Goal: Task Accomplishment & Management: Use online tool/utility

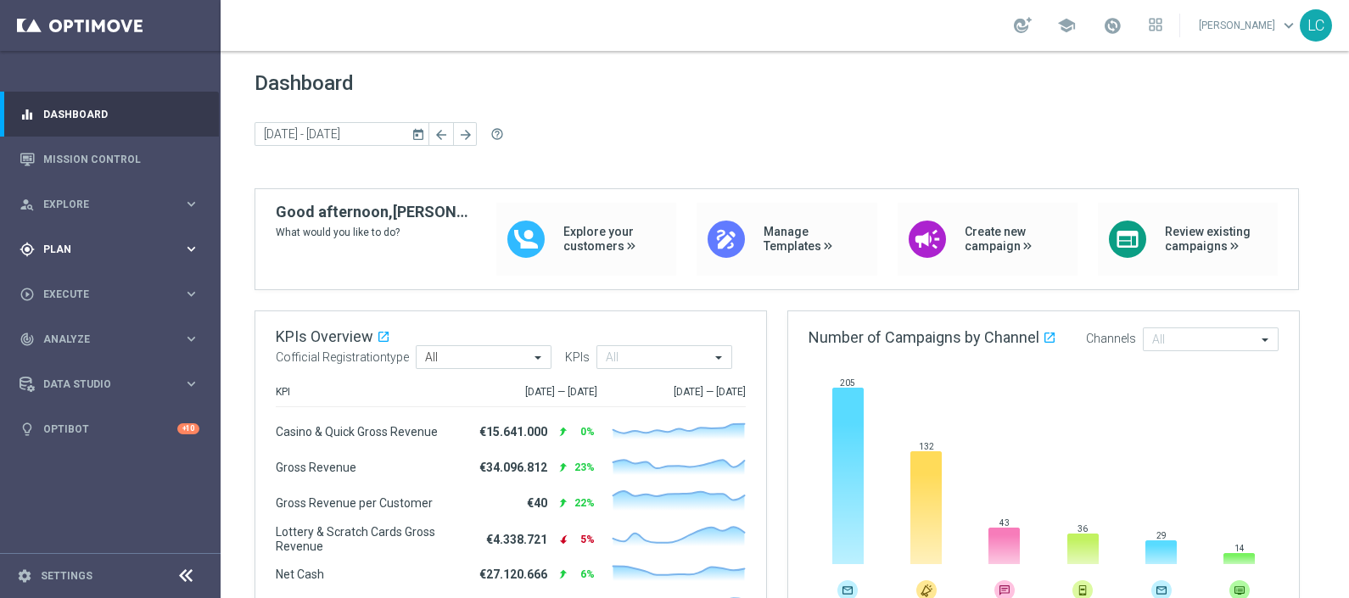
click at [89, 245] on span "Plan" at bounding box center [113, 249] width 140 height 10
click at [76, 339] on span "Templates" at bounding box center [105, 335] width 121 height 10
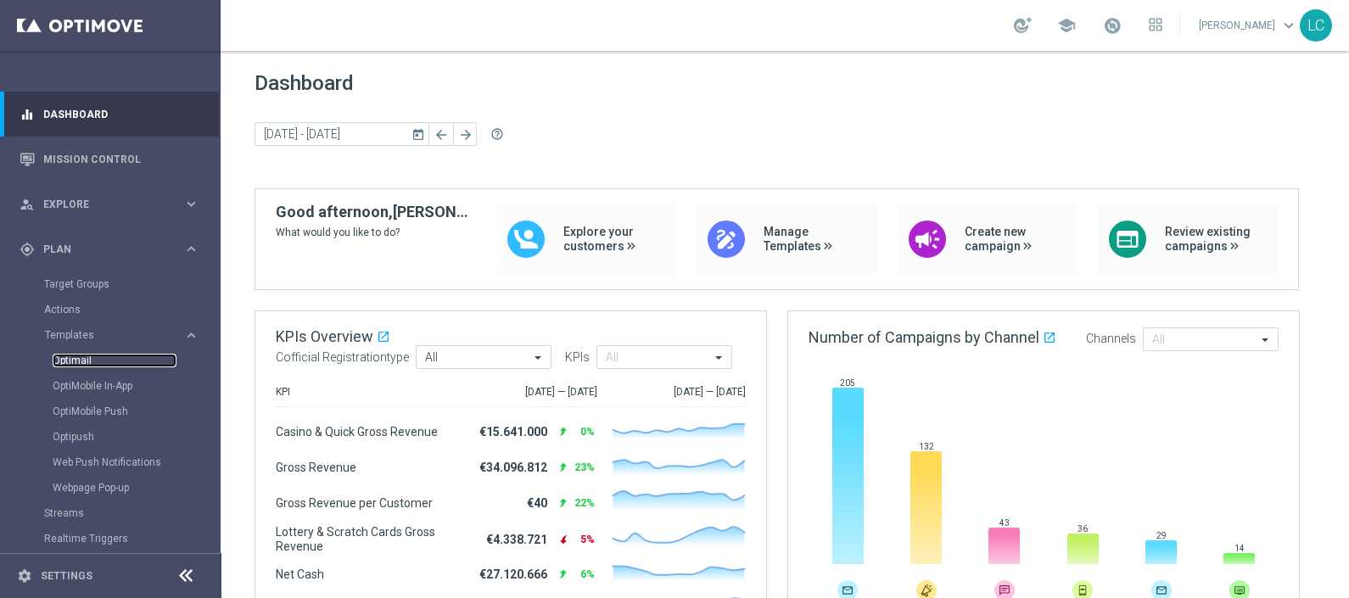
click at [70, 354] on link "Optimail" at bounding box center [115, 361] width 124 height 14
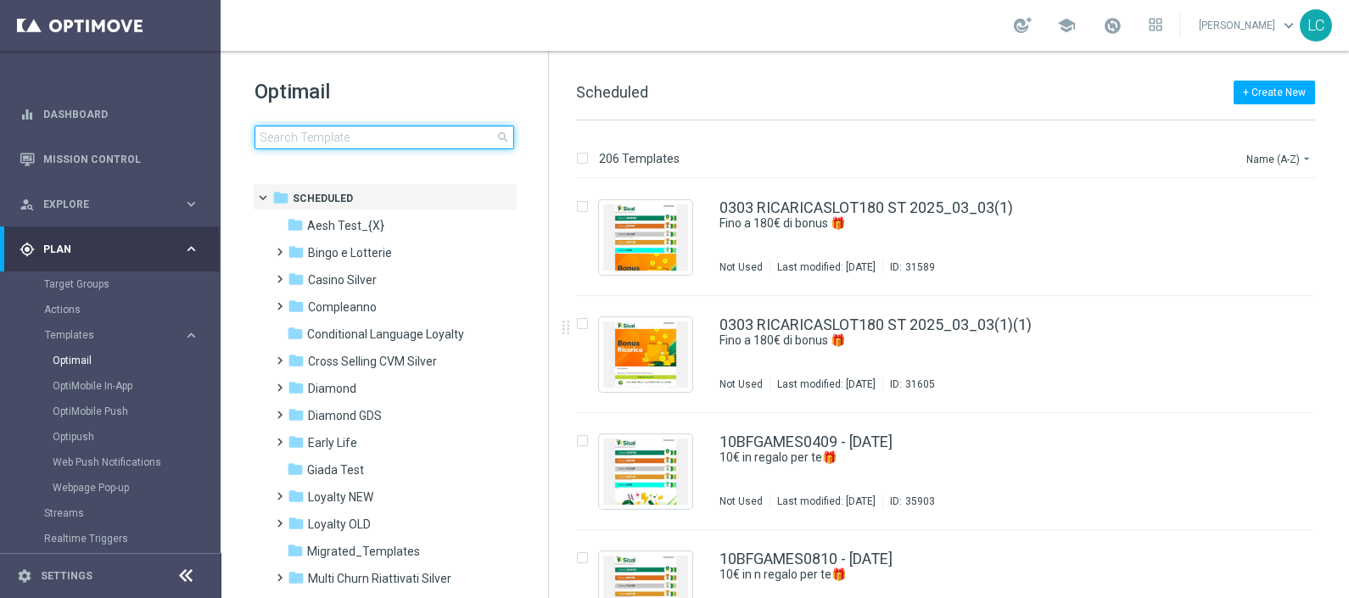
click at [333, 135] on input at bounding box center [384, 138] width 260 height 24
click at [509, 92] on h1 "Optimail" at bounding box center [384, 91] width 260 height 27
click at [387, 146] on input at bounding box center [384, 138] width 260 height 24
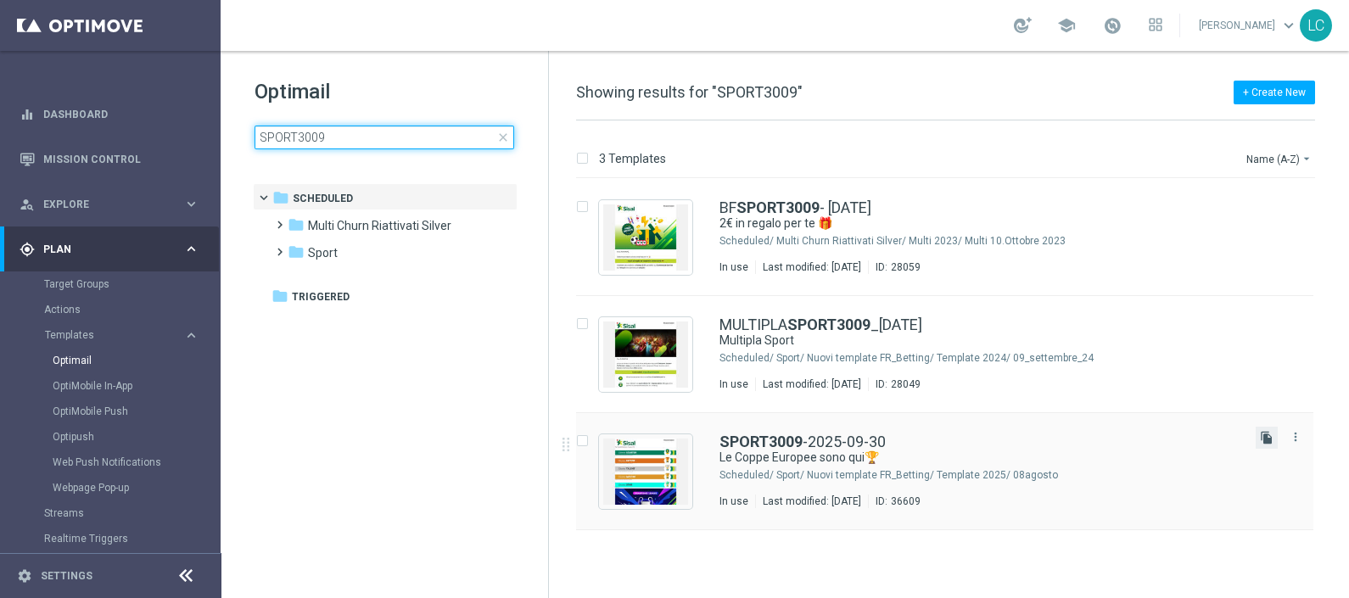
type input "SPORT3009"
click at [1262, 436] on icon "file_copy" at bounding box center [1267, 438] width 14 height 14
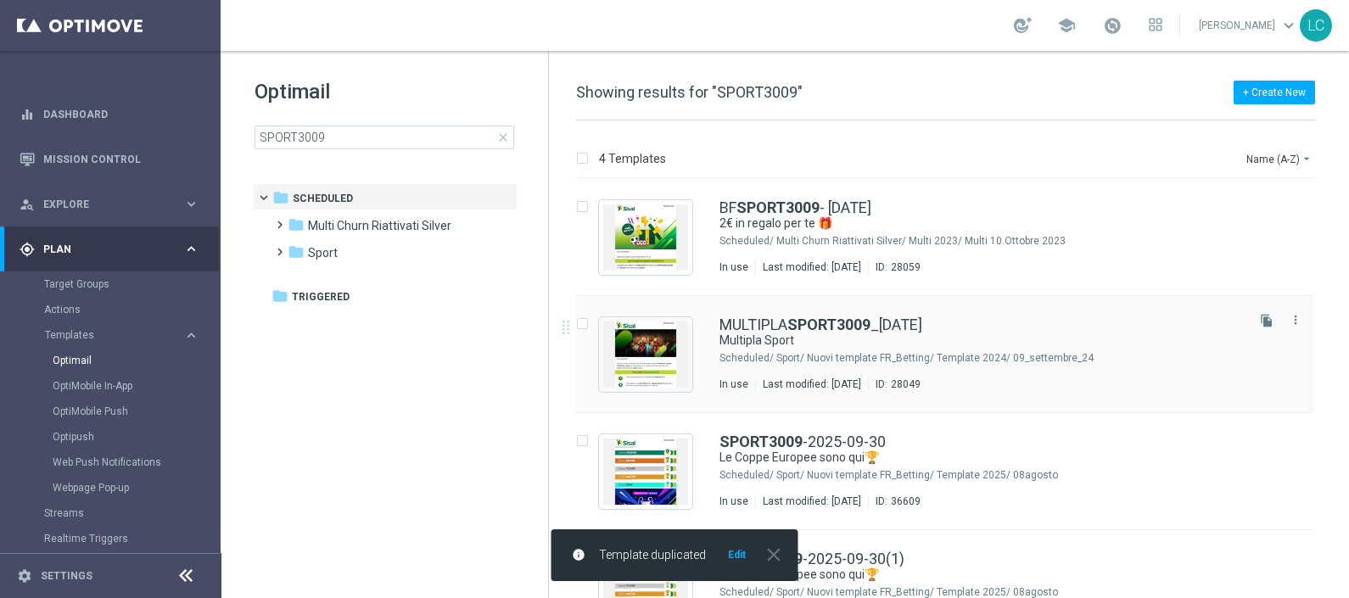
scroll to position [48, 0]
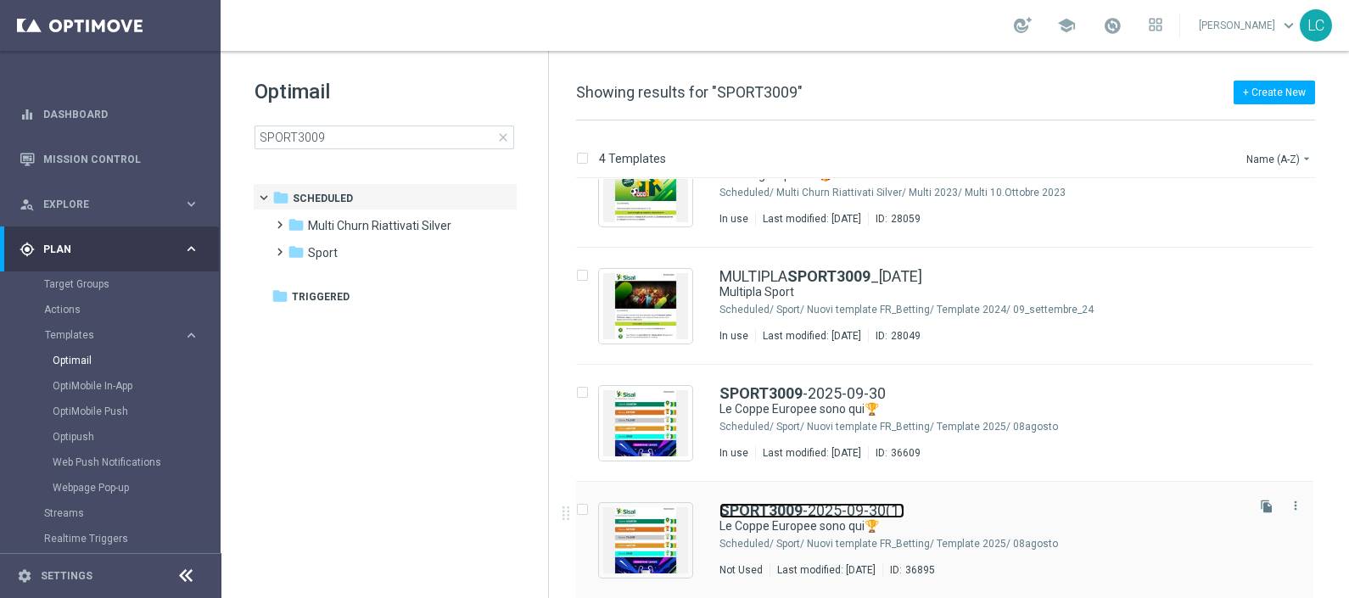
click at [878, 508] on link "SPORT3009 -2025-09-30(1)" at bounding box center [811, 510] width 185 height 15
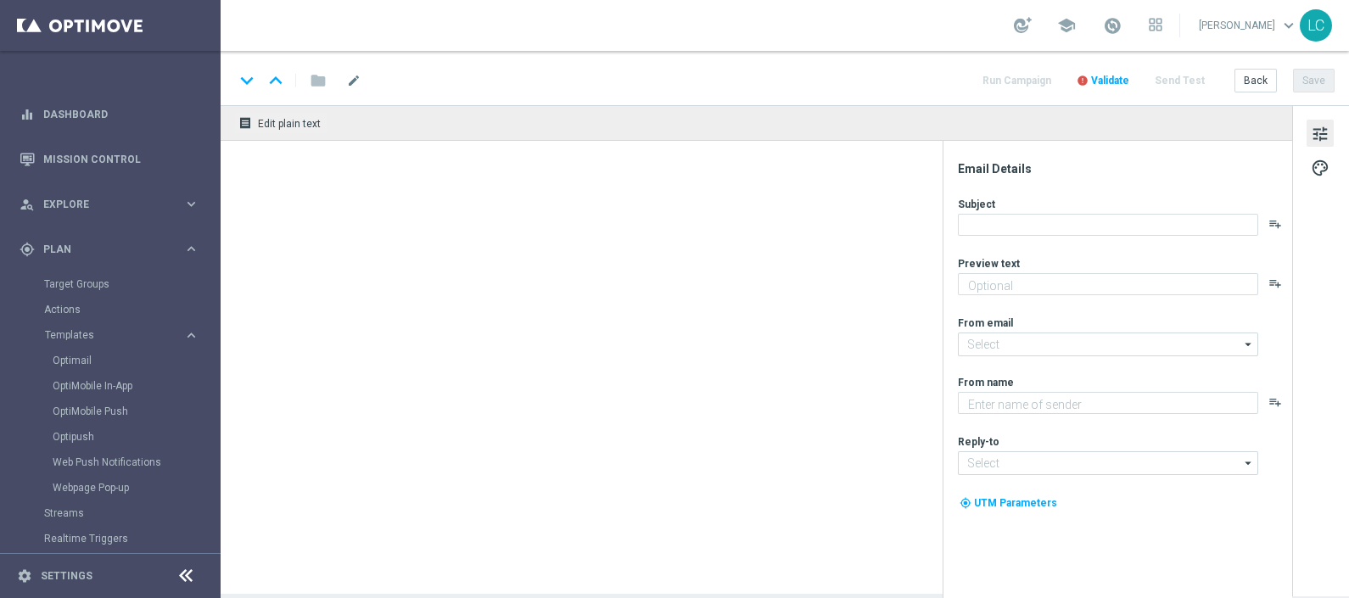
type input "SPORT3009-2025-09-30(1)"
type textarea "fino a 20€ di Bonus🎁"
type textarea "Sisal"
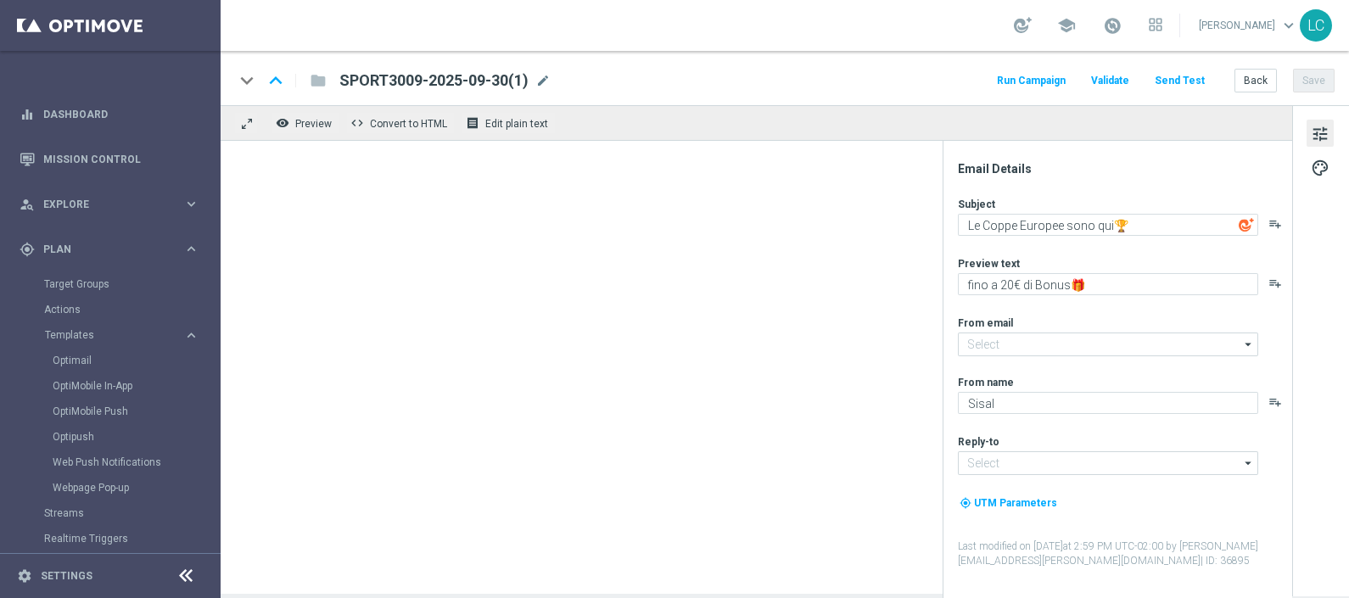
type input "[EMAIL_ADDRESS][DOMAIN_NAME]"
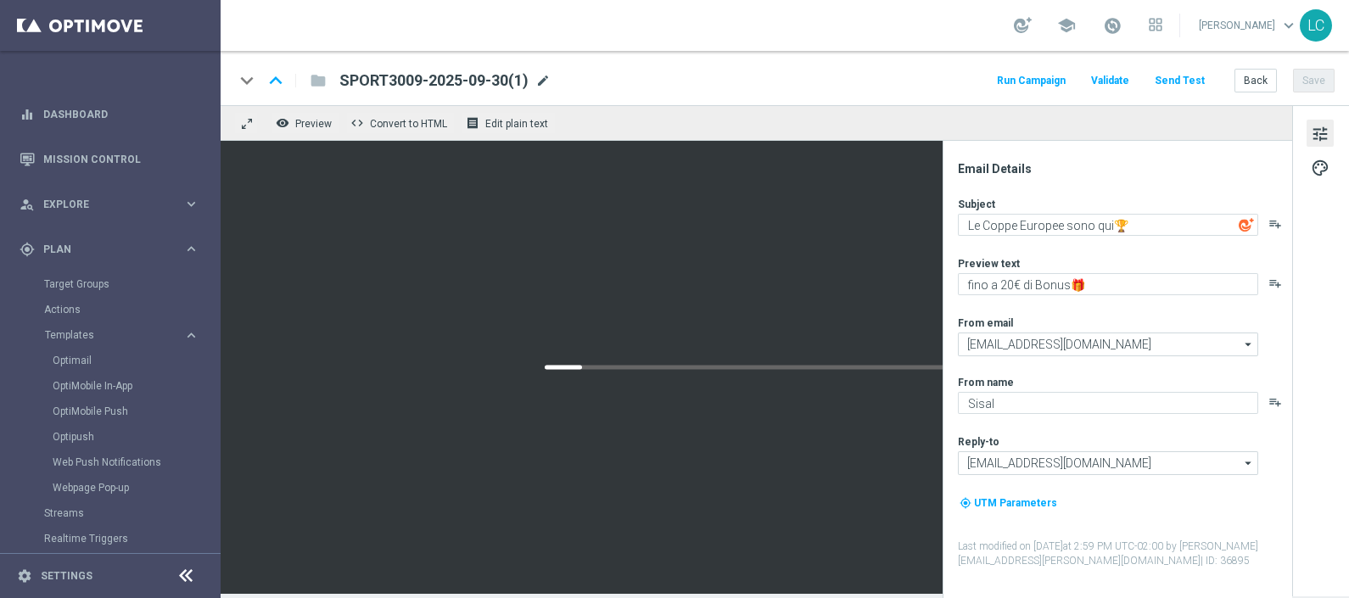
click at [540, 79] on span "mode_edit" at bounding box center [542, 80] width 15 height 15
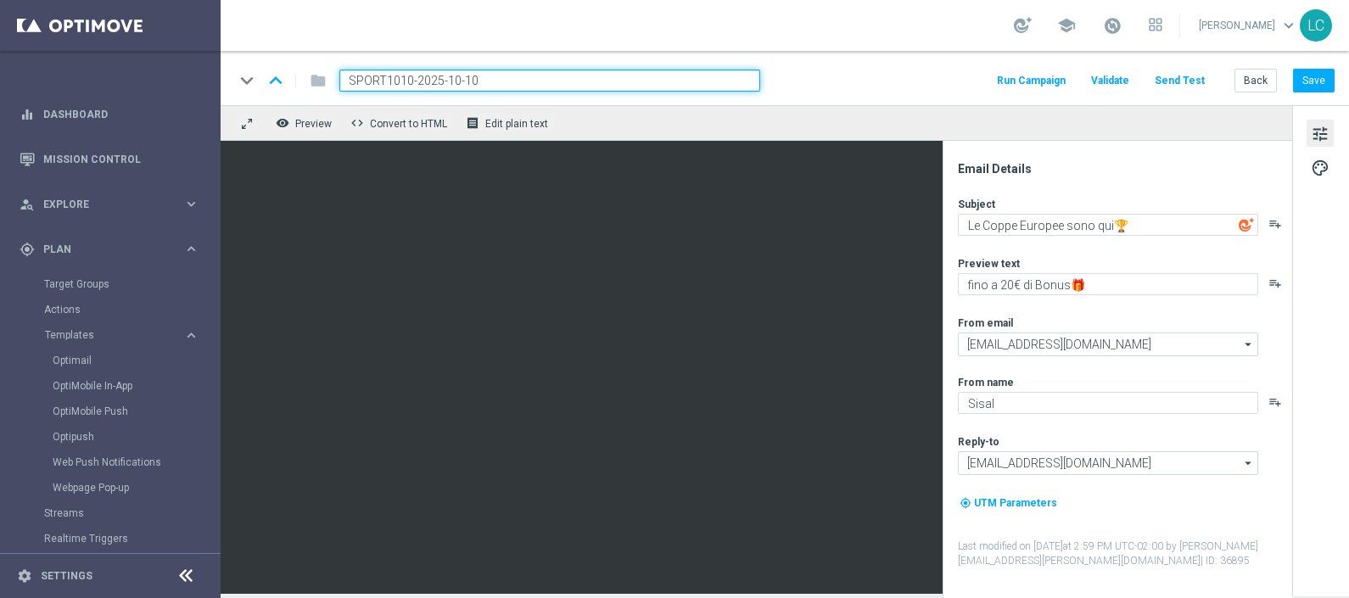
type input "SPORT1010-2025-10-10"
click at [865, 91] on div "keyboard_arrow_down keyboard_arrow_up folder SPORT1010-2025-10-10 Run Campaign …" at bounding box center [784, 81] width 1100 height 22
click at [495, 75] on input "SPORT1010-2025-10-10" at bounding box center [549, 81] width 421 height 22
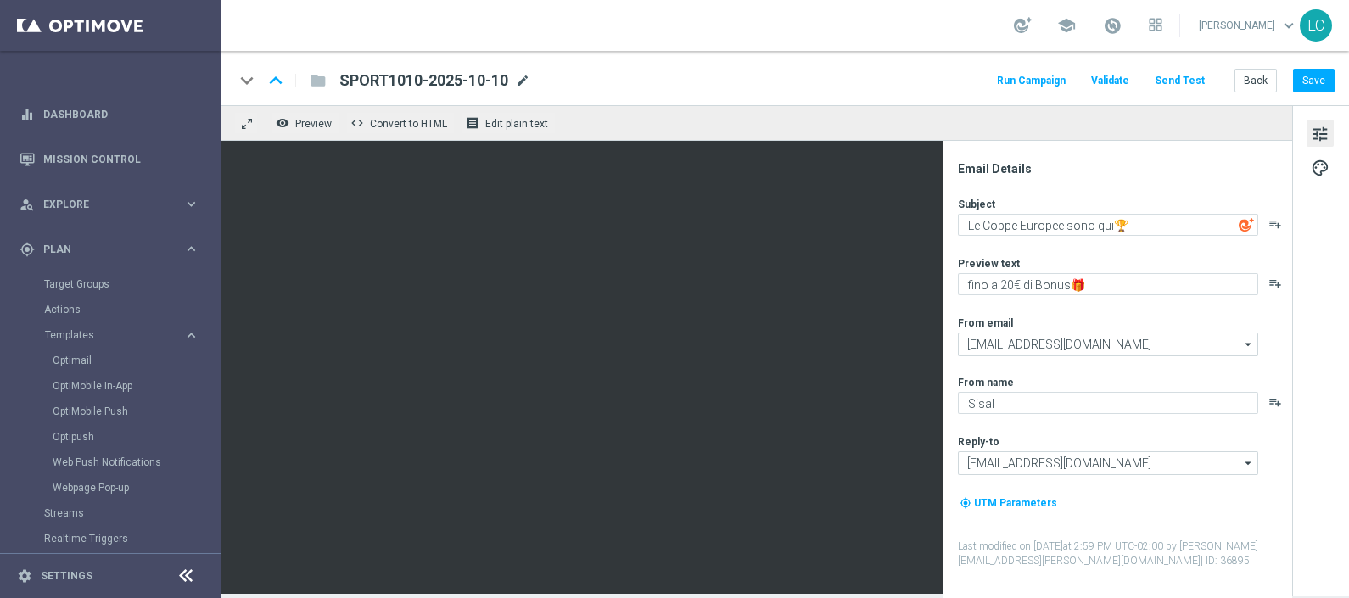
click at [526, 81] on span "mode_edit" at bounding box center [522, 80] width 15 height 15
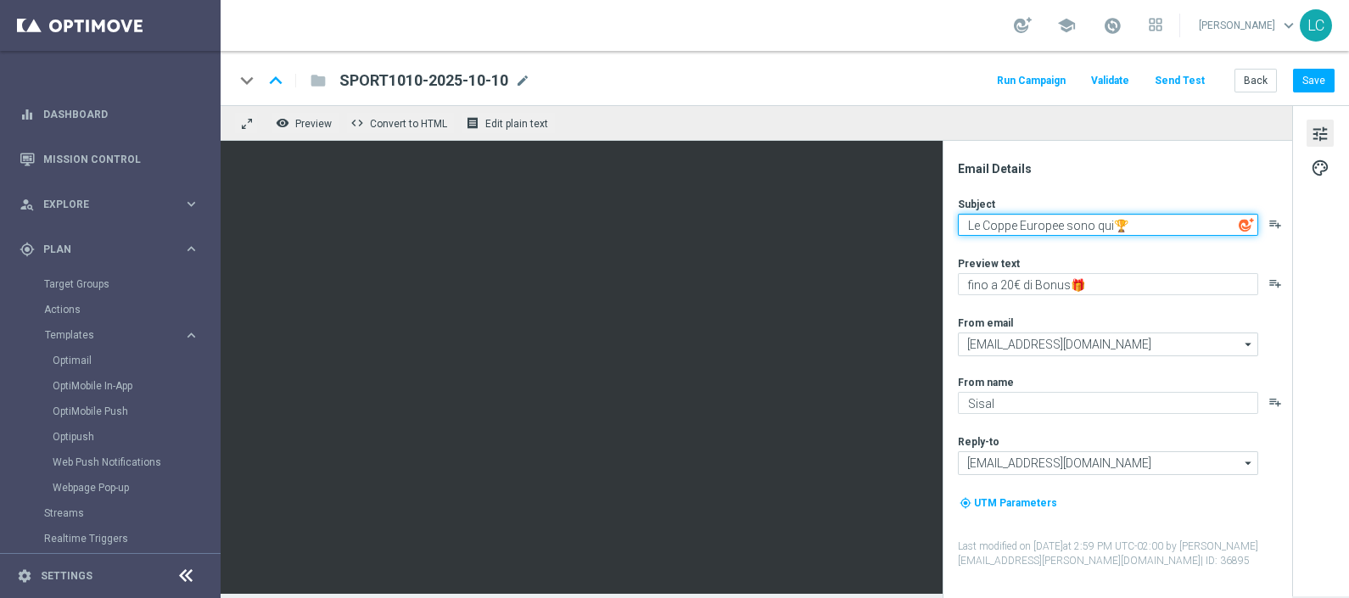
click at [973, 226] on textarea "Le Coppe Europee sono qui🏆" at bounding box center [1108, 225] width 300 height 22
drag, startPoint x: 973, startPoint y: 226, endPoint x: 1102, endPoint y: 223, distance: 129.0
click at [1102, 223] on textarea "Le Coppe Europee sono qui🏆" at bounding box center [1108, 225] width 300 height 22
type textarea "Non perderti le partite di qualificazione ai Mondiali🏆"
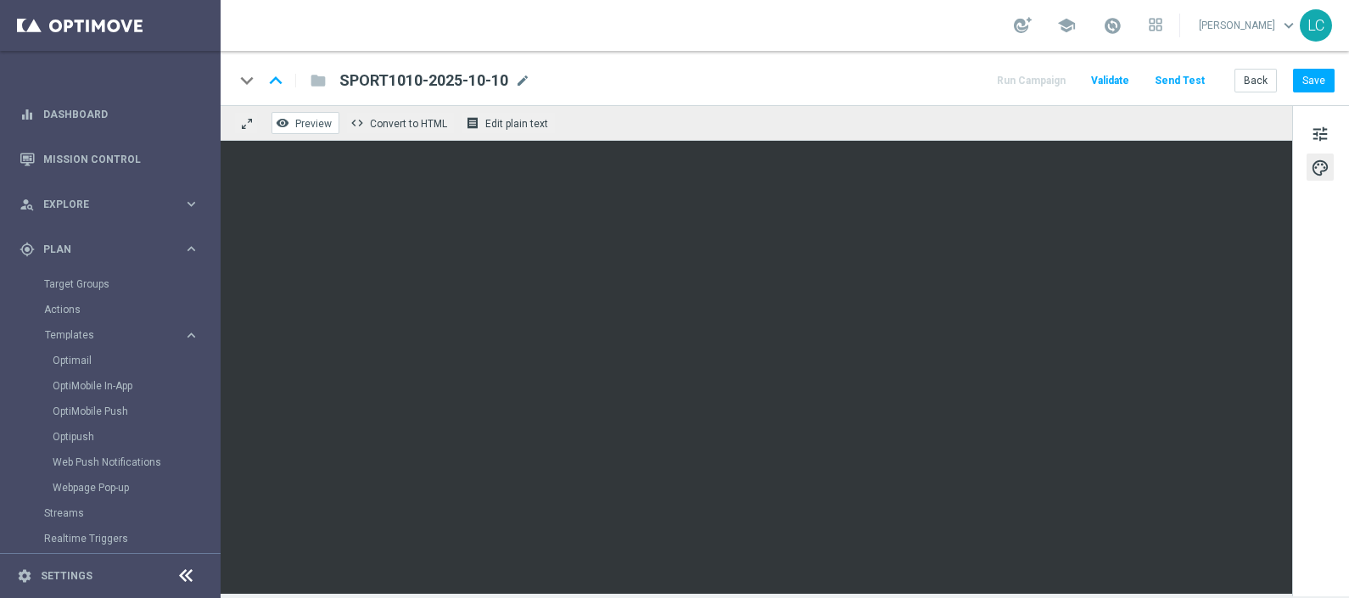
click at [315, 119] on span "Preview" at bounding box center [313, 124] width 36 height 12
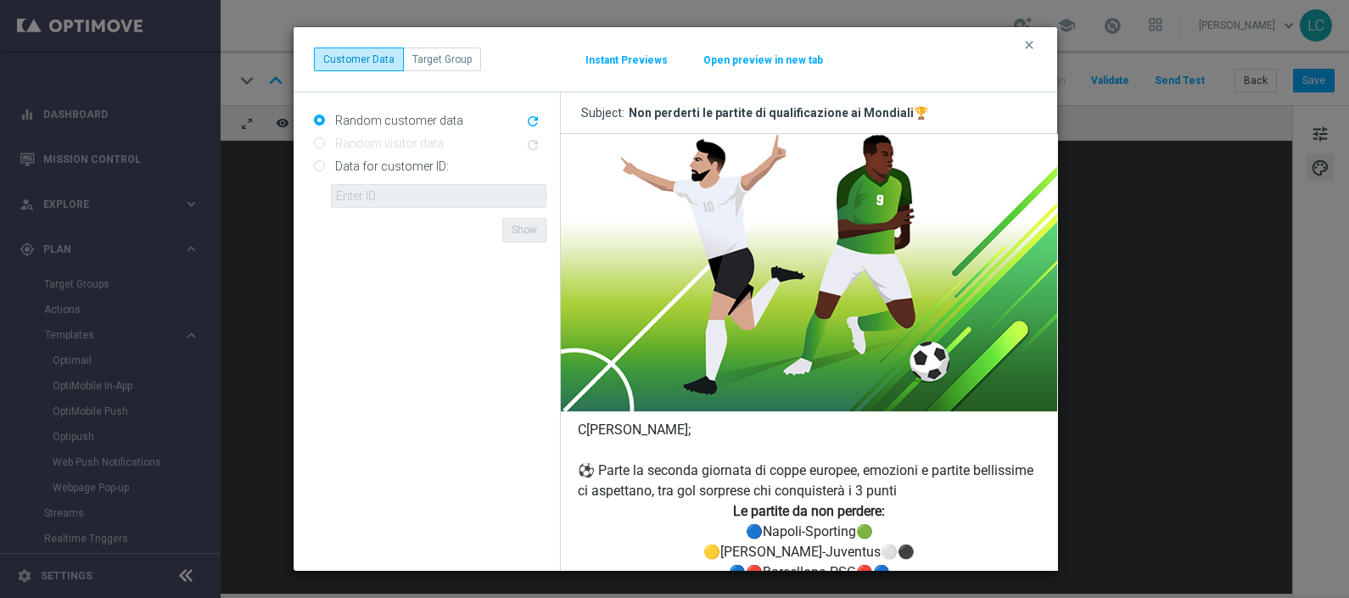
scroll to position [177, 0]
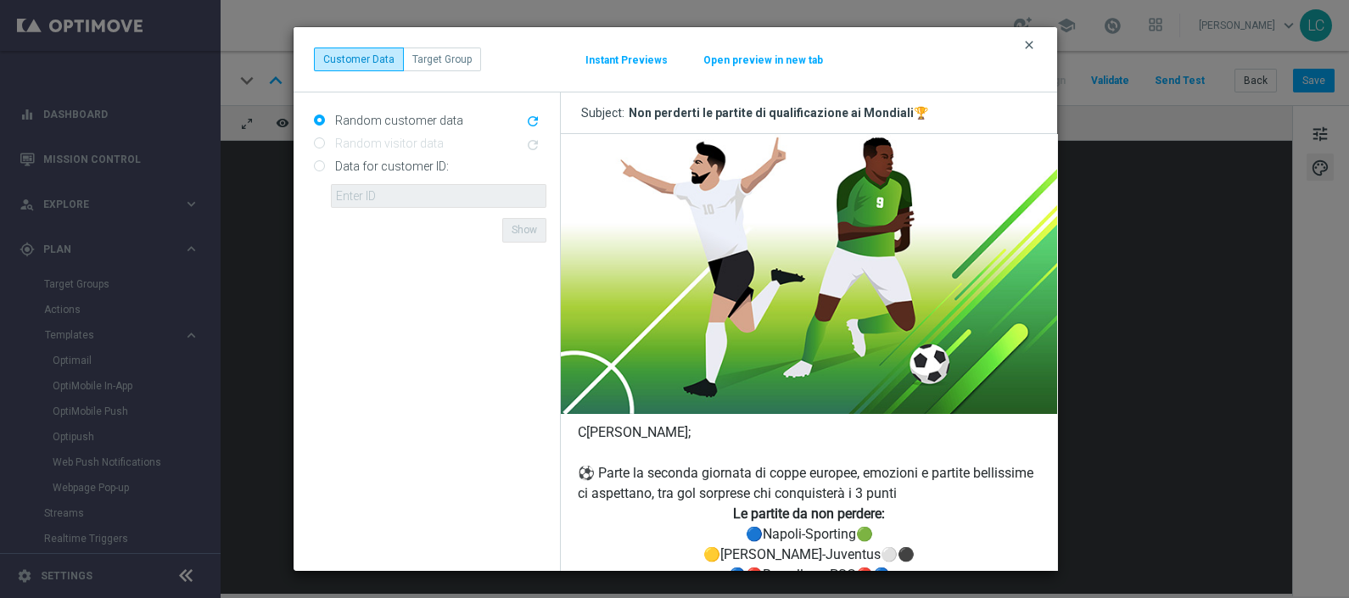
click at [1029, 45] on icon "clear" at bounding box center [1029, 45] width 14 height 14
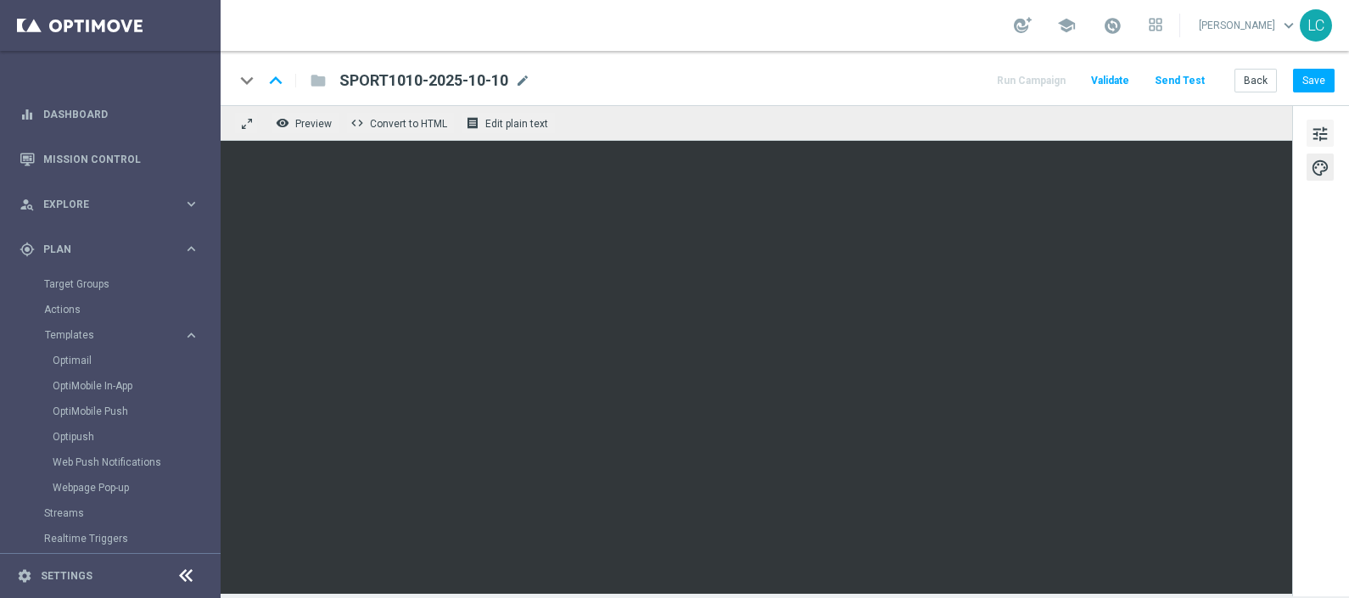
click at [1327, 120] on button "tune" at bounding box center [1319, 133] width 27 height 27
click at [1319, 75] on button "Save" at bounding box center [1314, 81] width 42 height 24
click at [1328, 75] on button "Save" at bounding box center [1314, 81] width 42 height 24
click at [1322, 81] on button "Save" at bounding box center [1314, 81] width 42 height 24
click at [1321, 70] on button "Save" at bounding box center [1314, 81] width 42 height 24
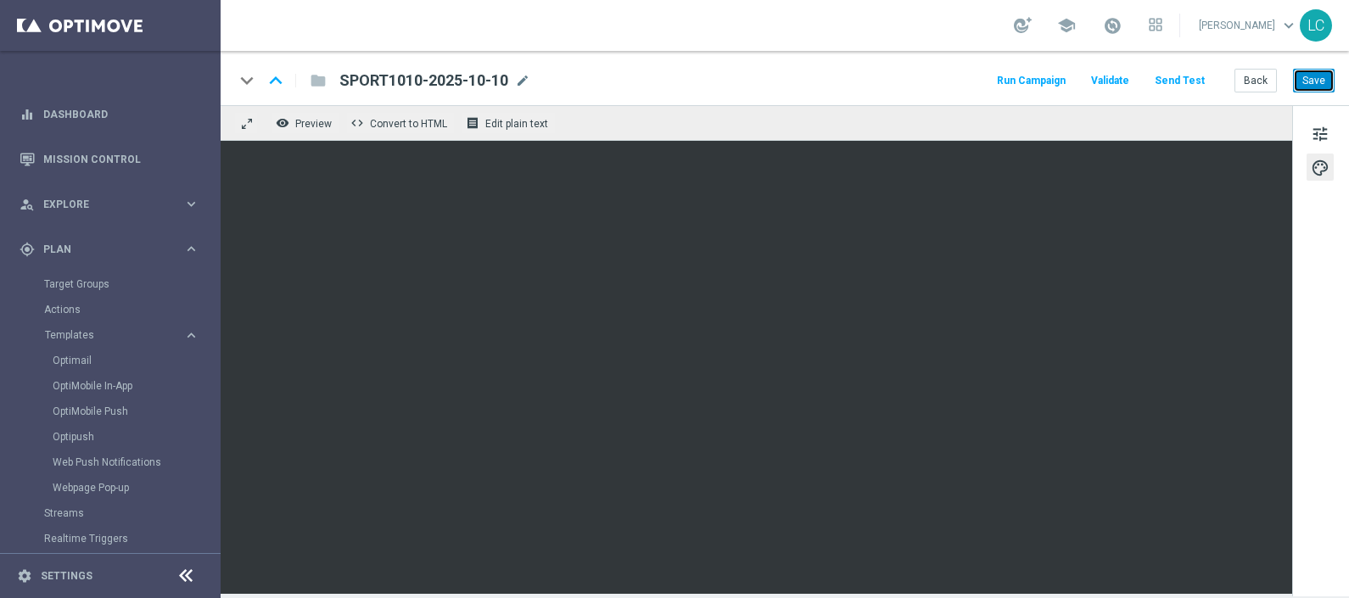
click at [1316, 83] on button "Save" at bounding box center [1314, 81] width 42 height 24
click at [1318, 137] on span "tune" at bounding box center [1319, 134] width 19 height 22
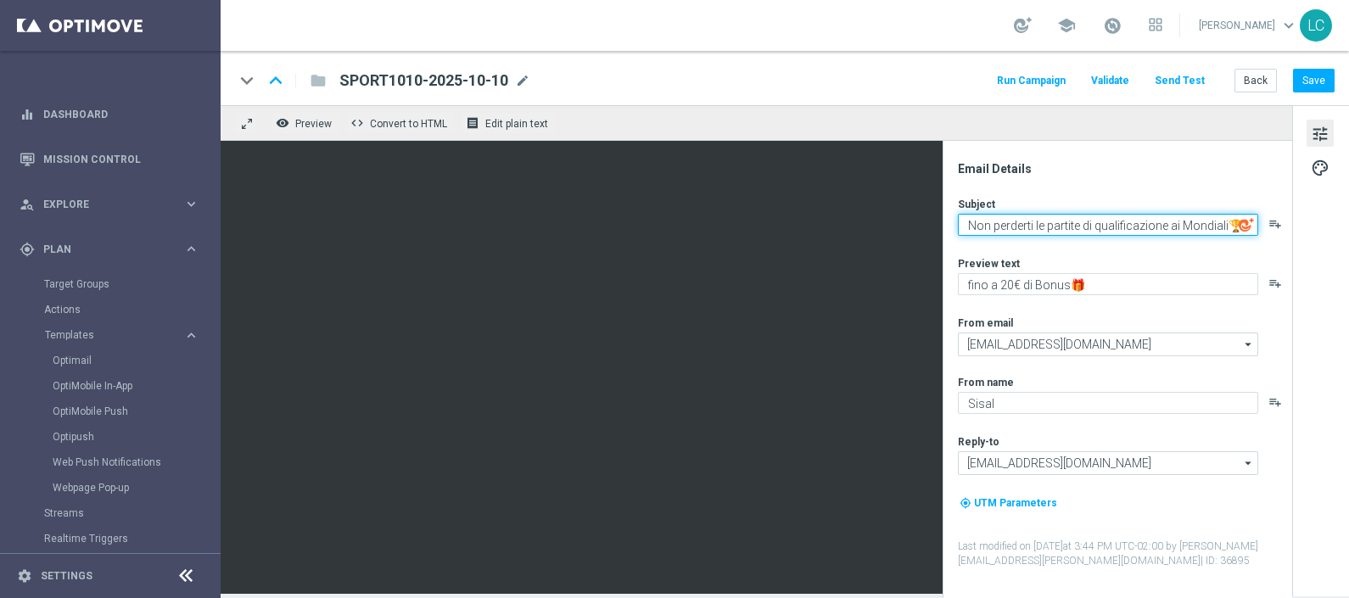
click at [1014, 221] on textarea "Non perderti le partite di qualificazione ai Mondiali🏆" at bounding box center [1108, 225] width 300 height 22
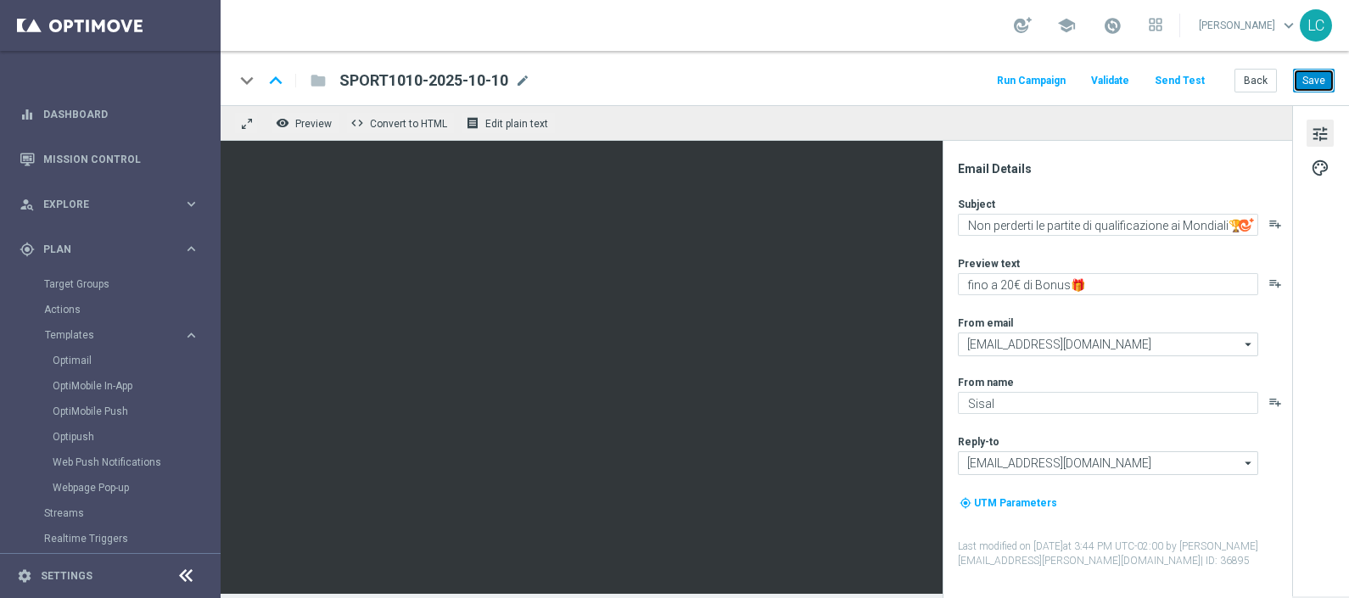
click at [1314, 76] on button "Save" at bounding box center [1314, 81] width 42 height 24
click at [310, 118] on span "Preview" at bounding box center [313, 124] width 36 height 12
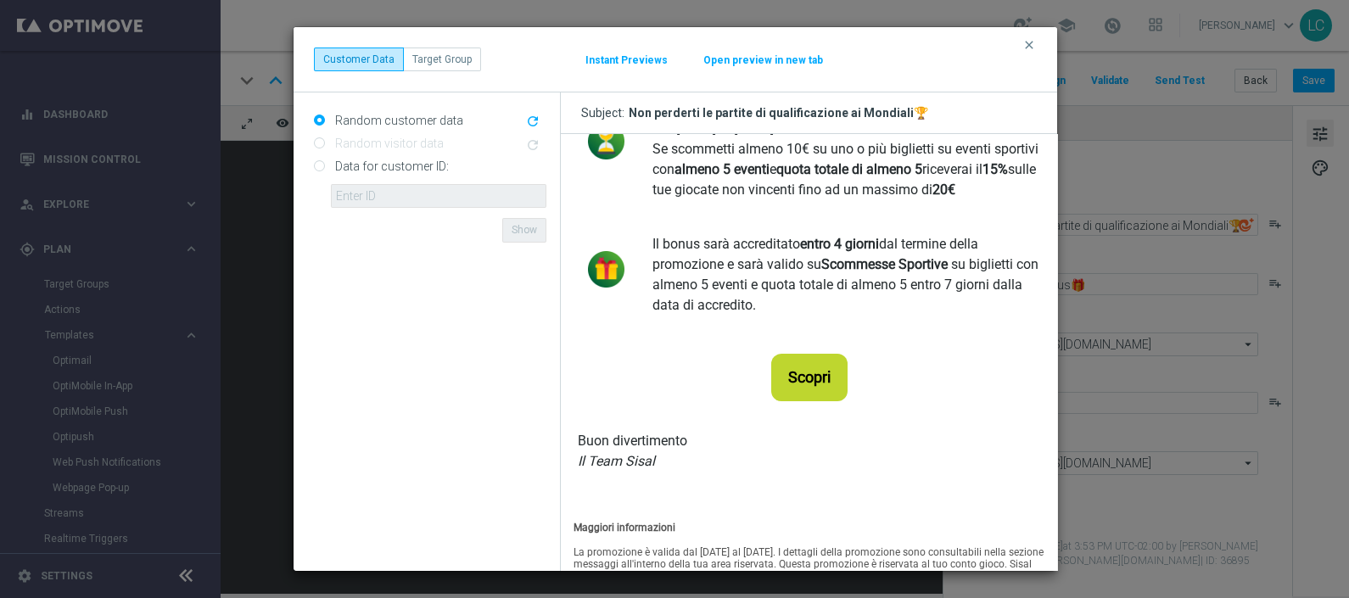
scroll to position [947, 0]
click at [816, 379] on span "Scopri" at bounding box center [809, 375] width 42 height 18
click at [1024, 47] on icon "clear" at bounding box center [1029, 45] width 14 height 14
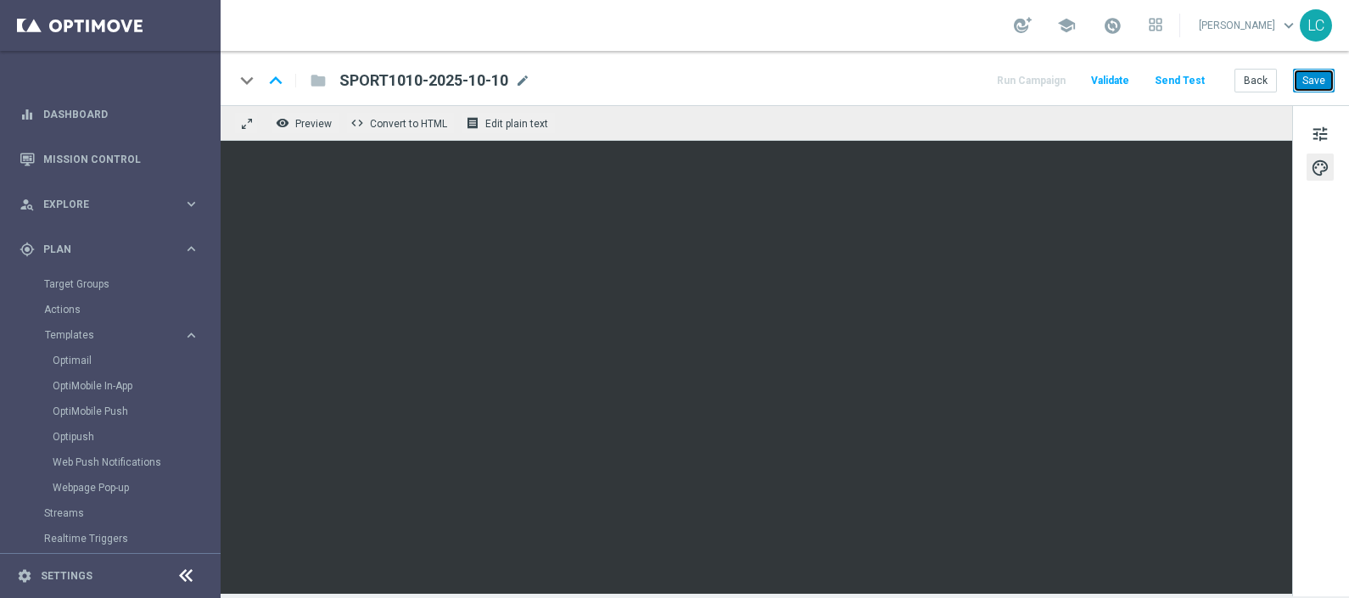
click at [1314, 72] on button "Save" at bounding box center [1314, 81] width 42 height 24
click at [1323, 91] on button "Save" at bounding box center [1314, 81] width 42 height 24
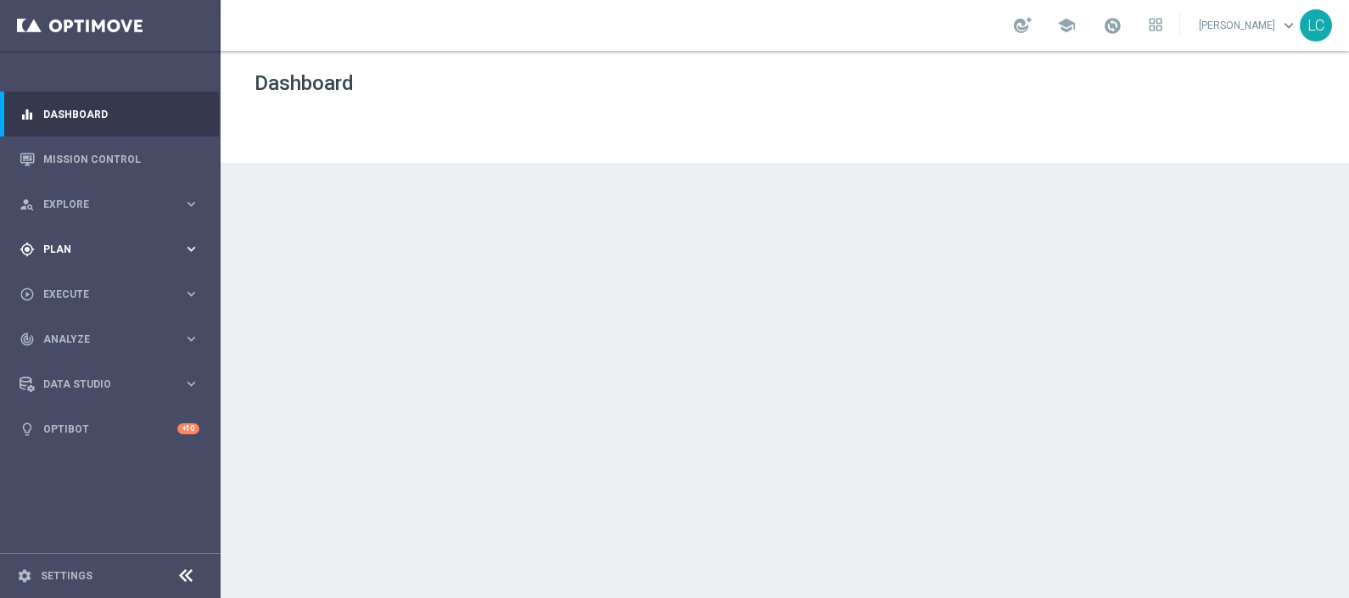
click at [178, 252] on span "Plan" at bounding box center [113, 249] width 140 height 10
click at [85, 333] on span "Templates" at bounding box center [105, 335] width 121 height 10
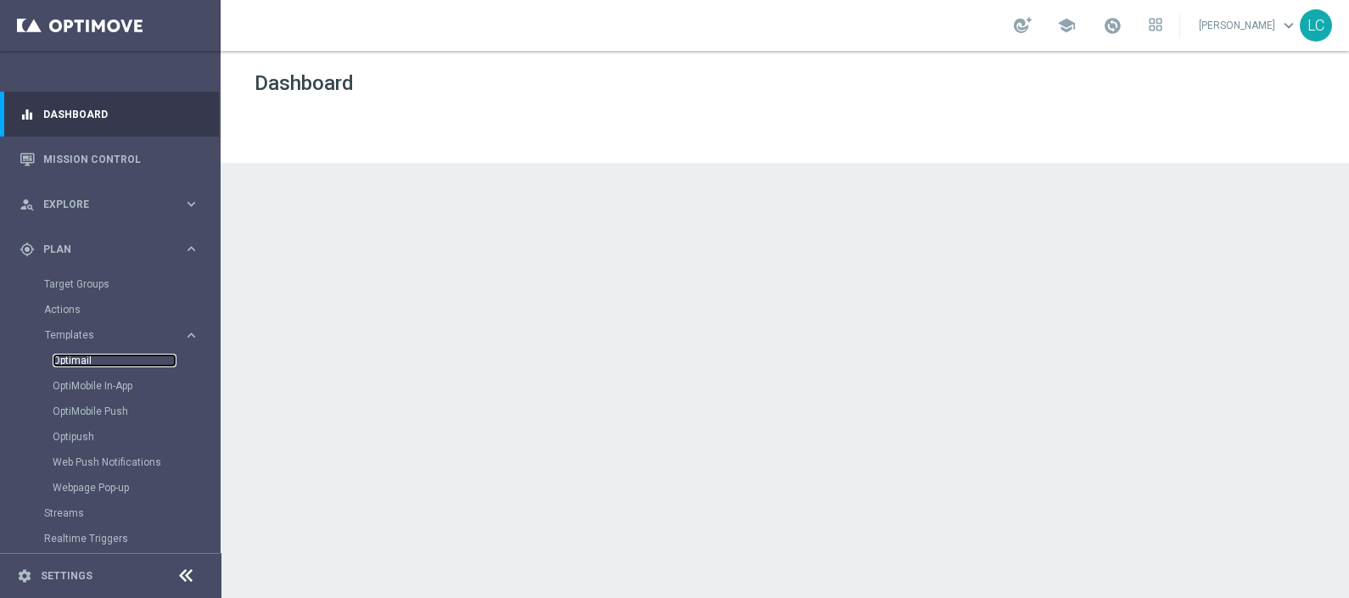
click at [87, 354] on link "Optimail" at bounding box center [115, 361] width 124 height 14
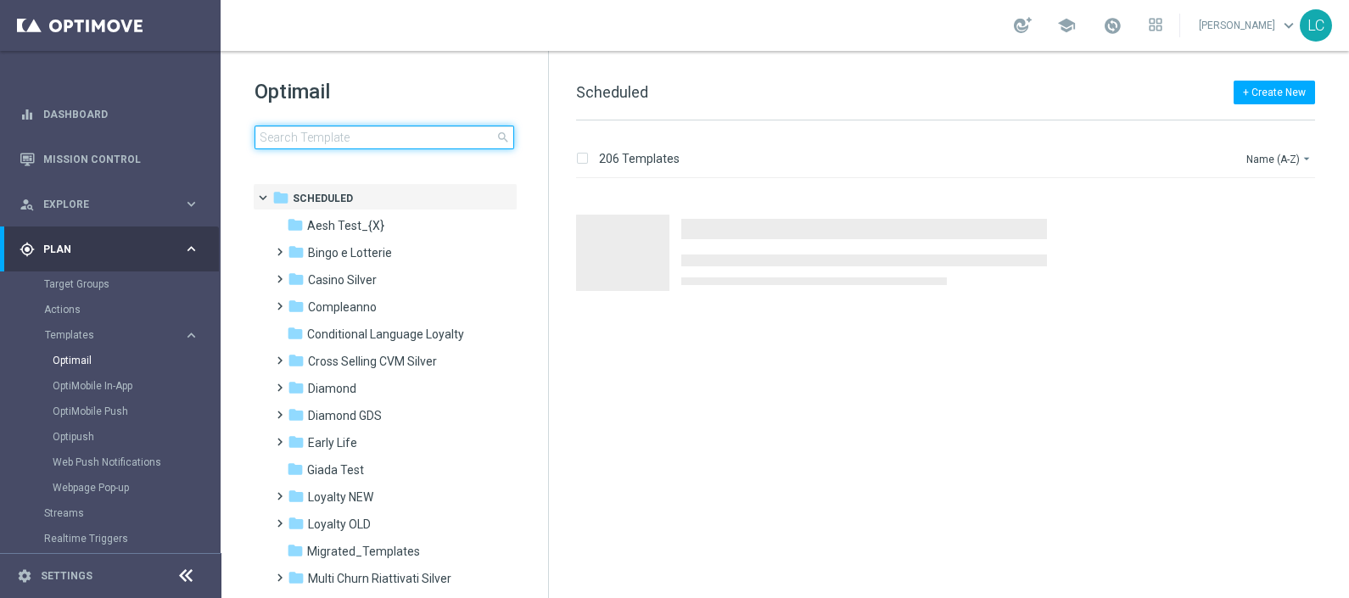
click at [334, 140] on input at bounding box center [384, 138] width 260 height 24
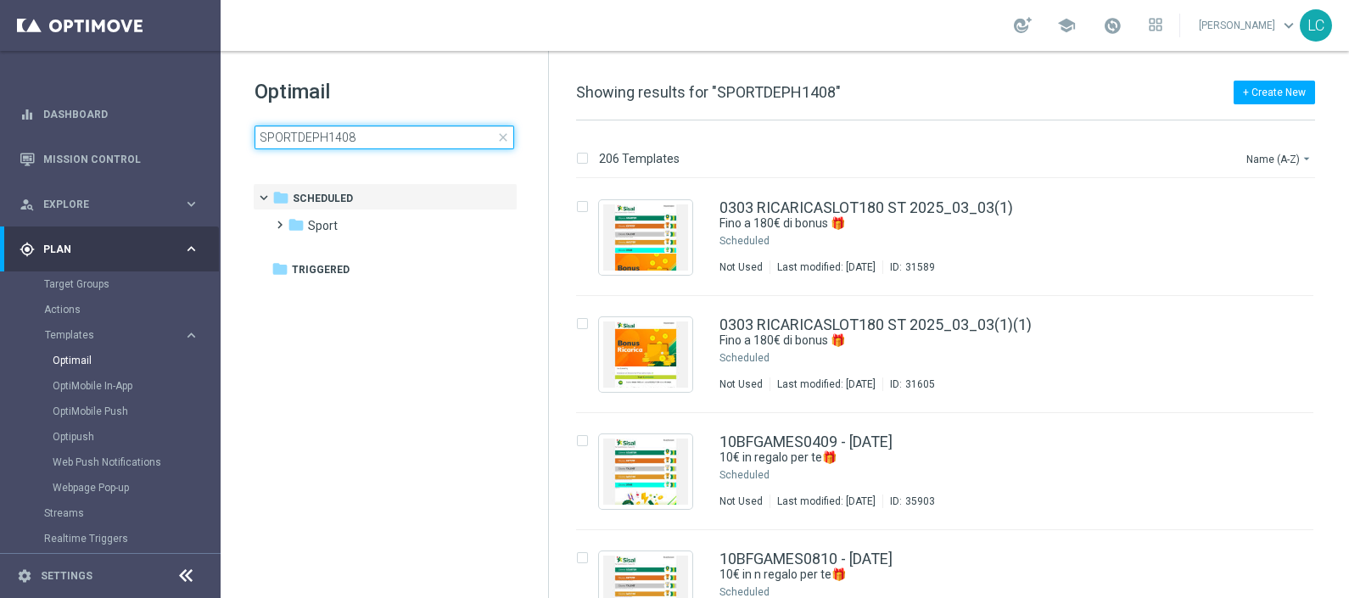
type input "SPORTDEPH1408"
click at [452, 59] on div "Optimail SPORTDEPH1408 close folder 1 Folder folder Scheduled more_vert folder …" at bounding box center [384, 156] width 327 height 210
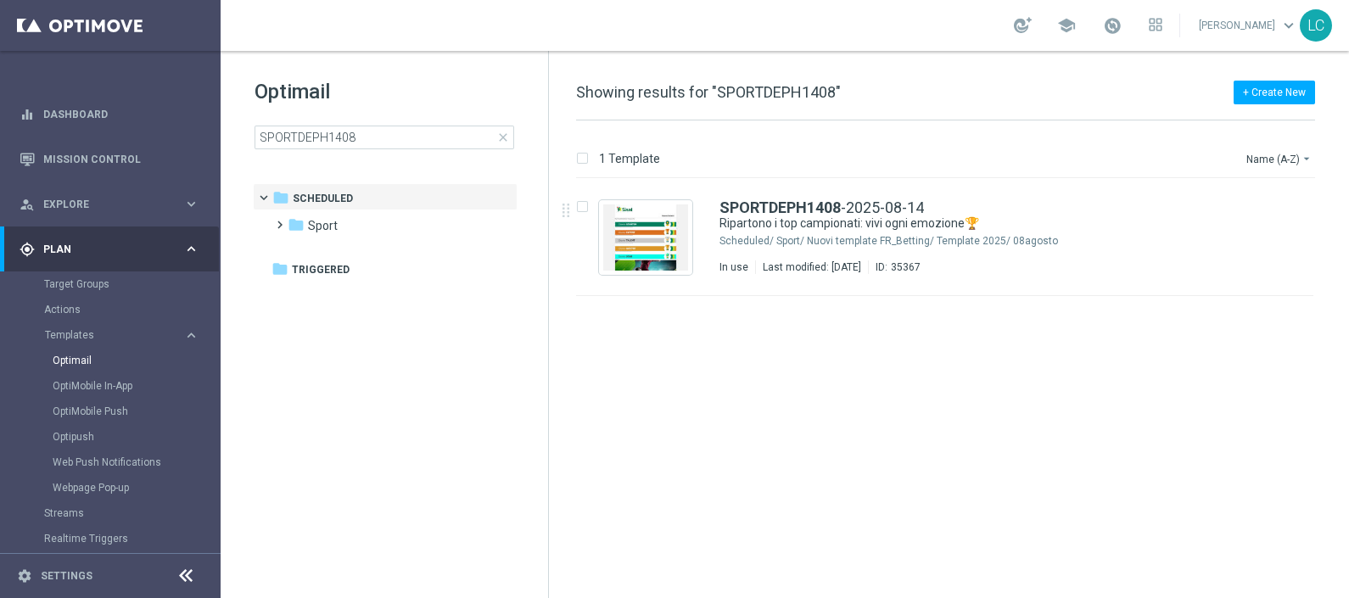
click at [503, 142] on span "close" at bounding box center [503, 138] width 14 height 14
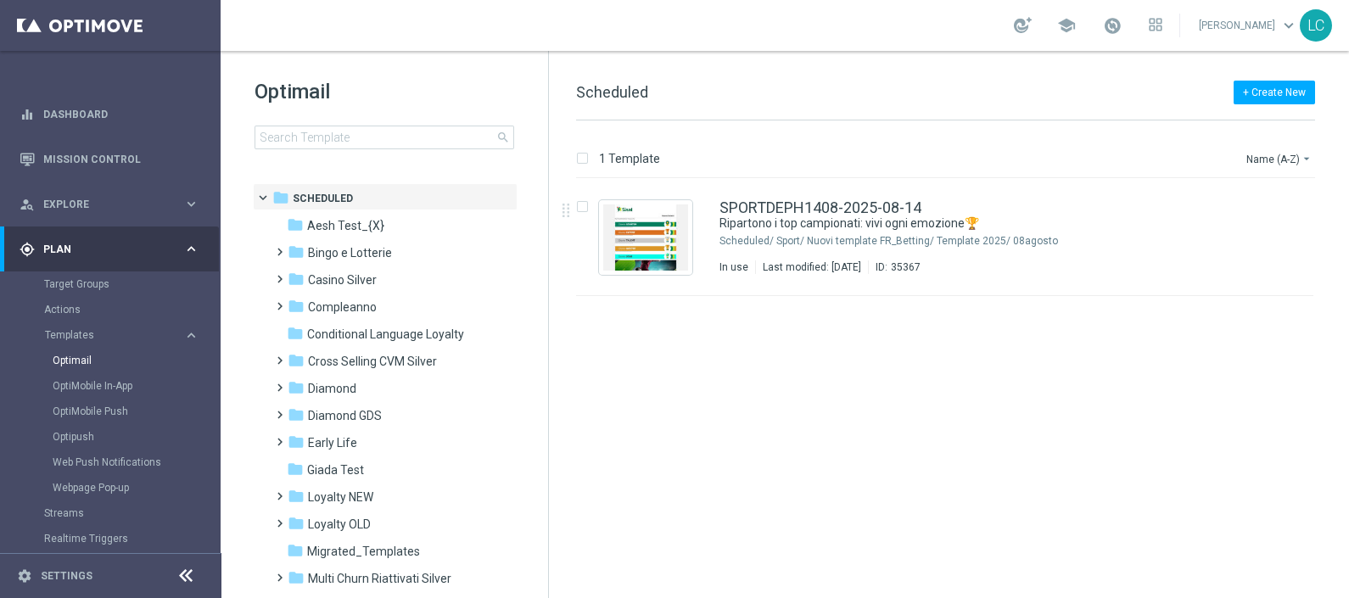
click at [496, 134] on span "search" at bounding box center [503, 138] width 14 height 14
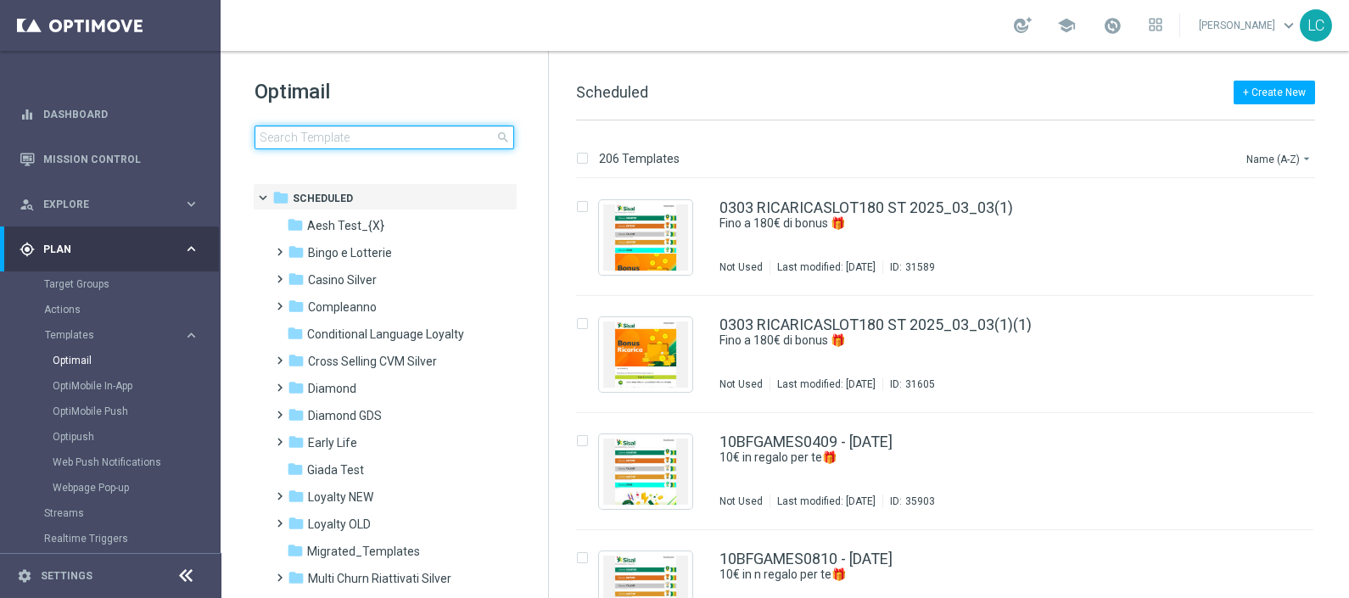
click at [439, 136] on input at bounding box center [384, 138] width 260 height 24
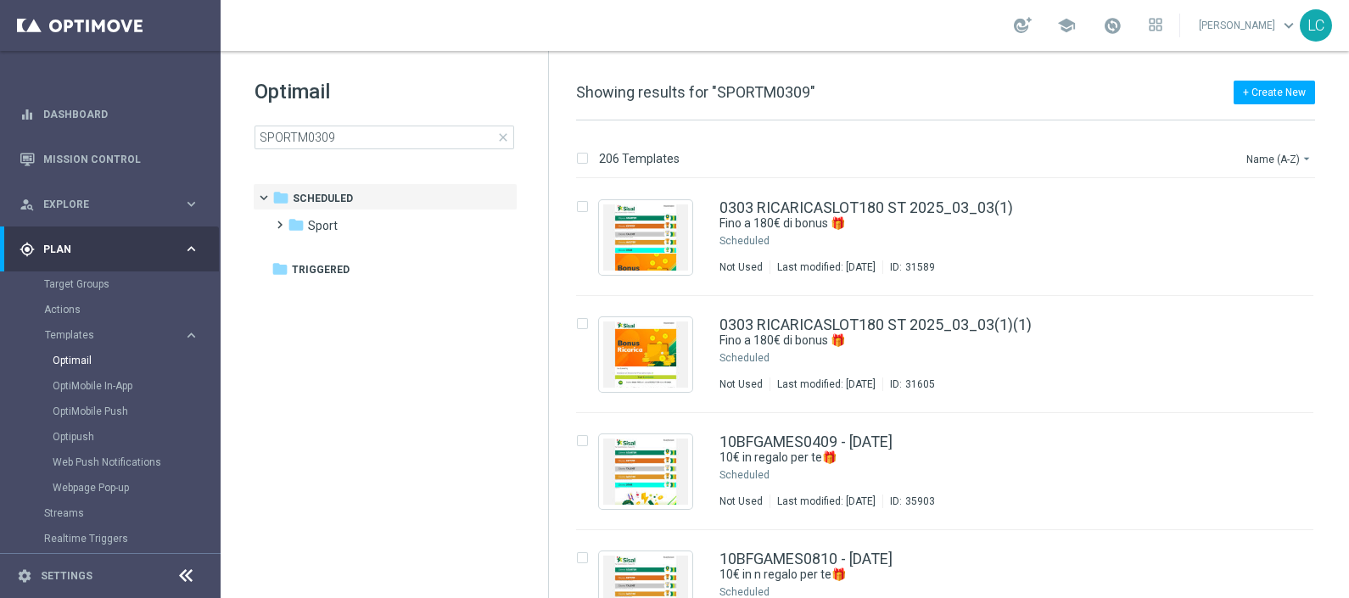
click at [432, 106] on div "Optimail SPORTM0309 close" at bounding box center [400, 113] width 293 height 71
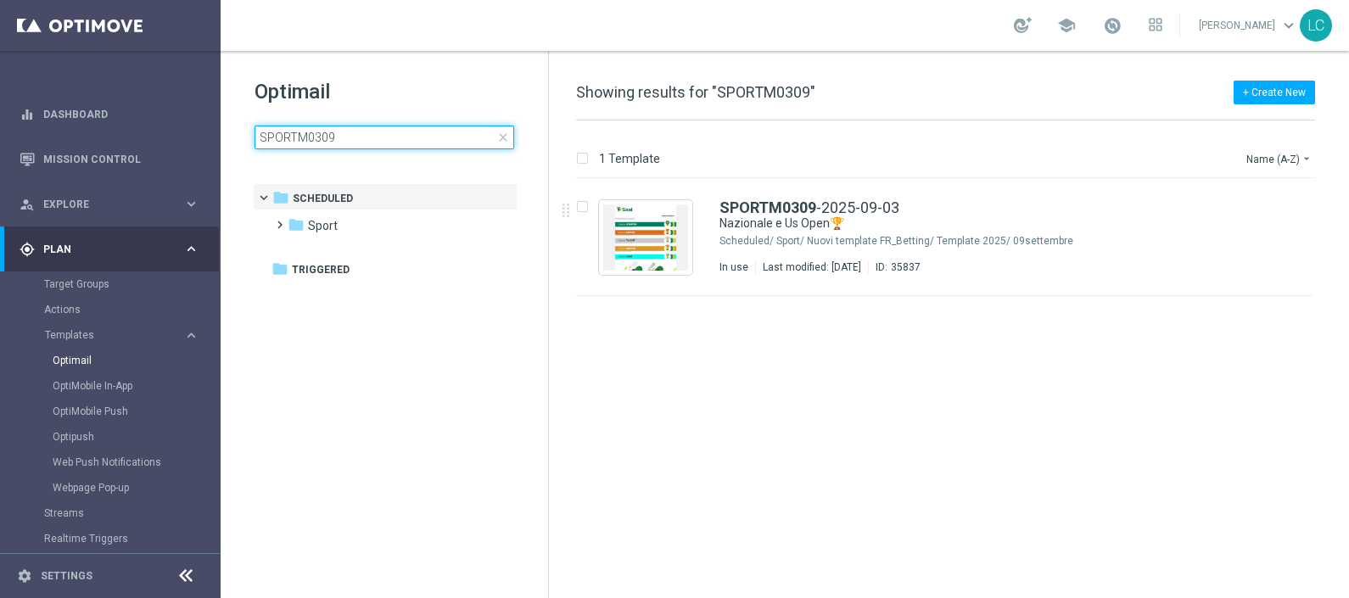
click at [332, 143] on input "SPORTM0309" at bounding box center [384, 138] width 260 height 24
click at [386, 131] on input "SPORTM0309" at bounding box center [384, 138] width 260 height 24
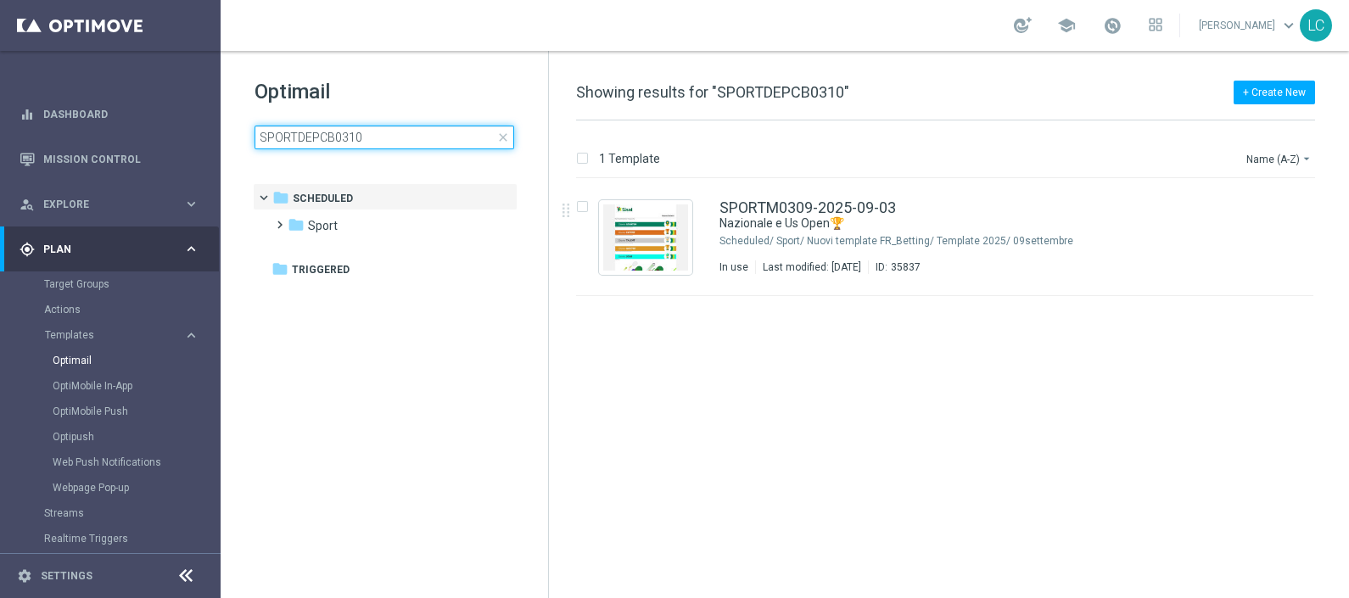
type input "SPORTDEPCB0310"
click at [490, 68] on div "Optimail SPORTDEPCB0310 close folder 1 Folder folder Scheduled more_vert folder…" at bounding box center [384, 156] width 327 height 210
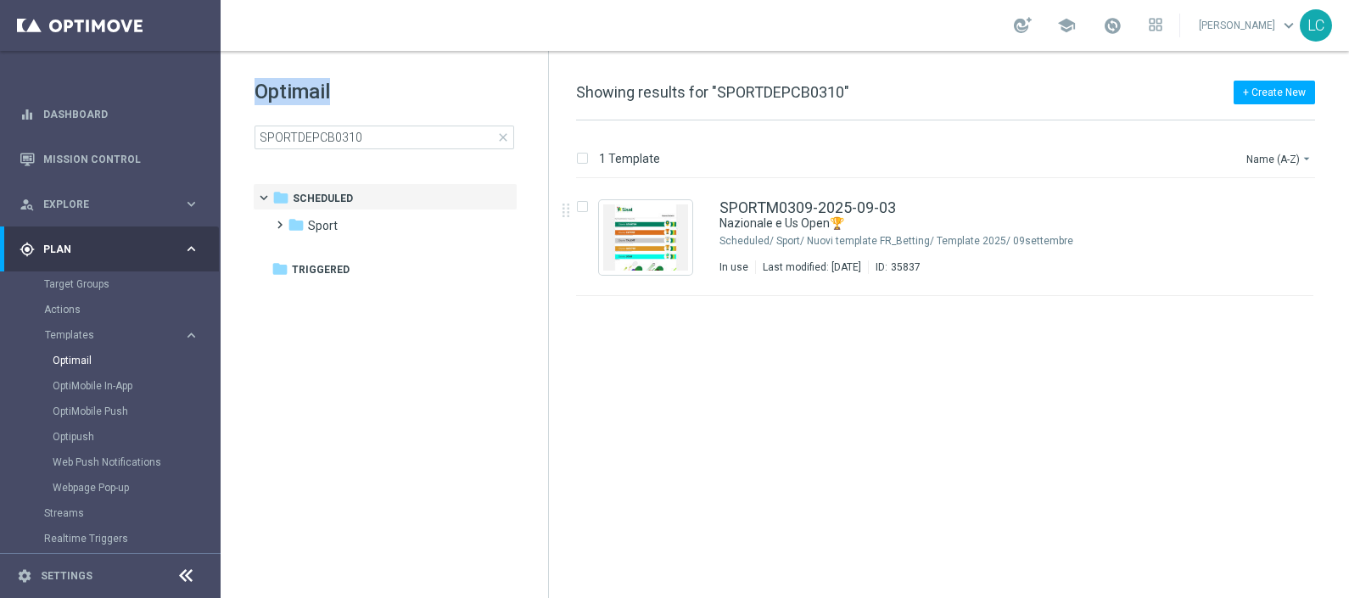
click at [490, 68] on div "Optimail SPORTDEPCB0310 close folder 1 Folder folder Scheduled more_vert folder…" at bounding box center [384, 156] width 327 height 210
drag, startPoint x: 490, startPoint y: 68, endPoint x: 429, endPoint y: 111, distance: 74.8
click at [429, 111] on div "Optimail SPORTDEPCB0310 close" at bounding box center [400, 113] width 293 height 71
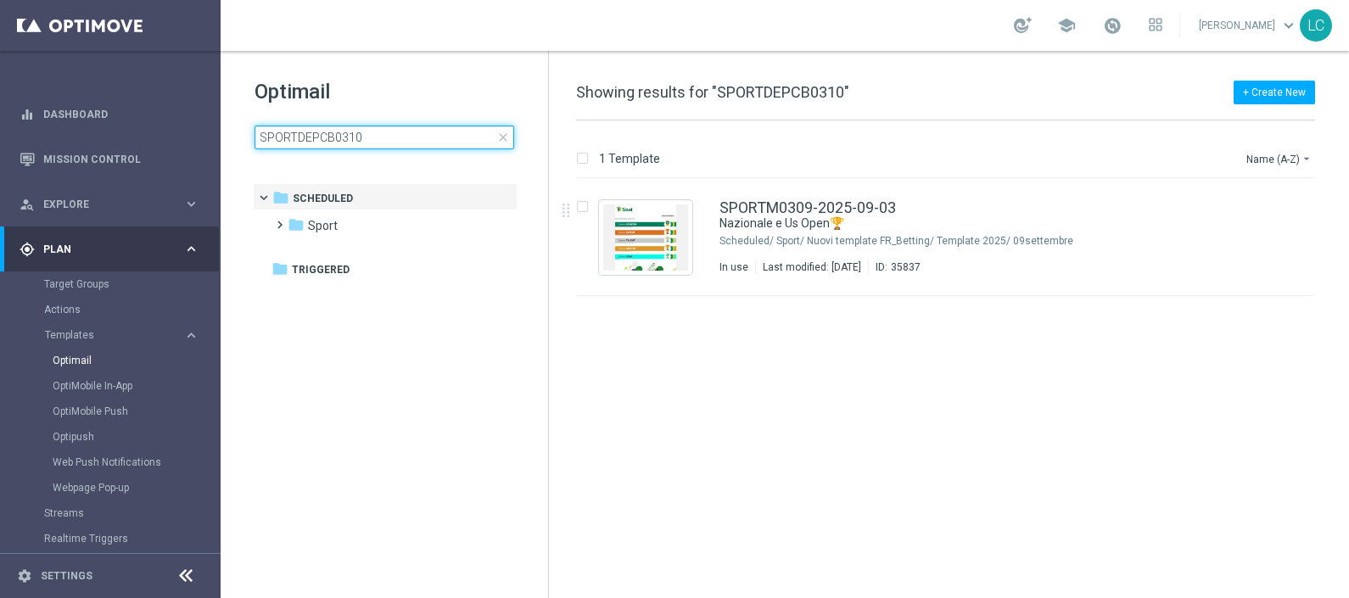
click at [424, 131] on input "SPORTDEPCB0310" at bounding box center [384, 138] width 260 height 24
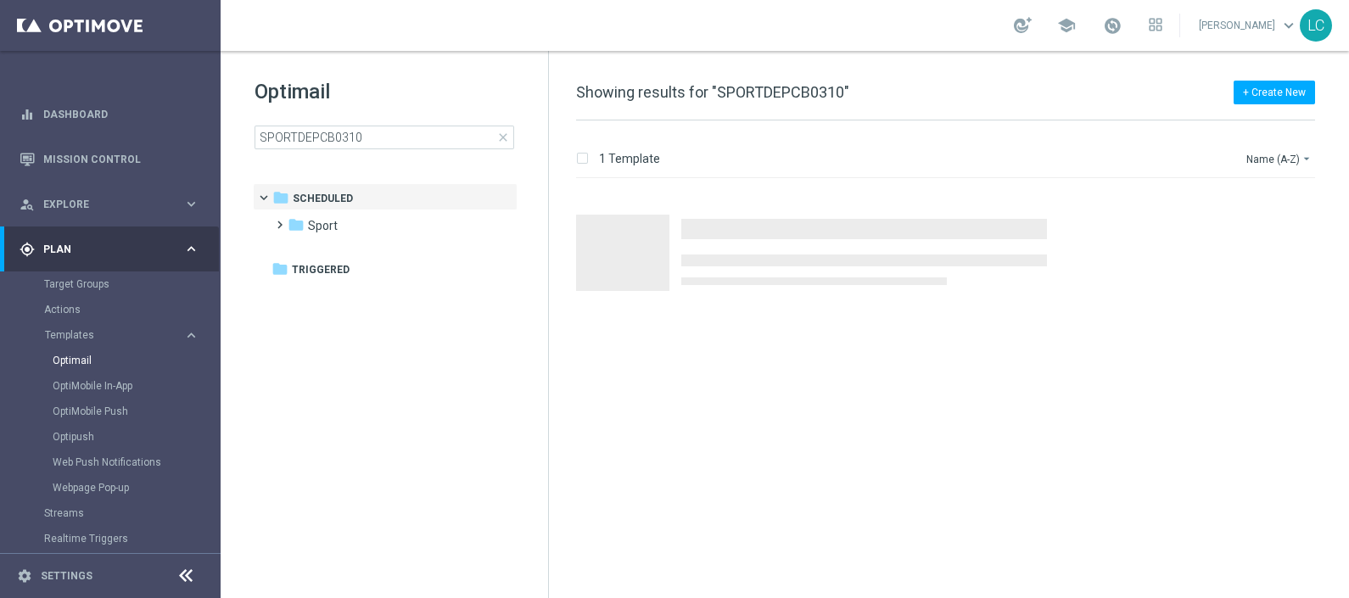
click at [513, 74] on div "Optimail SPORTDEPCB0310 close folder 1 Folder folder Scheduled more_vert folder…" at bounding box center [384, 156] width 327 height 210
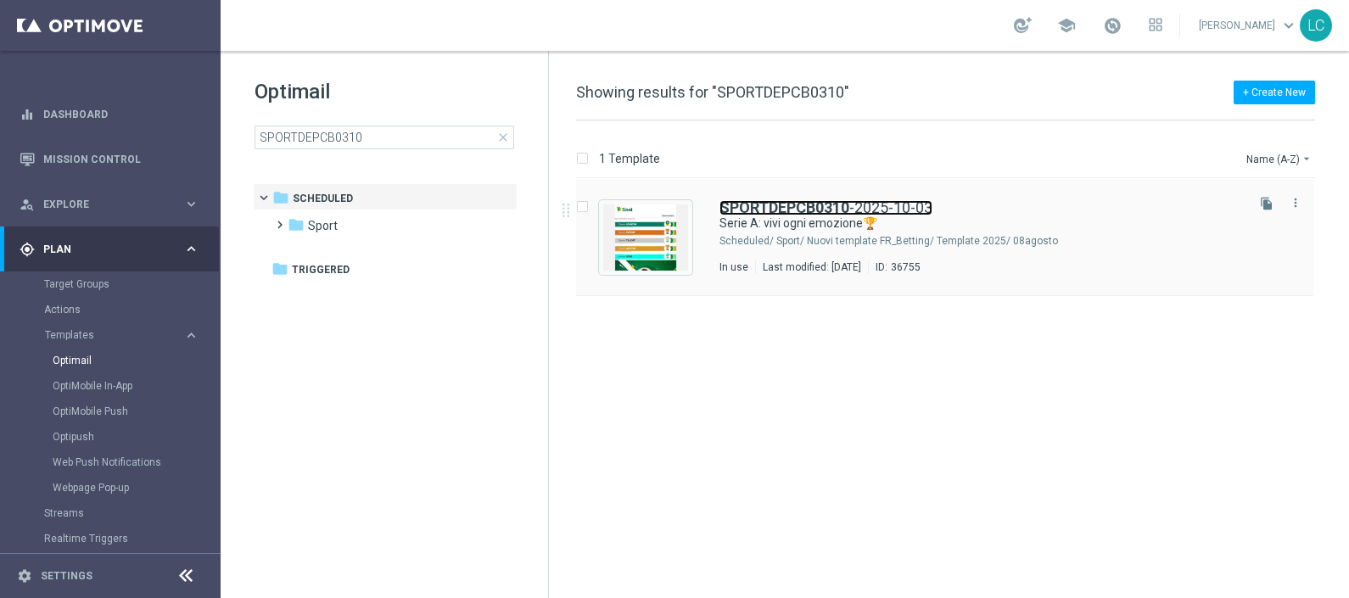
click at [789, 199] on b "SPORTDEPCB0310" at bounding box center [784, 207] width 130 height 18
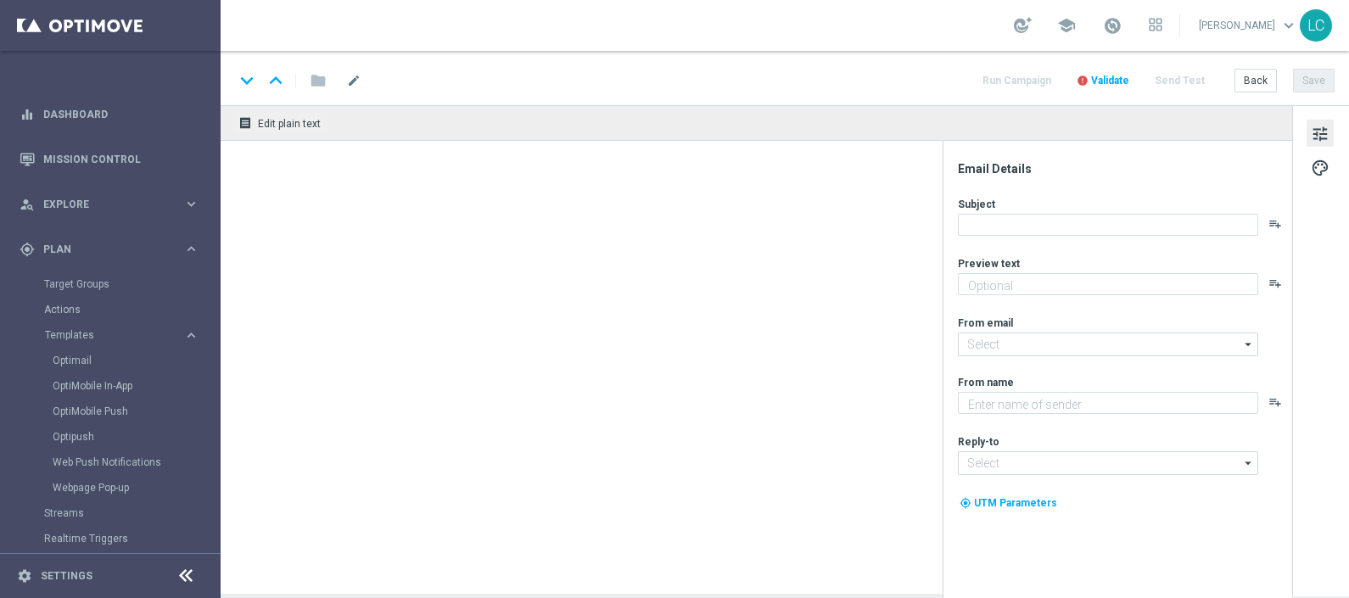
type textarea "fino a 20€ di Bonus🎁"
type textarea "Sisal"
type input "[EMAIL_ADDRESS][DOMAIN_NAME]"
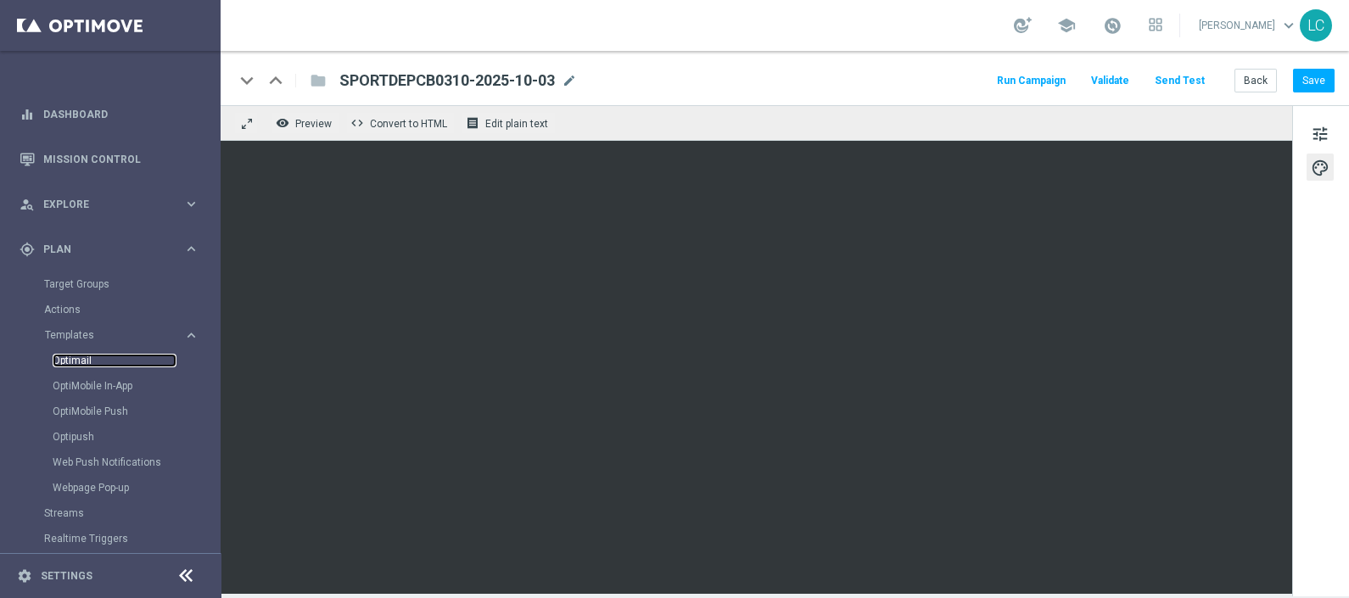
click at [68, 359] on link "Optimail" at bounding box center [115, 361] width 124 height 14
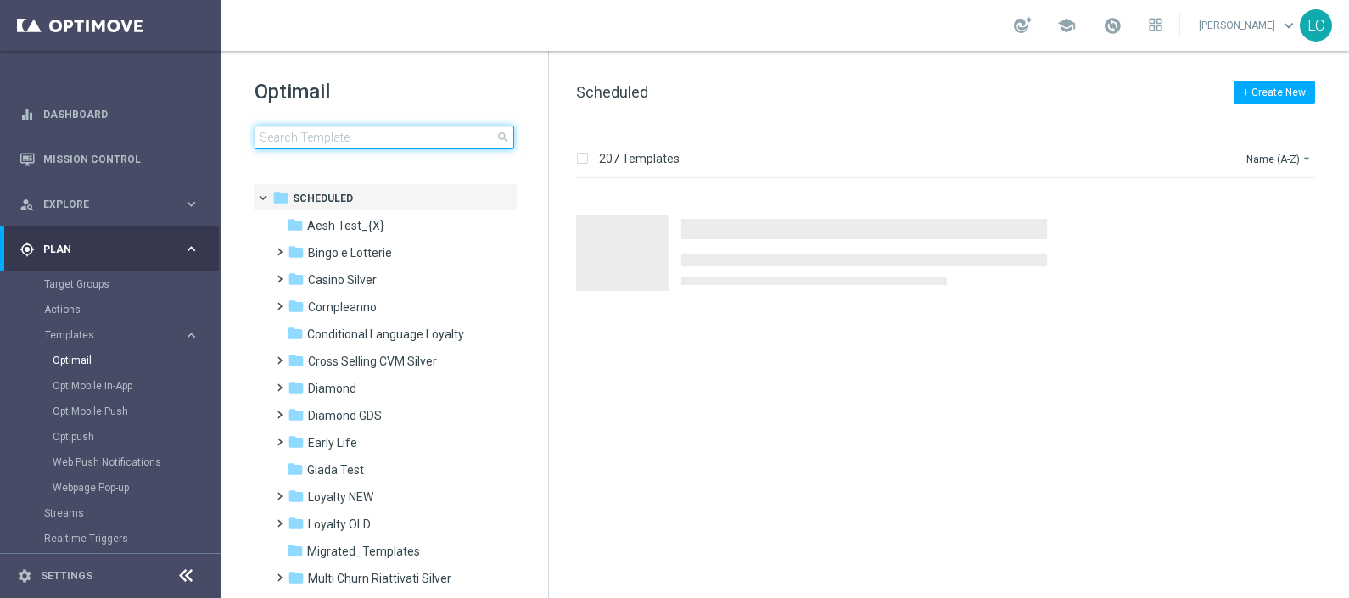
click at [344, 137] on input at bounding box center [384, 138] width 260 height 24
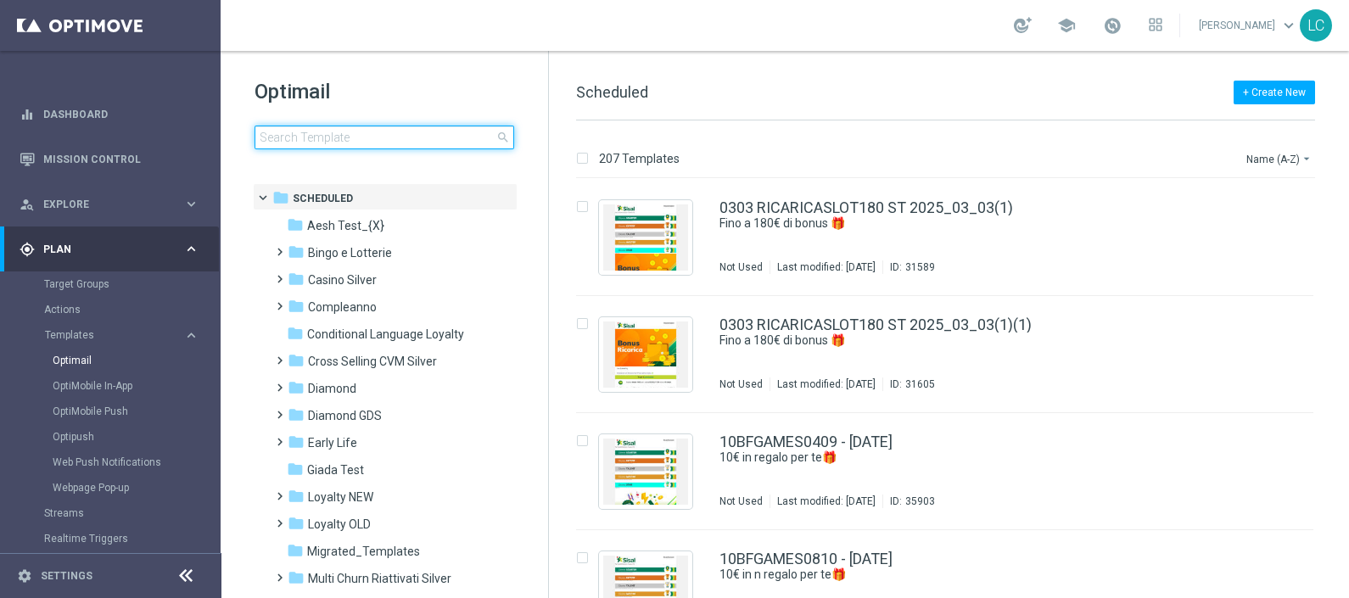
click at [441, 144] on input at bounding box center [384, 138] width 260 height 24
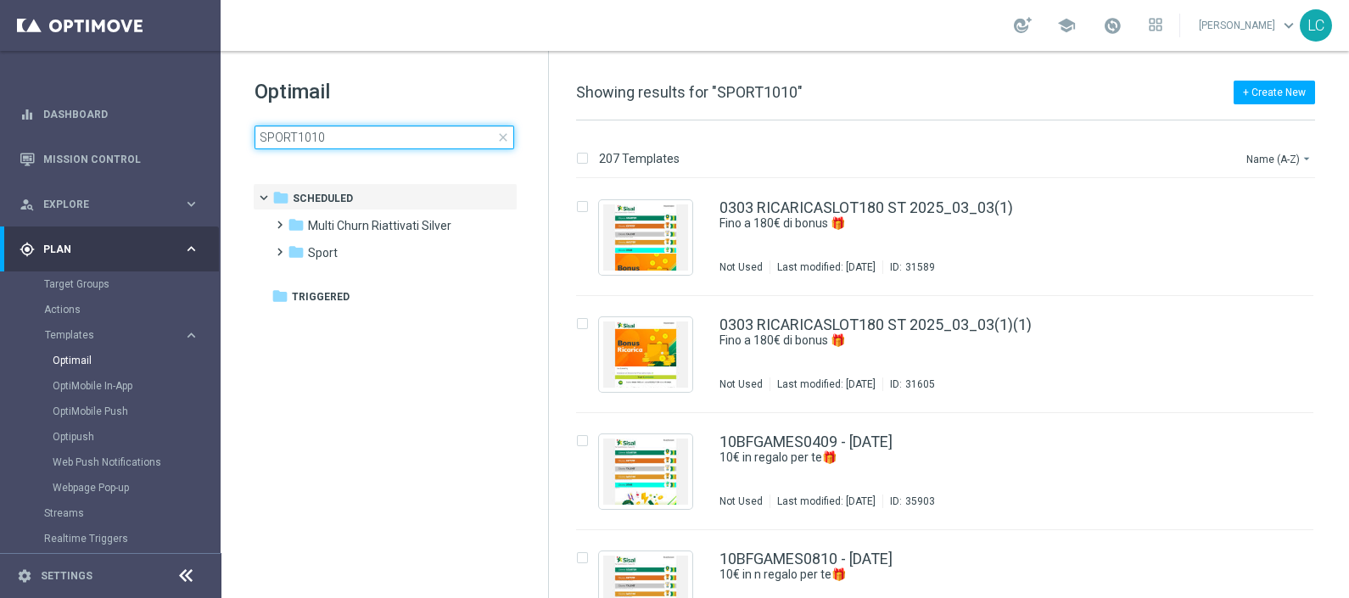
type input "SPORT1010"
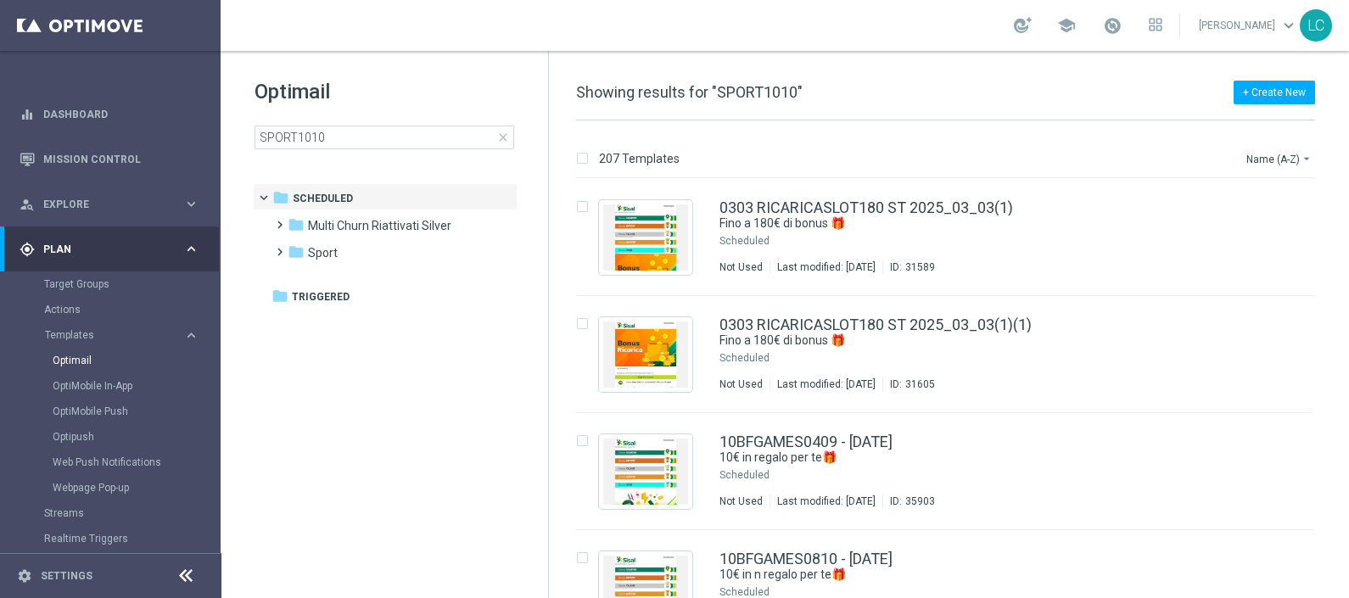
click at [467, 57] on div "Optimail SPORT1010 close folder 1 Folder folder Scheduled more_vert folder Mult…" at bounding box center [384, 156] width 327 height 210
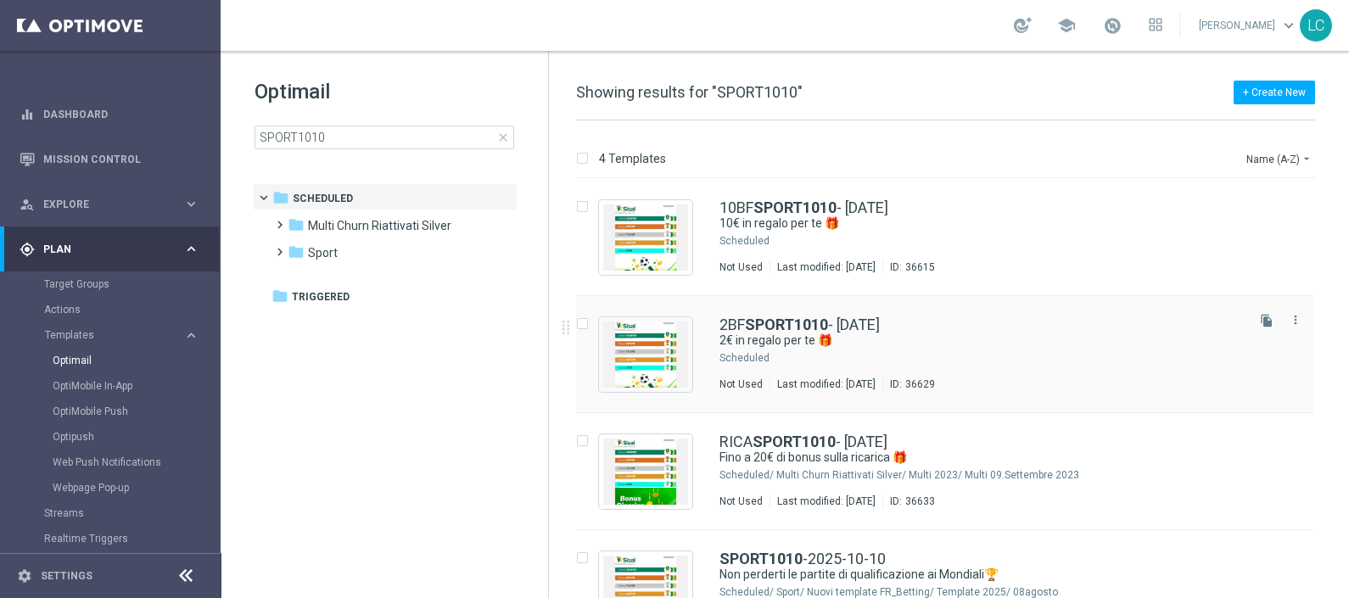
scroll to position [48, 0]
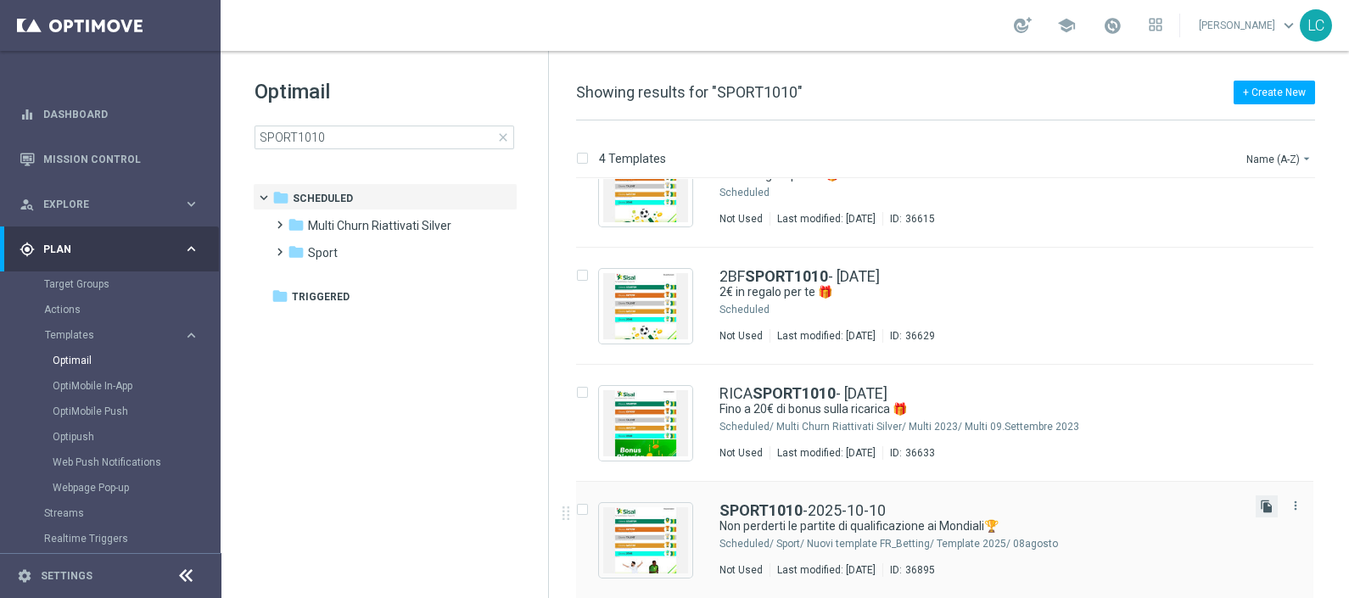
click at [1266, 503] on icon "file_copy" at bounding box center [1267, 507] width 14 height 14
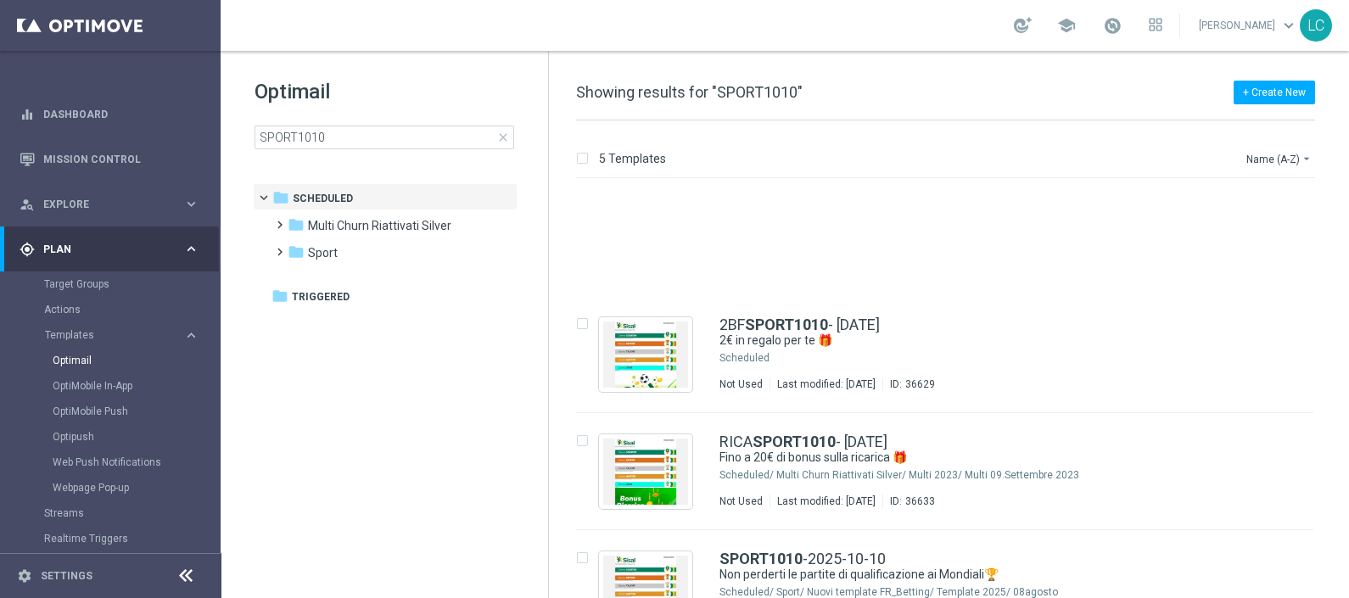
scroll to position [165, 0]
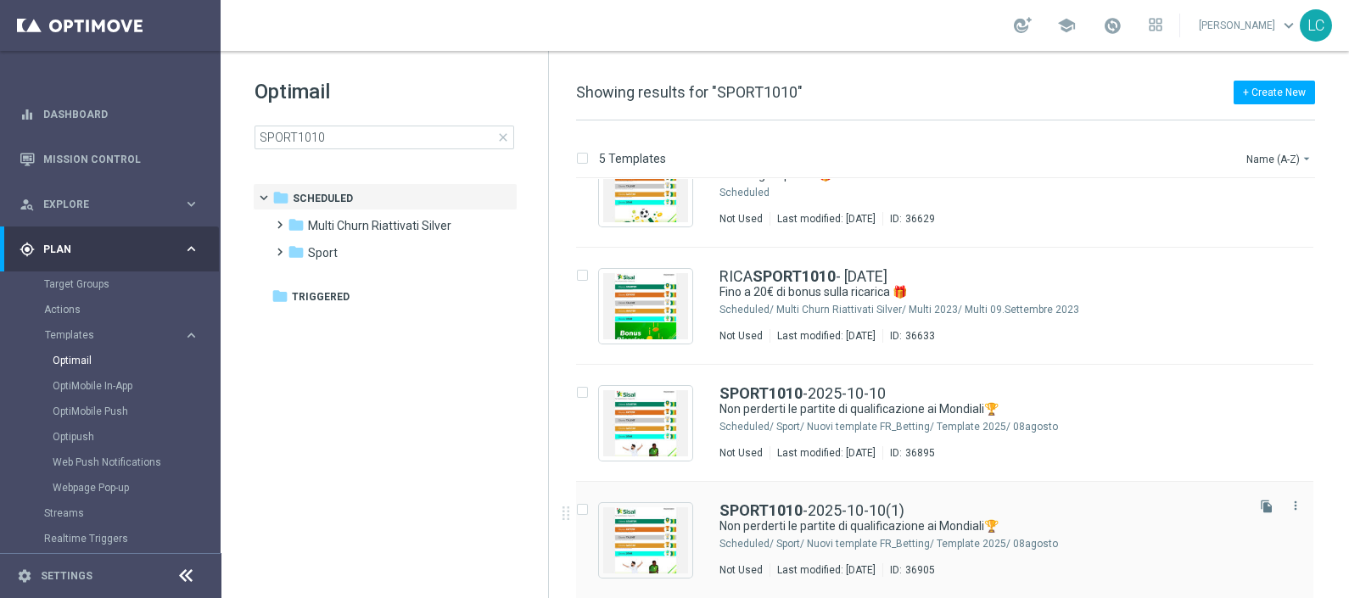
click at [789, 500] on div "SPORT1010 -2025-10-10(1) Non perderti le partite di qualificazione ai Mondiali🏆…" at bounding box center [944, 540] width 737 height 117
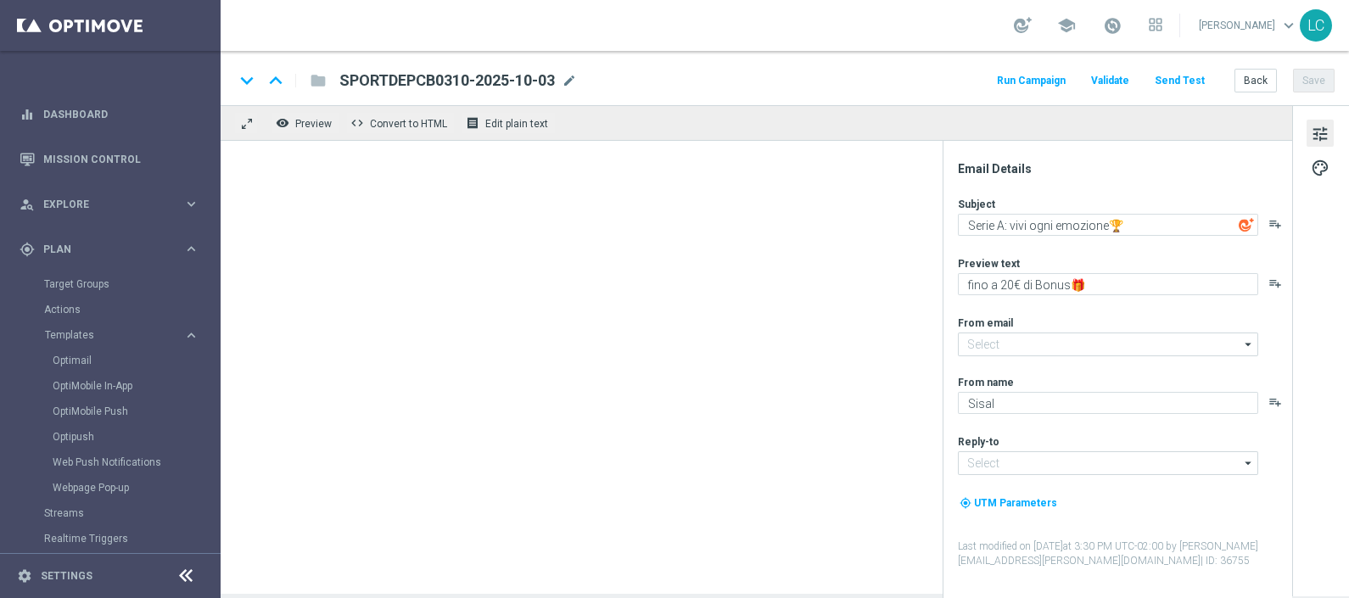
type input "[EMAIL_ADDRESS][DOMAIN_NAME]"
type input "SPORT1010-2025-10-10(1)"
type textarea "Non perderti le partite di qualificazione ai Mondiali🏆"
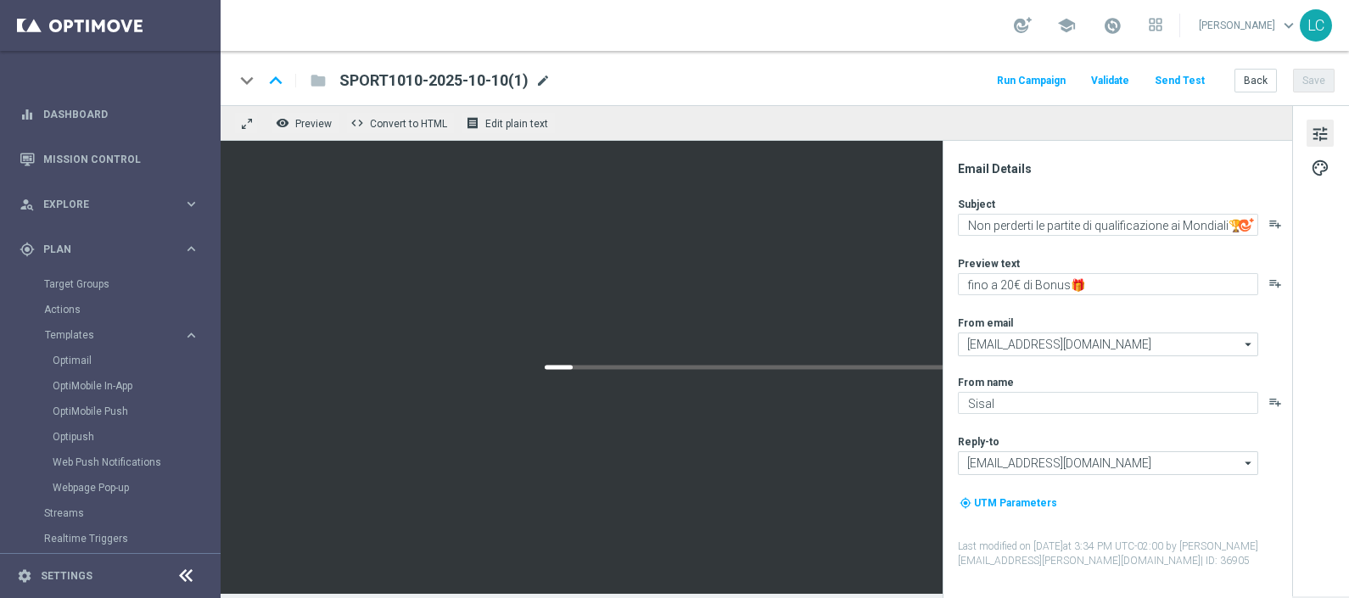
click at [545, 74] on span "mode_edit" at bounding box center [542, 80] width 15 height 15
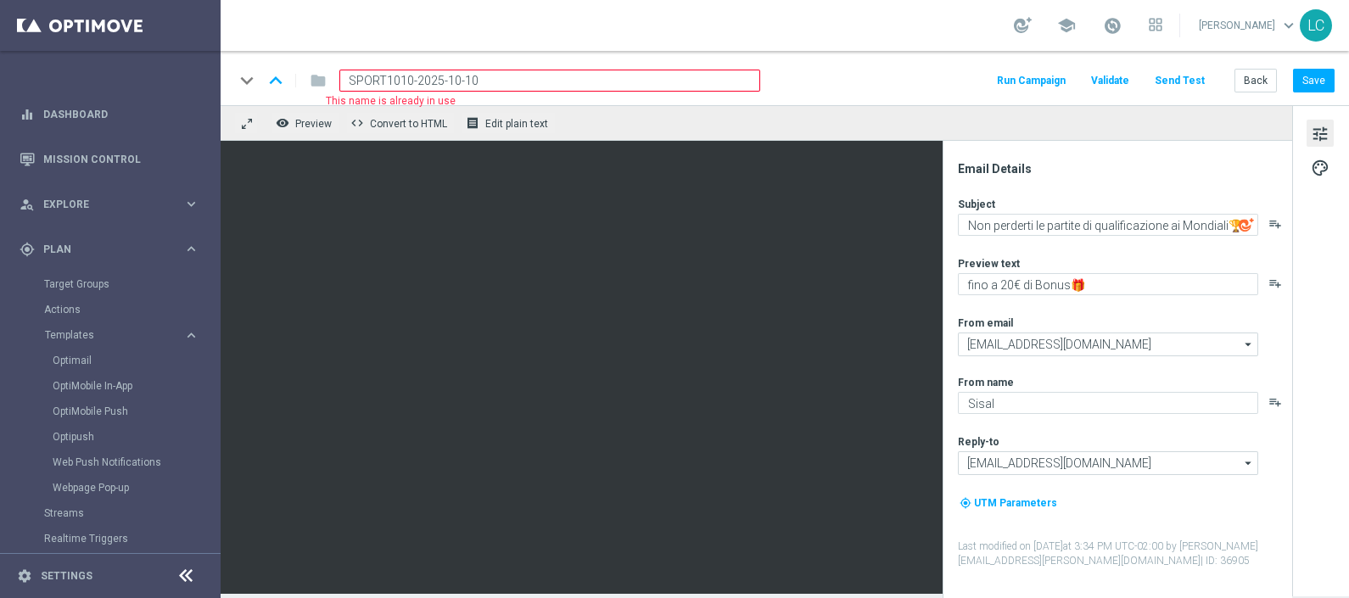
click at [402, 85] on input "SPORT1010-2025-10-10" at bounding box center [549, 81] width 421 height 22
click at [377, 75] on input "SPORT1010-2025-10-10" at bounding box center [549, 81] width 421 height 22
paste input "DEP"
type input "SPORTDEP1010-2025-10-10"
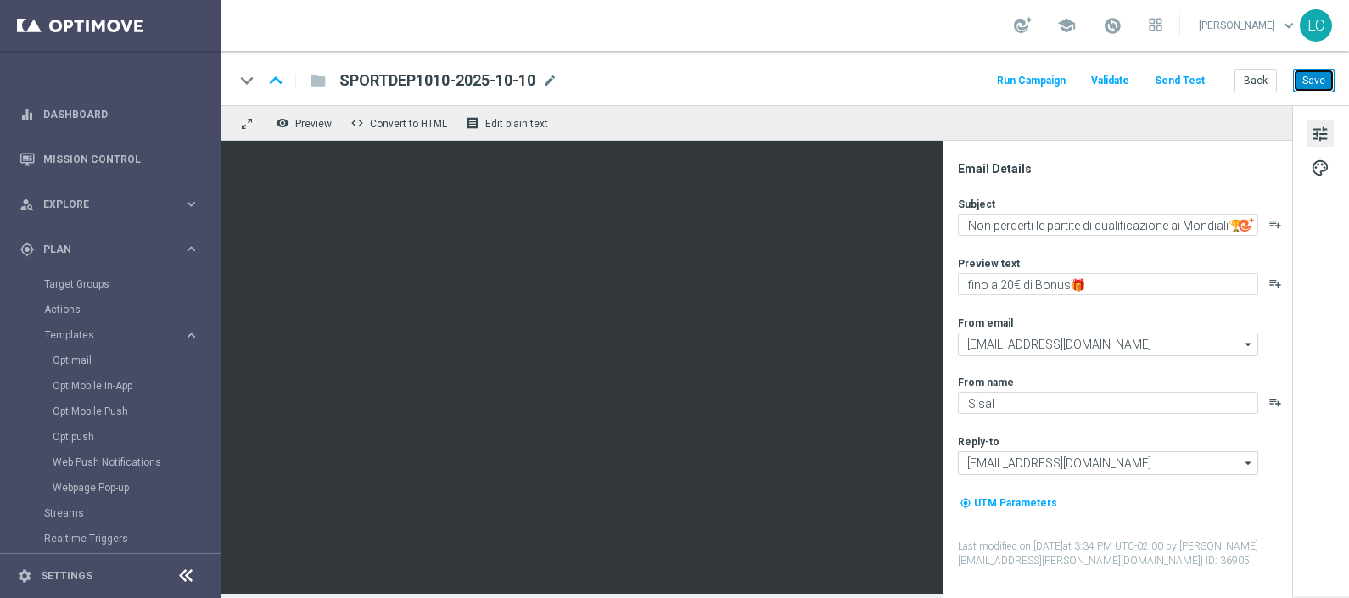
click at [1310, 77] on button "Save" at bounding box center [1314, 81] width 42 height 24
click at [67, 362] on link "Optimail" at bounding box center [115, 361] width 124 height 14
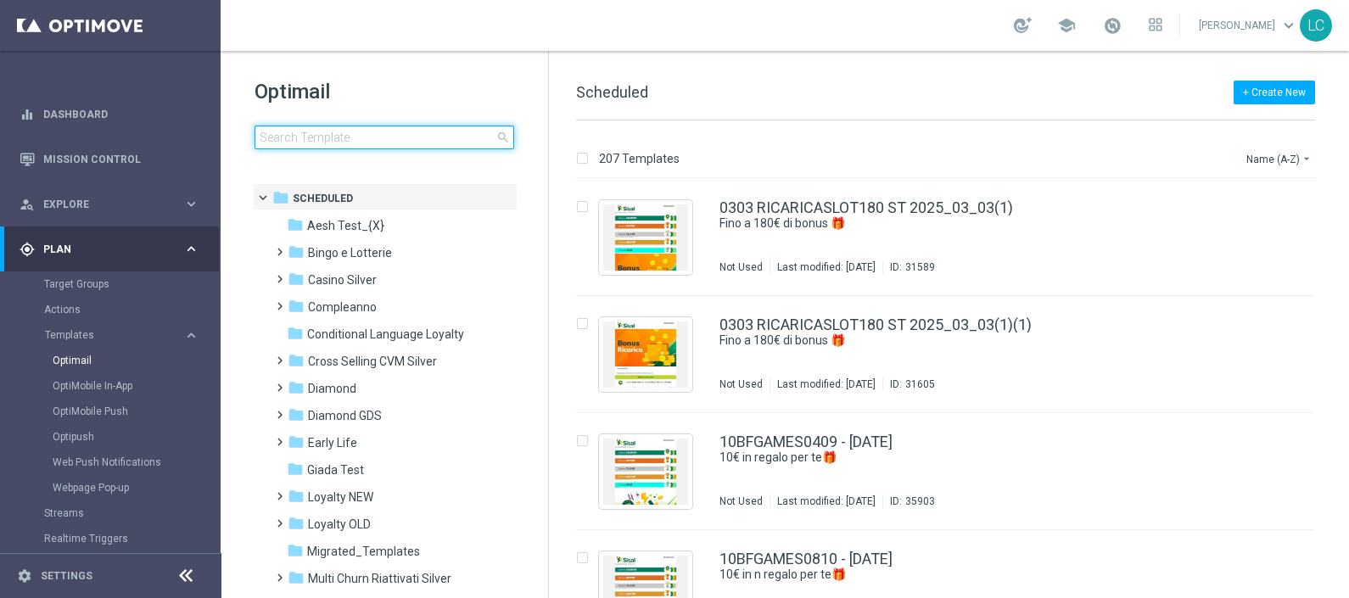
click at [325, 135] on input at bounding box center [384, 138] width 260 height 24
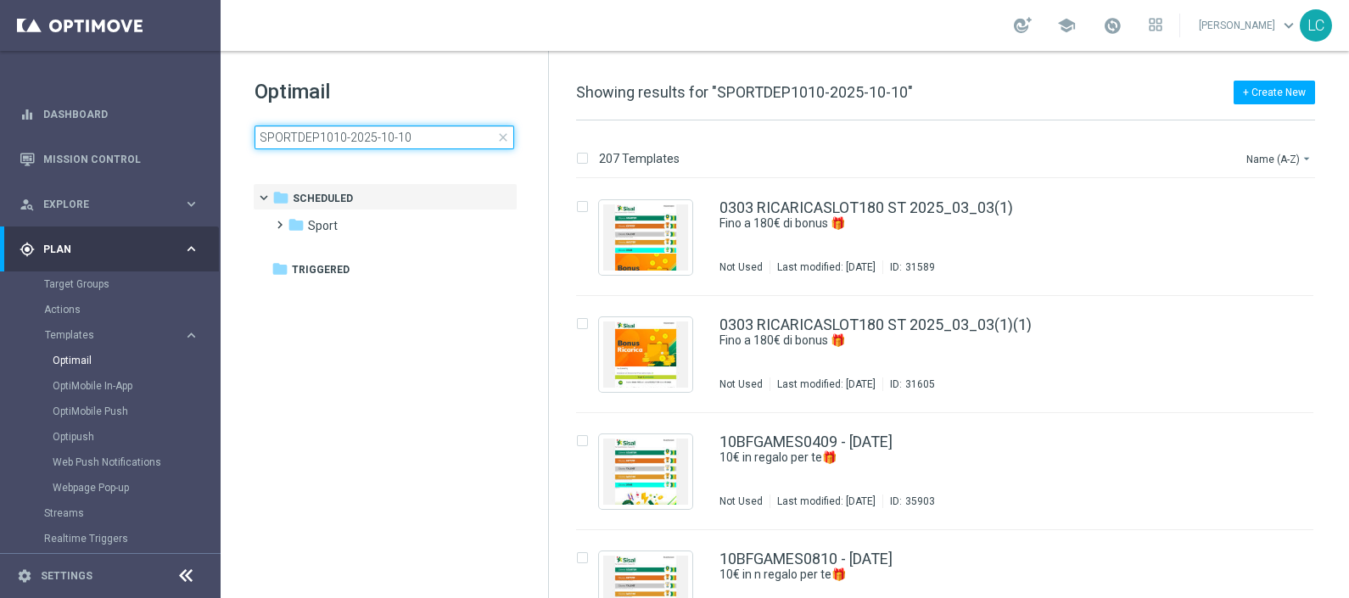
type input "SPORTDEP1010-2025-10-10"
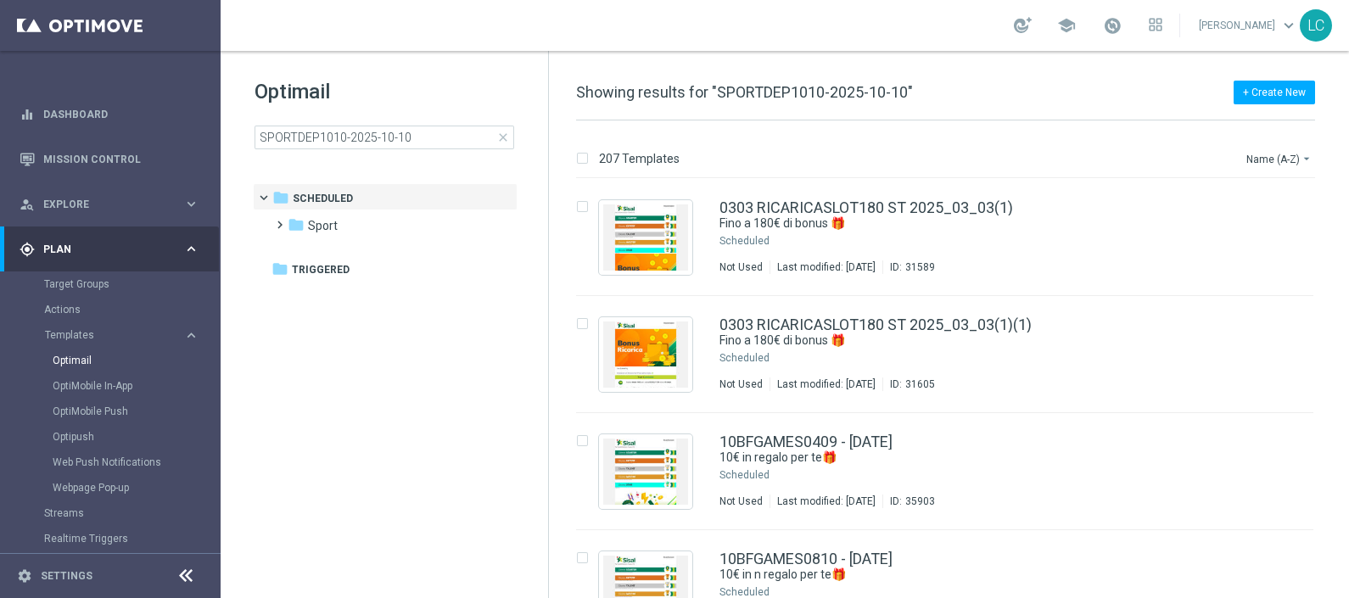
click at [464, 47] on div "school Lorenzo Carlevale keyboard_arrow_down LC" at bounding box center [785, 25] width 1128 height 51
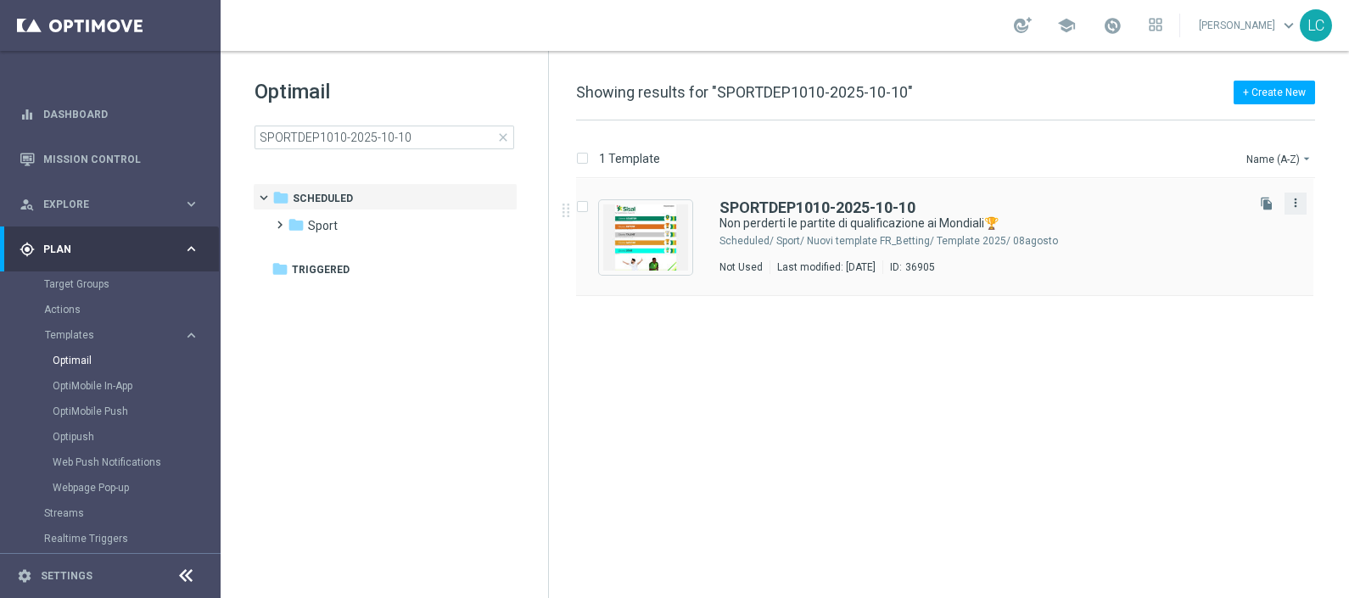
click at [1296, 208] on icon "more_vert" at bounding box center [1295, 203] width 14 height 14
click at [1192, 267] on span "Delete" at bounding box center [1191, 268] width 31 height 12
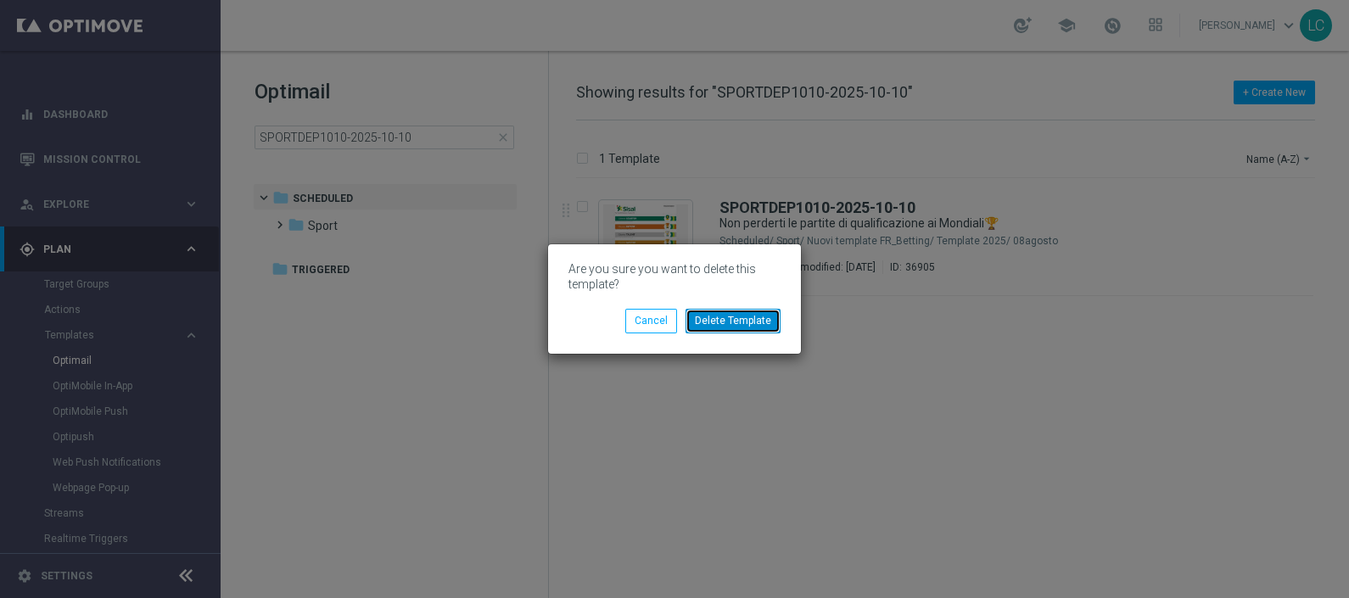
click at [742, 325] on button "Delete Template" at bounding box center [732, 321] width 95 height 24
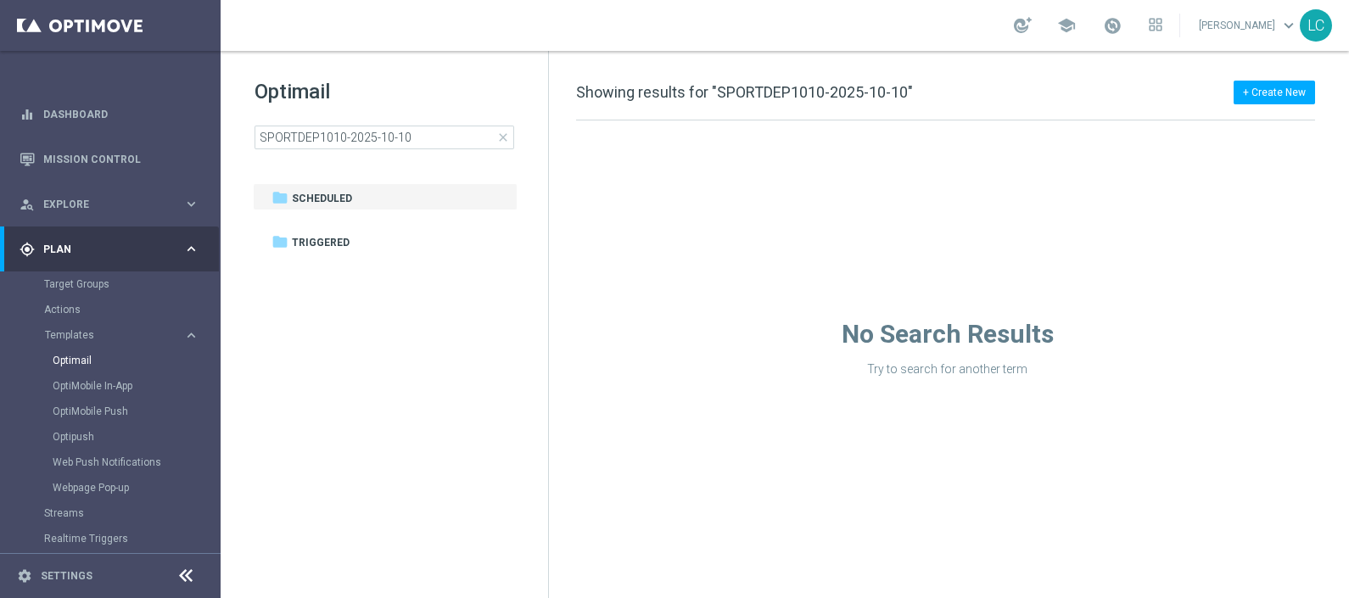
click at [502, 133] on span "close" at bounding box center [503, 138] width 14 height 14
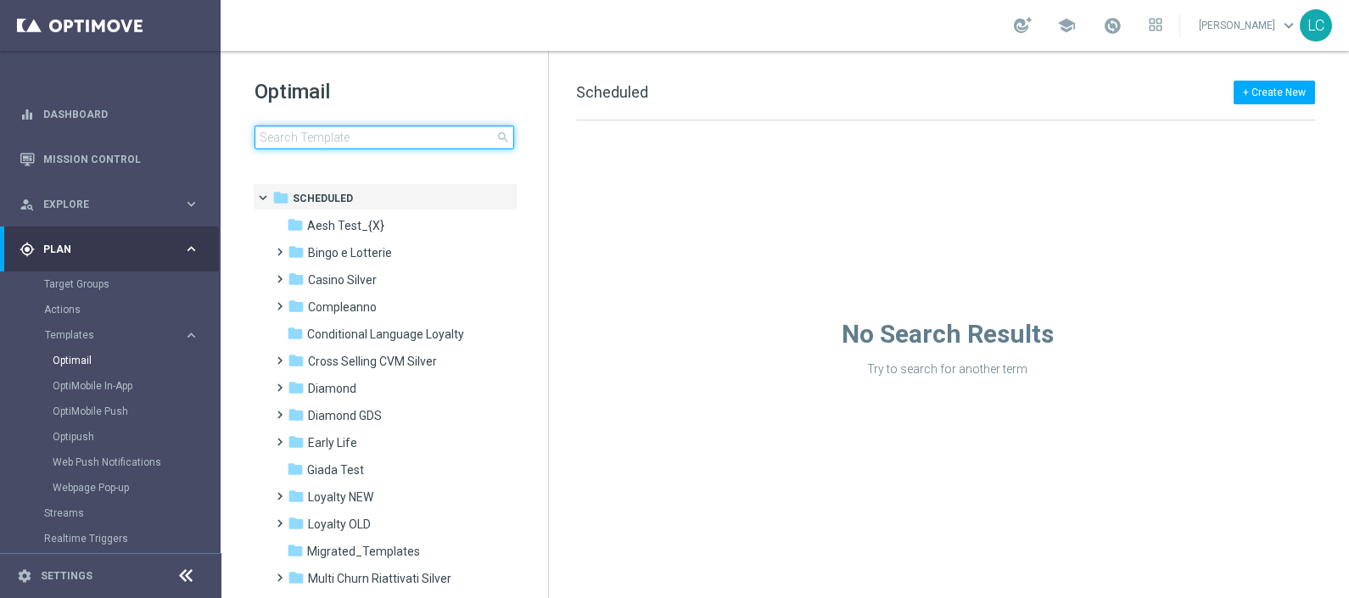
click at [449, 136] on input at bounding box center [384, 138] width 260 height 24
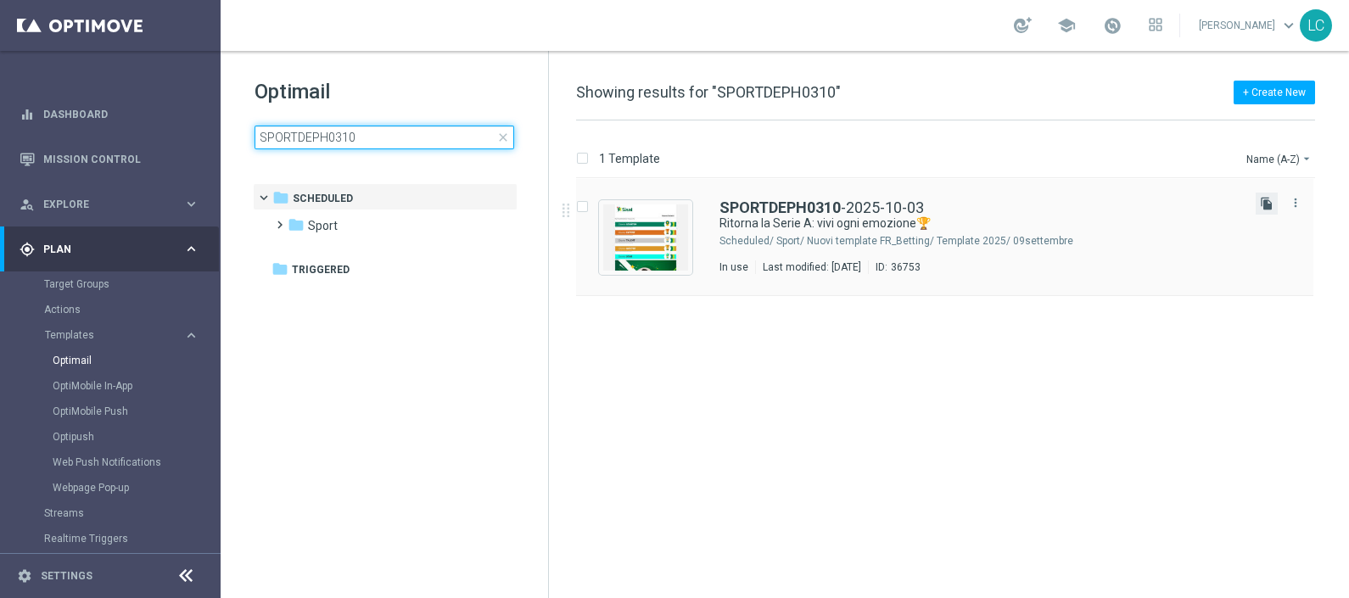
type input "SPORTDEPH0310"
click at [1260, 198] on icon "file_copy" at bounding box center [1267, 204] width 14 height 14
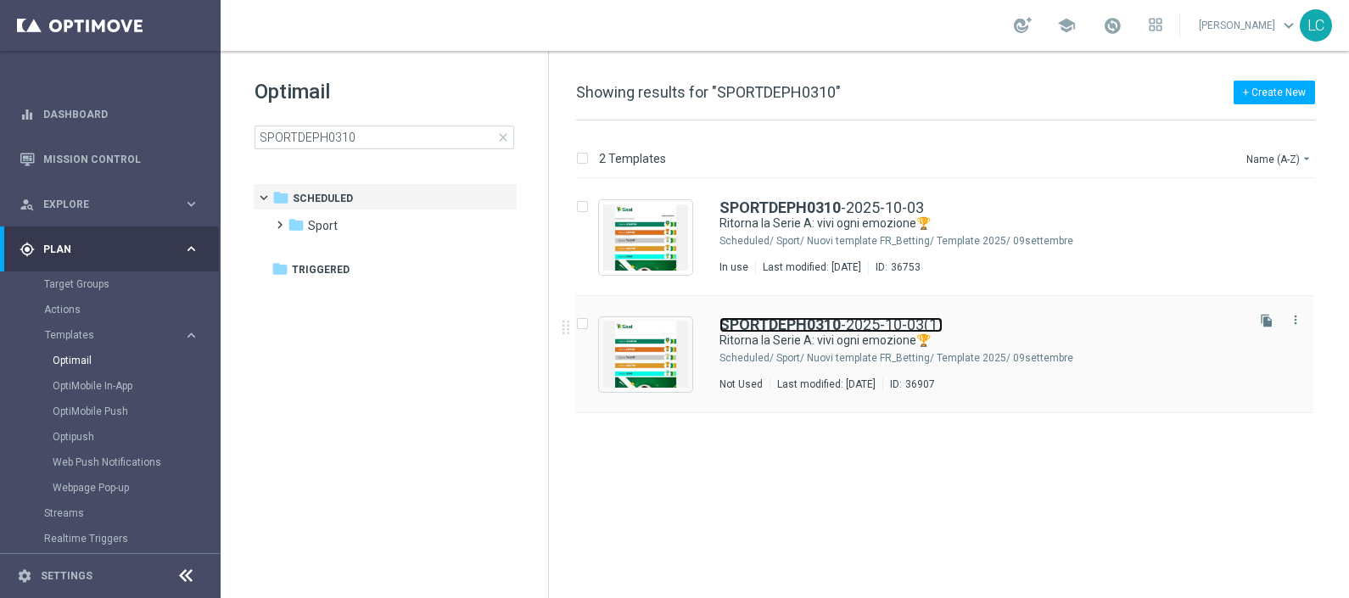
click at [878, 320] on link "SPORTDEPH0310 -2025-10-03(1)" at bounding box center [830, 324] width 223 height 15
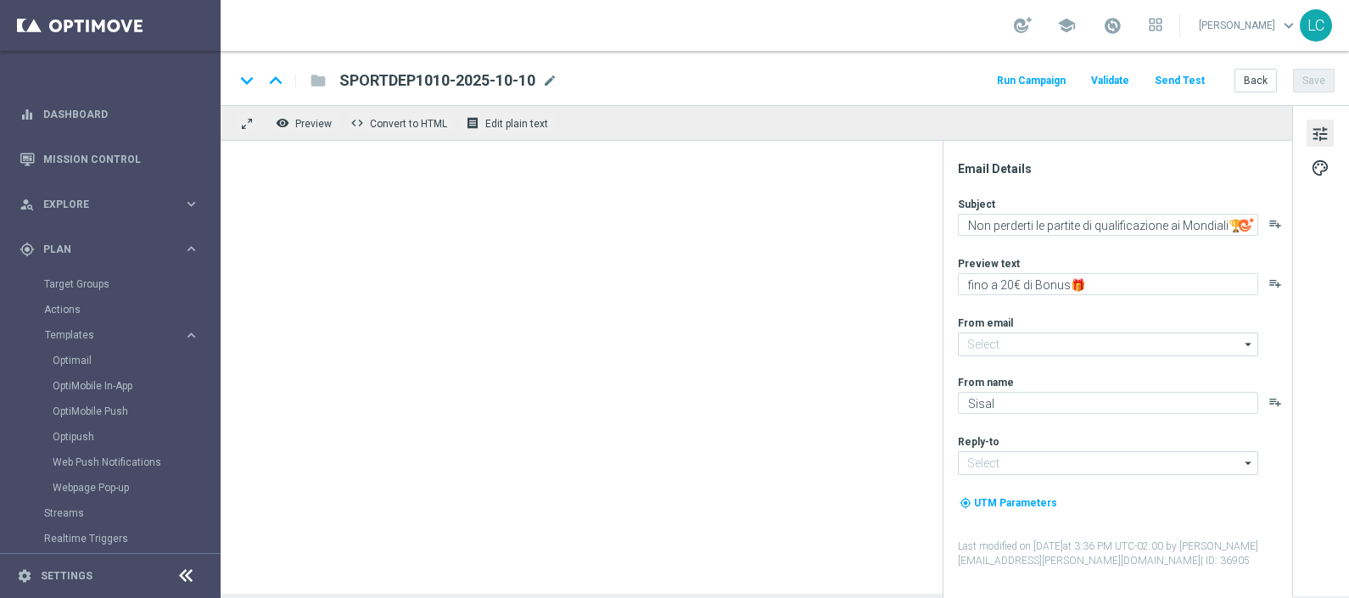
type input "[EMAIL_ADDRESS][DOMAIN_NAME]"
type textarea "Ritorna la Serie A: vivi ogni emozione🏆"
type textarea "fino a 10€ Freebet🎁"
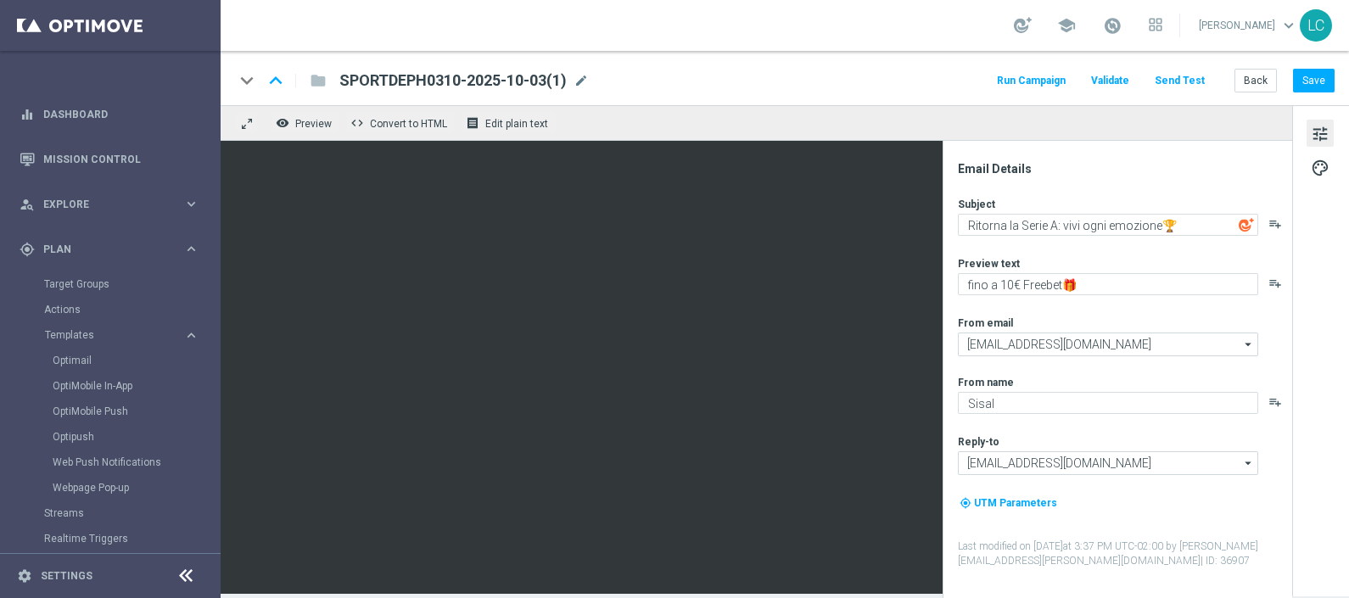
click at [584, 70] on div "SPORTDEPH0310-2025-10-03(1) mode_edit" at bounding box center [463, 81] width 249 height 22
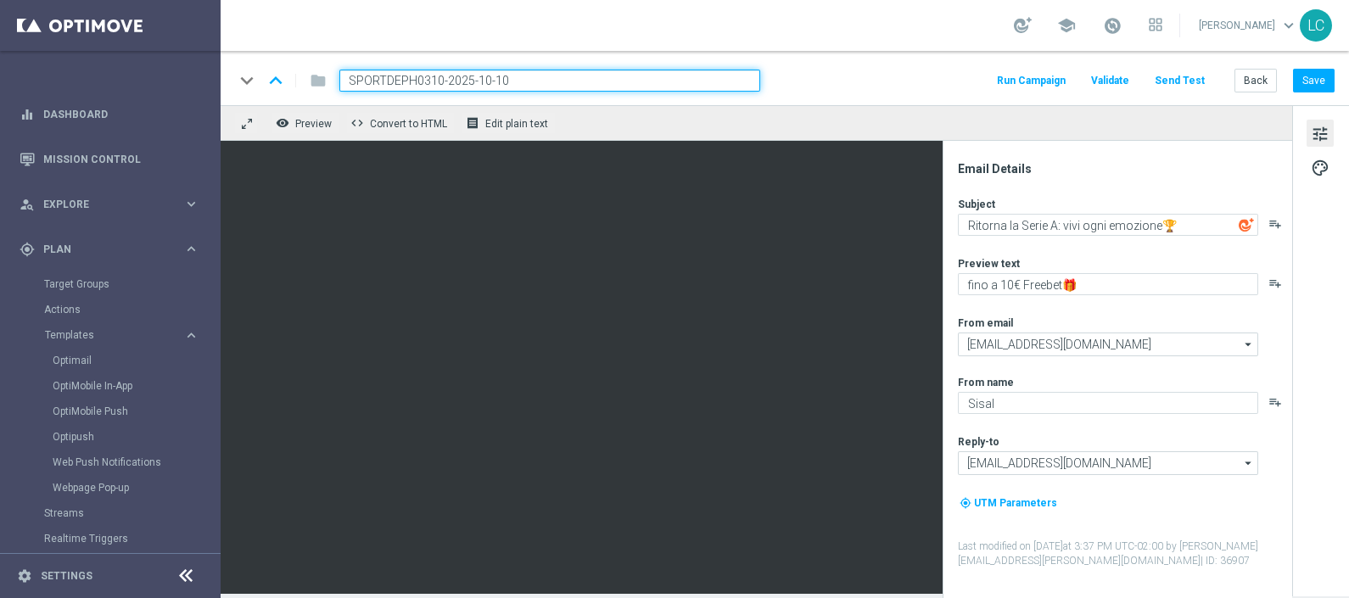
click at [399, 81] on input "SPORTDEPH0310-2025-10-10" at bounding box center [549, 81] width 421 height 22
paste input "10"
type input "SPORTDEP1010-2025-10-10"
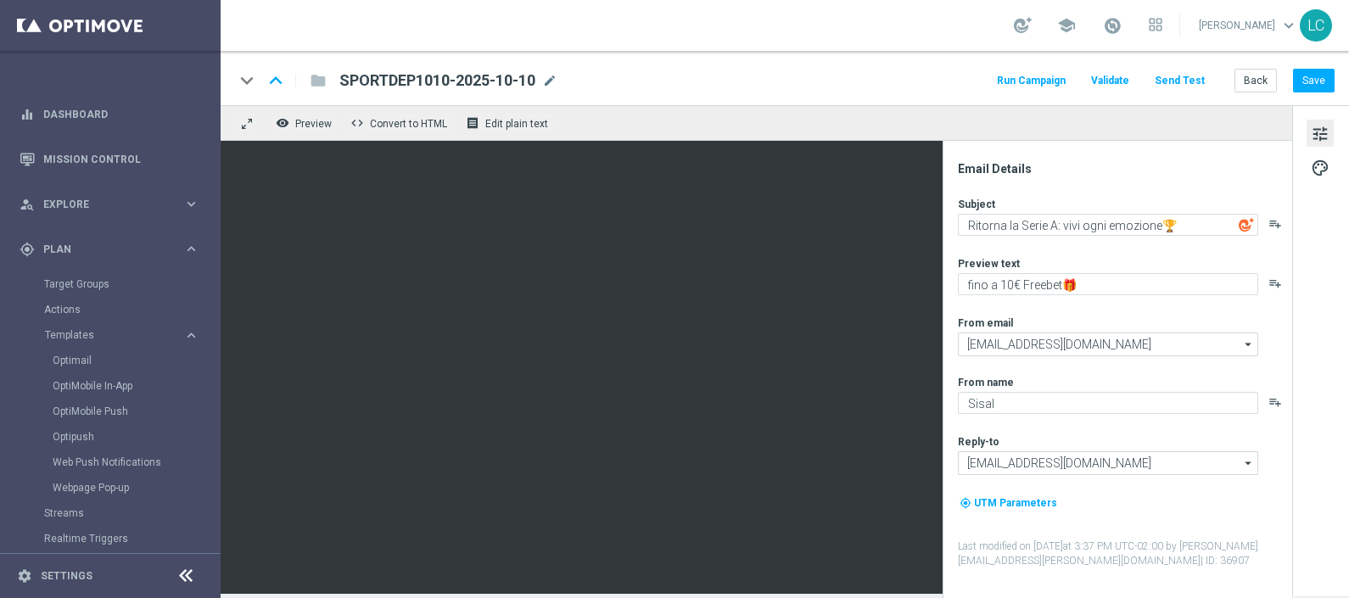
click at [940, 52] on div "keyboard_arrow_down keyboard_arrow_up folder SPORTDEP1010-2025-10-10 SPORTDEP10…" at bounding box center [785, 78] width 1128 height 54
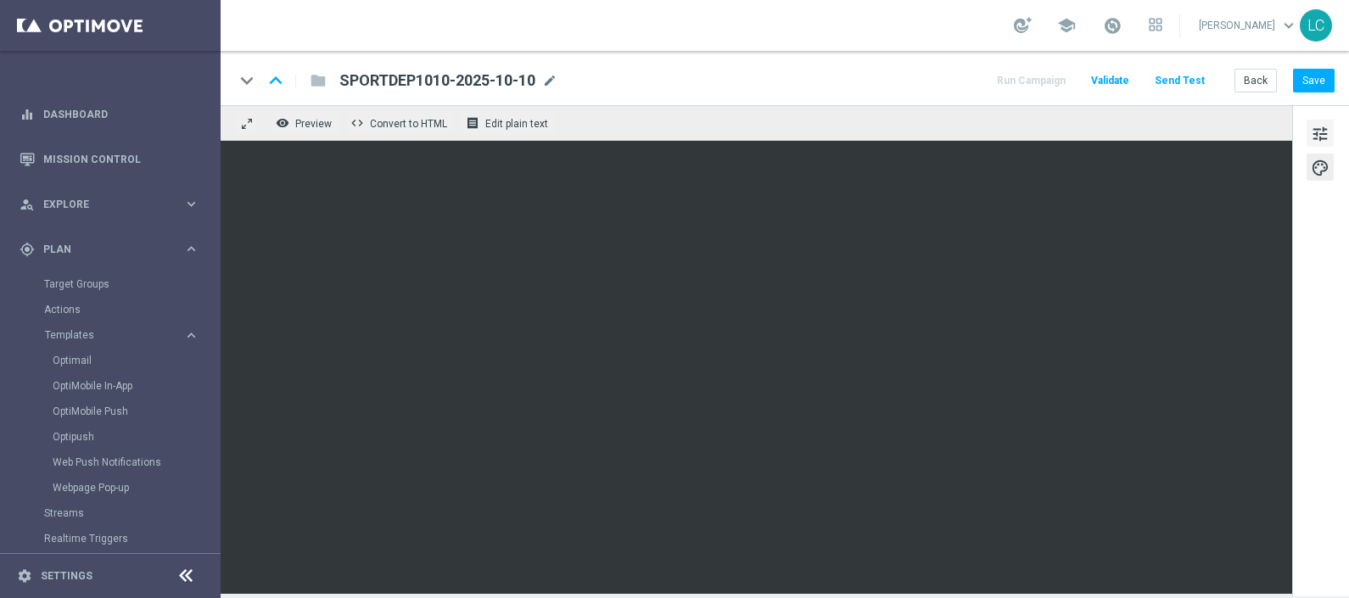
click at [1316, 137] on span "tune" at bounding box center [1319, 134] width 19 height 22
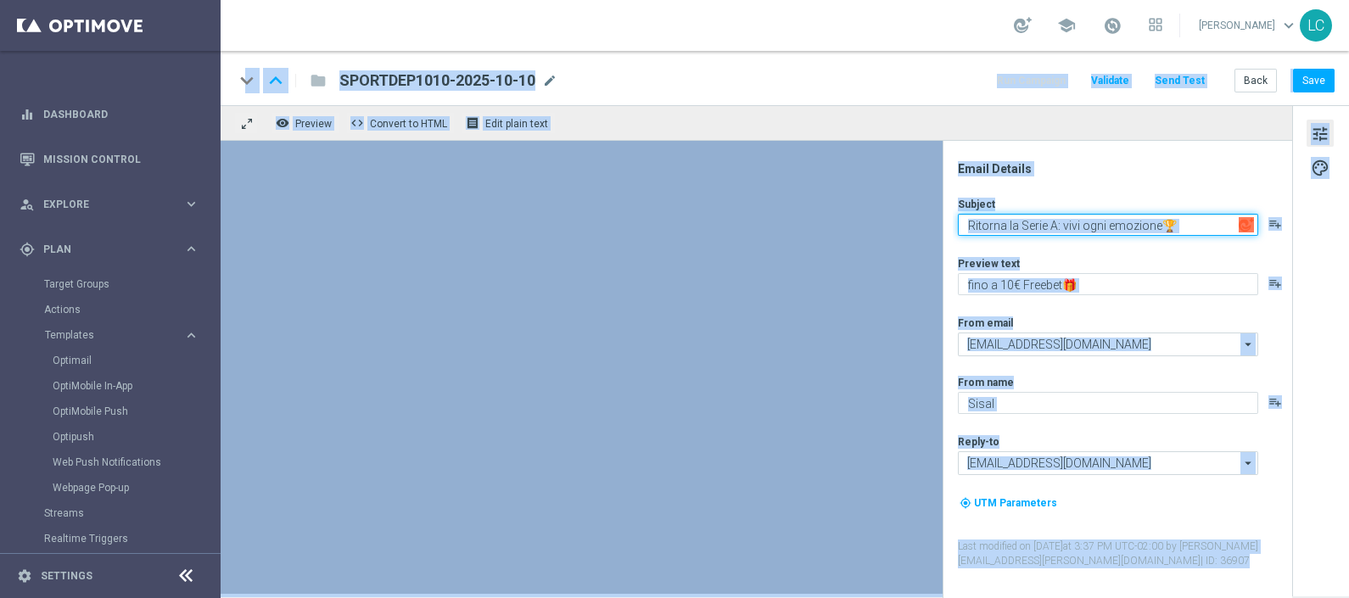
click at [1175, 227] on textarea "Ritorna la Serie A: vivi ogni emozione🏆" at bounding box center [1108, 225] width 300 height 22
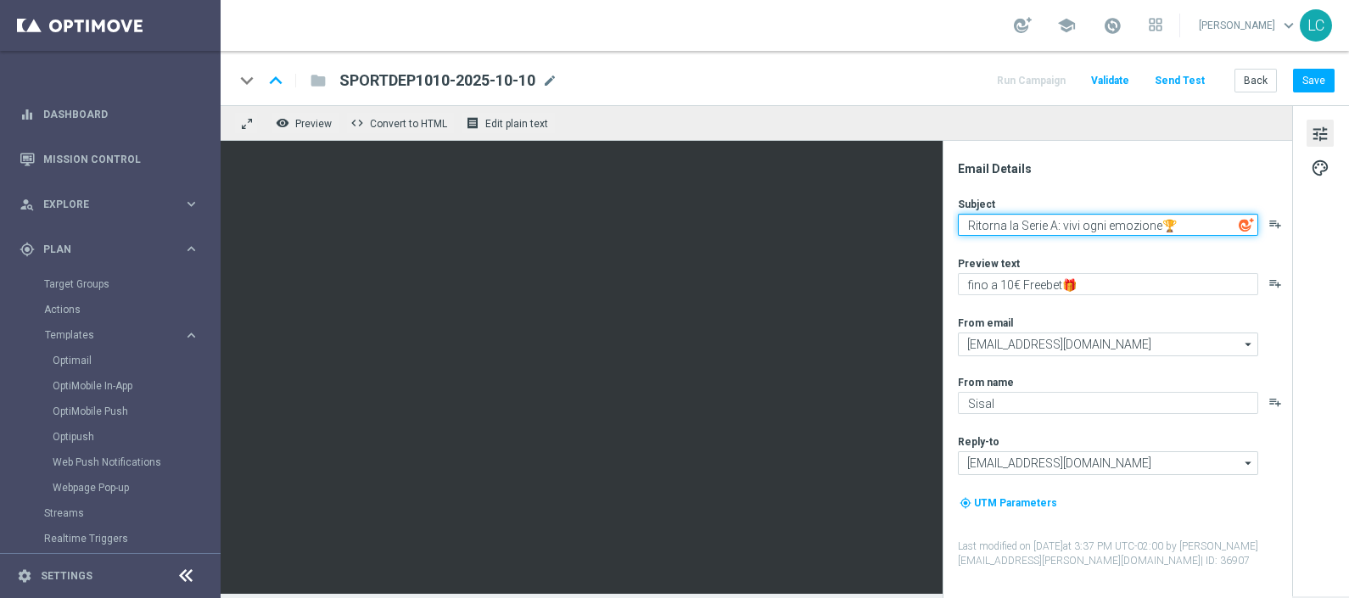
paste textarea "Non perderti le partite di qualificazione ai Mondiali"
type textarea "Non perderti le partite di qualificazione ai Mondiali🏆"
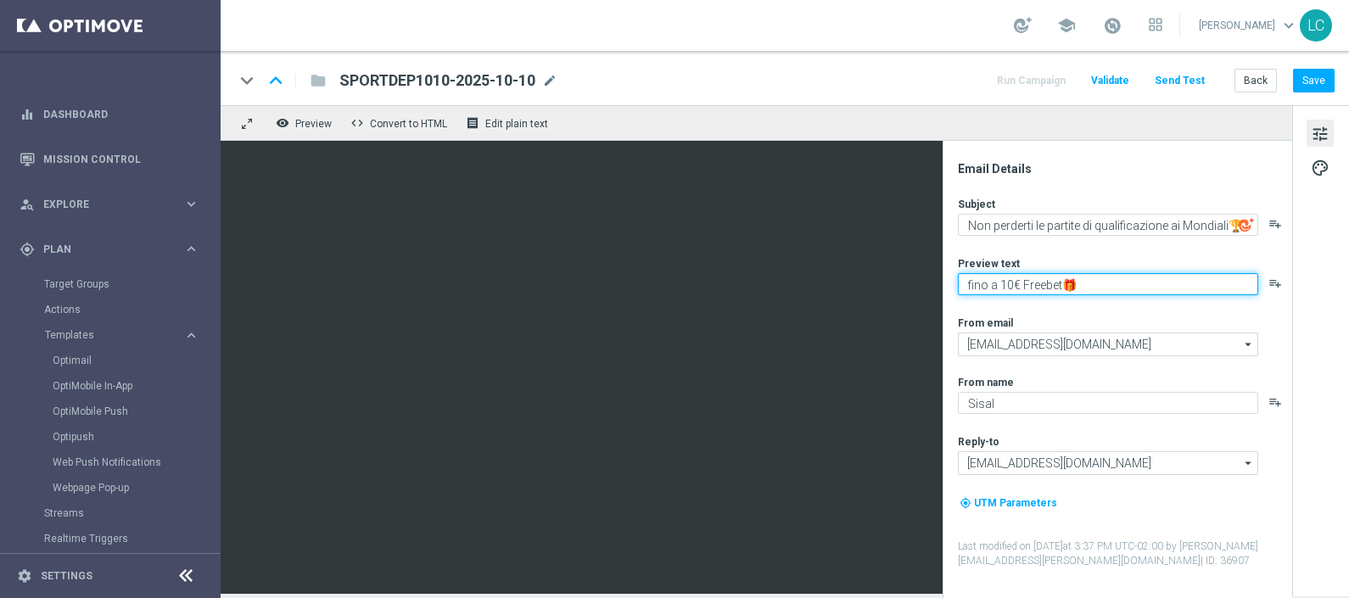
click at [967, 282] on textarea "fino a 10€ Freebet🎁" at bounding box center [1108, 284] width 300 height 22
type textarea "Per [PERSON_NAME] a 10€ Freebet🎁"
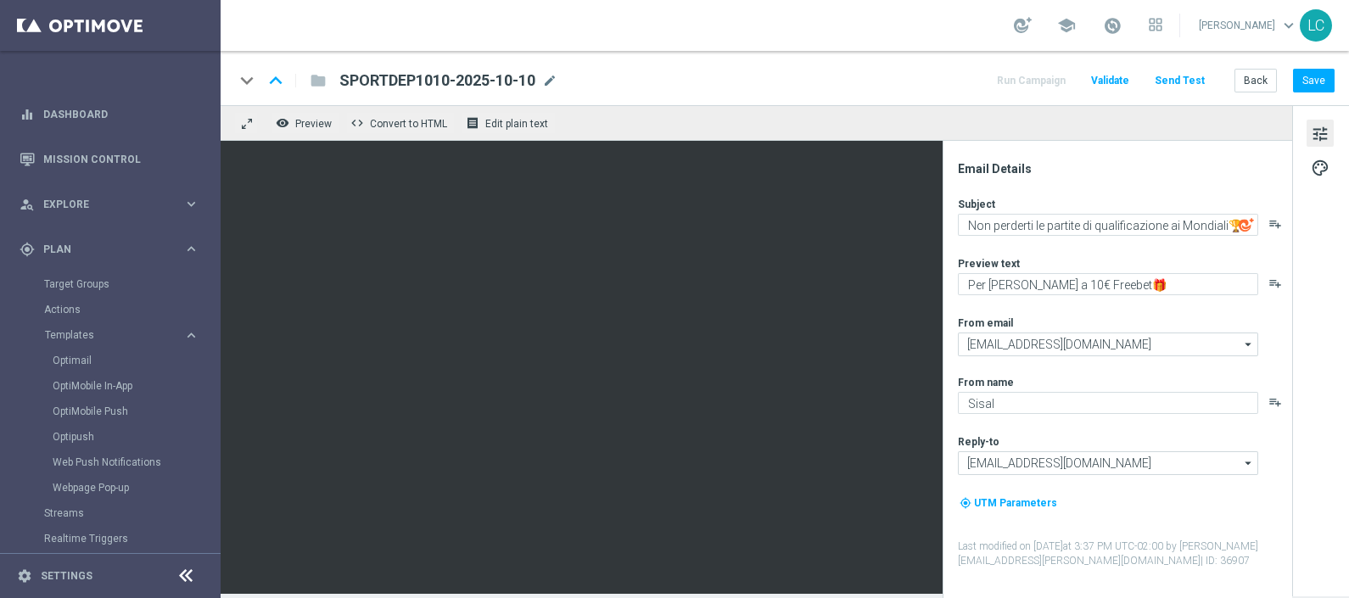
click at [1245, 249] on div "Subject Non perderti le partite di qualificazione ai Mondiali🏆 playlist_add Pre…" at bounding box center [1124, 383] width 333 height 372
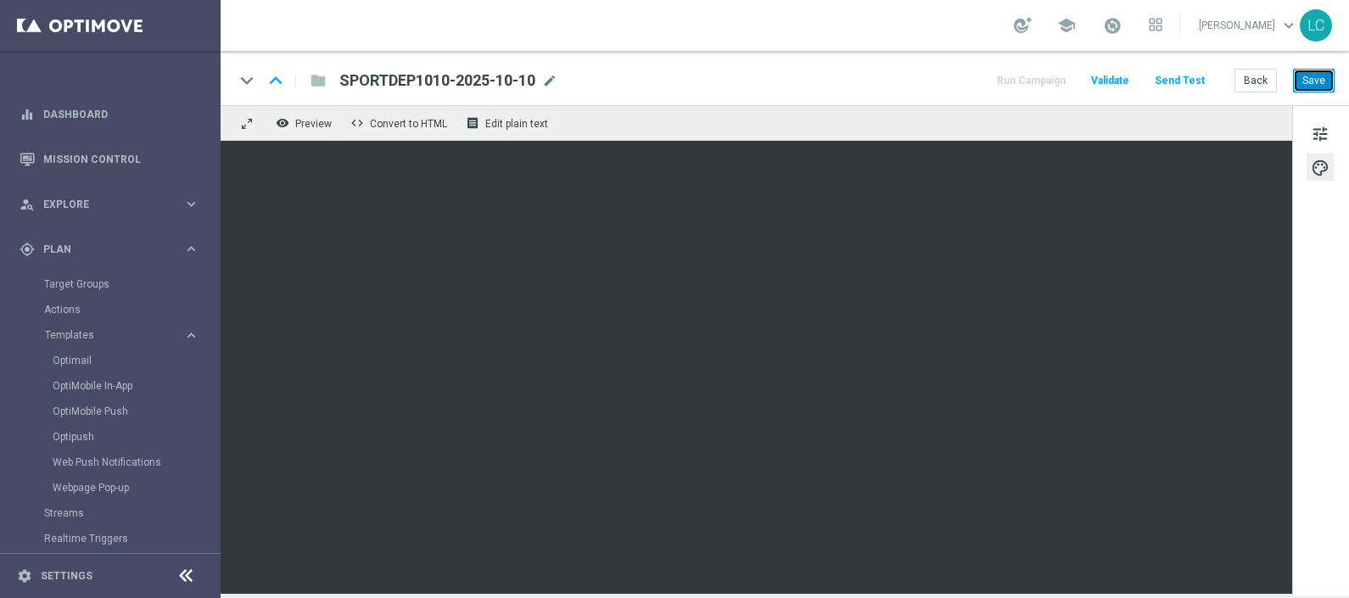
click at [1316, 83] on button "Save" at bounding box center [1314, 81] width 42 height 24
click at [1330, 86] on button "Save" at bounding box center [1314, 81] width 42 height 24
click at [1323, 129] on span "tune" at bounding box center [1319, 134] width 19 height 22
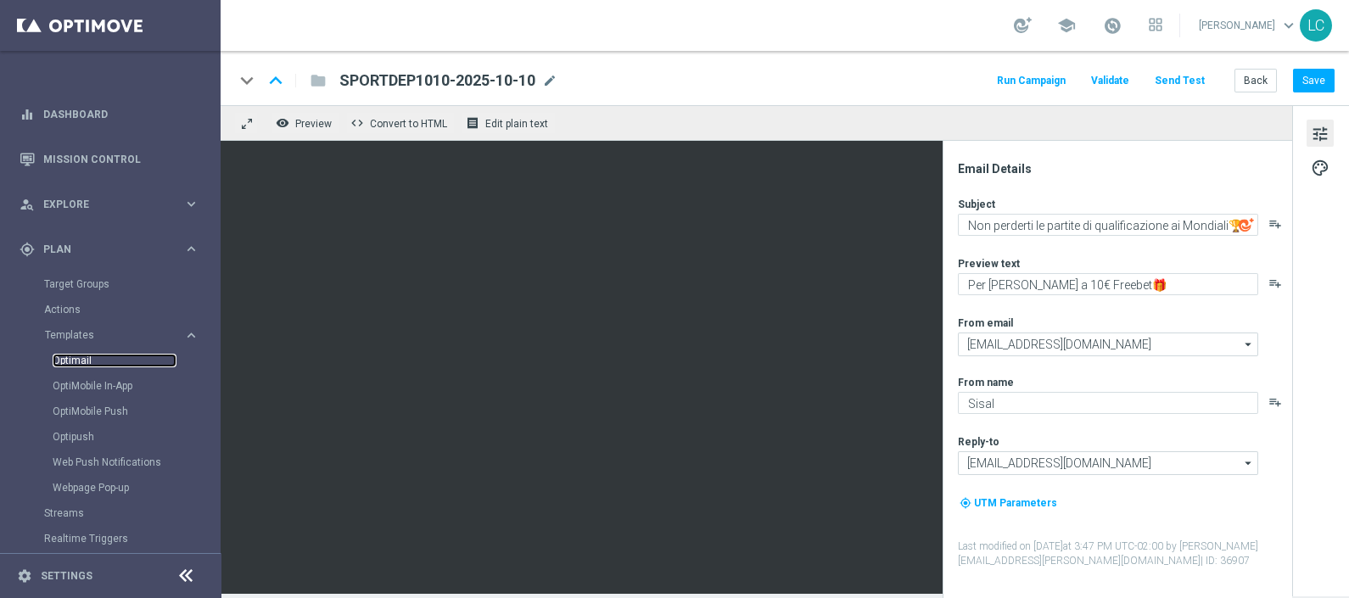
click at [85, 365] on link "Optimail" at bounding box center [115, 361] width 124 height 14
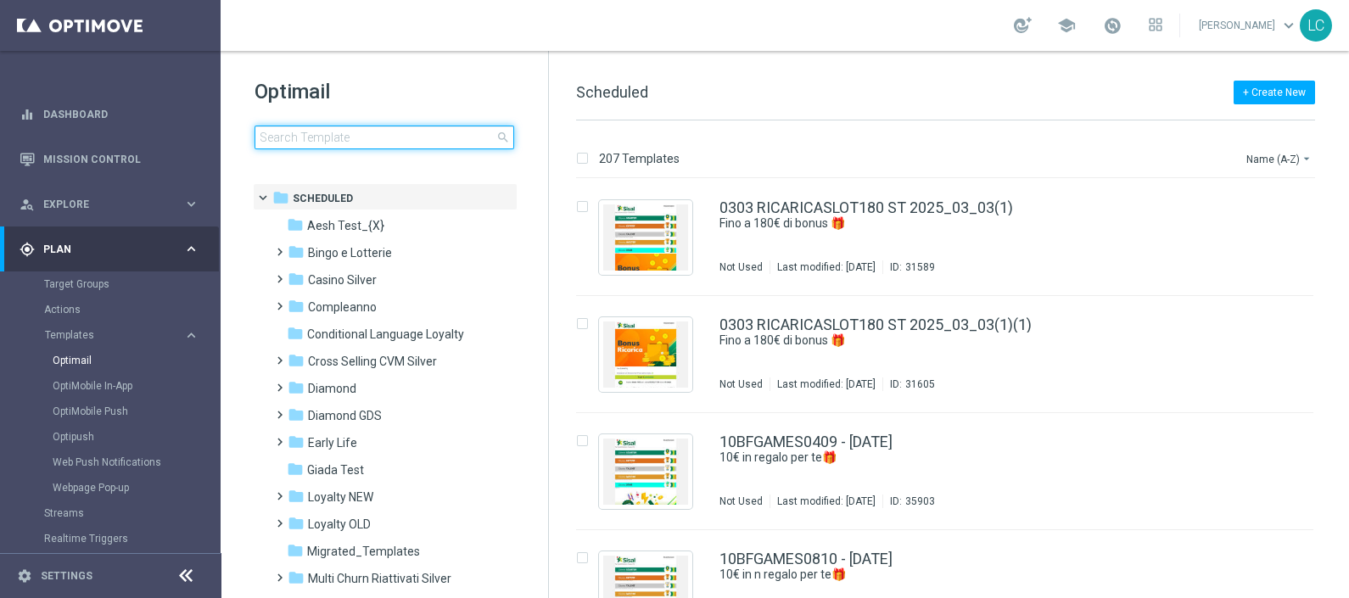
click at [352, 136] on input at bounding box center [384, 138] width 260 height 24
click at [437, 128] on input at bounding box center [384, 138] width 260 height 24
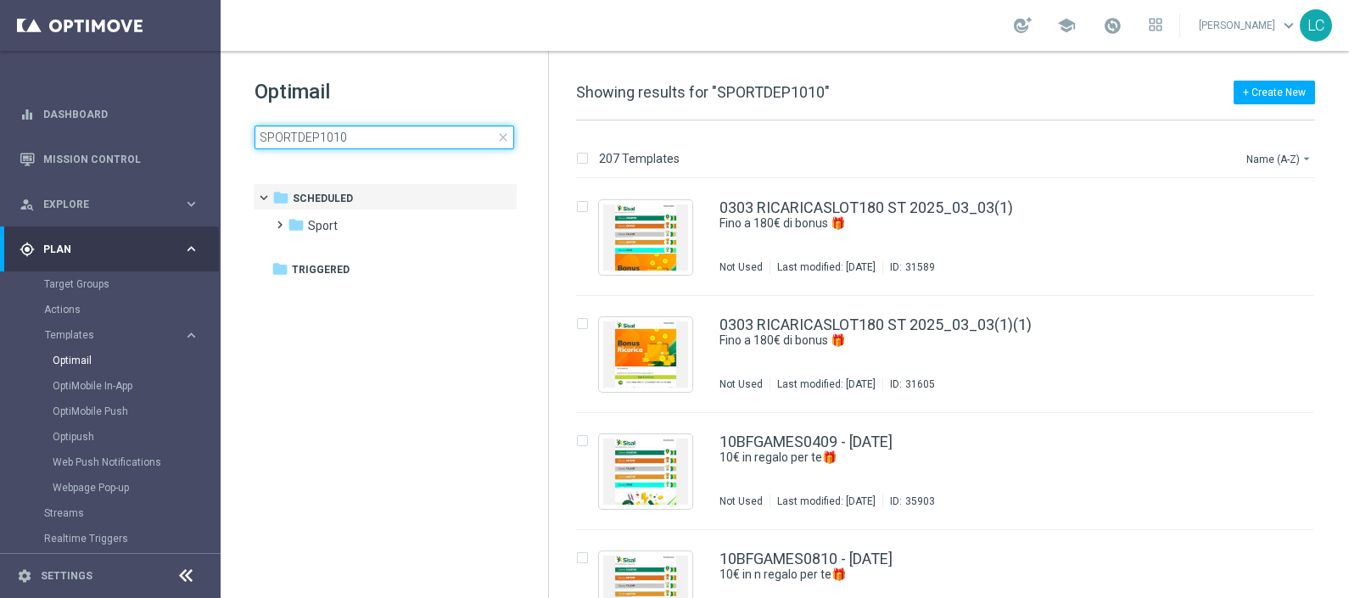
type input "SPORTDEP1010"
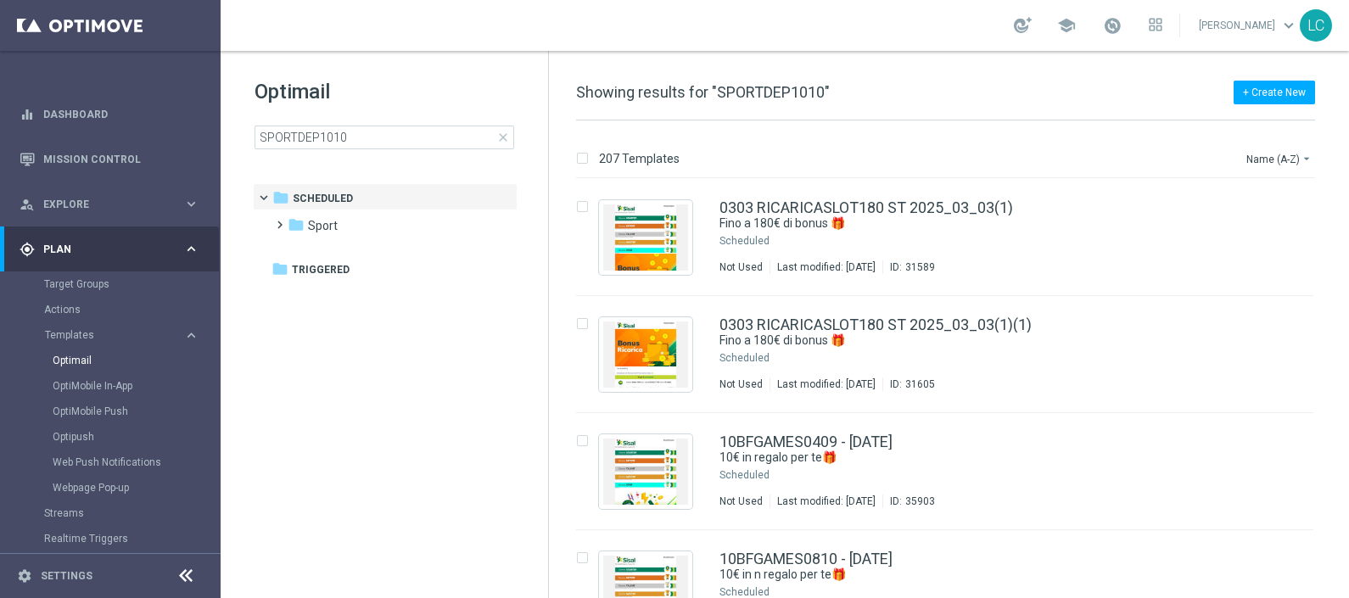
click at [428, 90] on h1 "Optimail" at bounding box center [384, 91] width 260 height 27
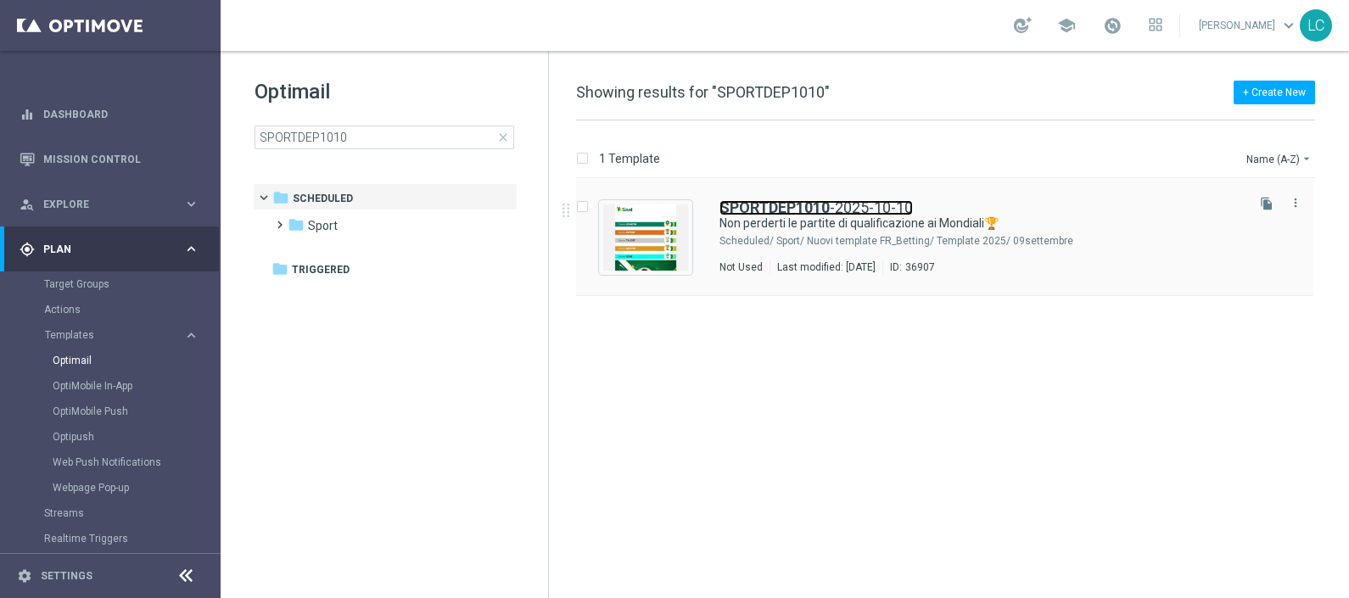
click at [896, 207] on link "SPORTDEP1010 -2025-10-10" at bounding box center [815, 207] width 193 height 15
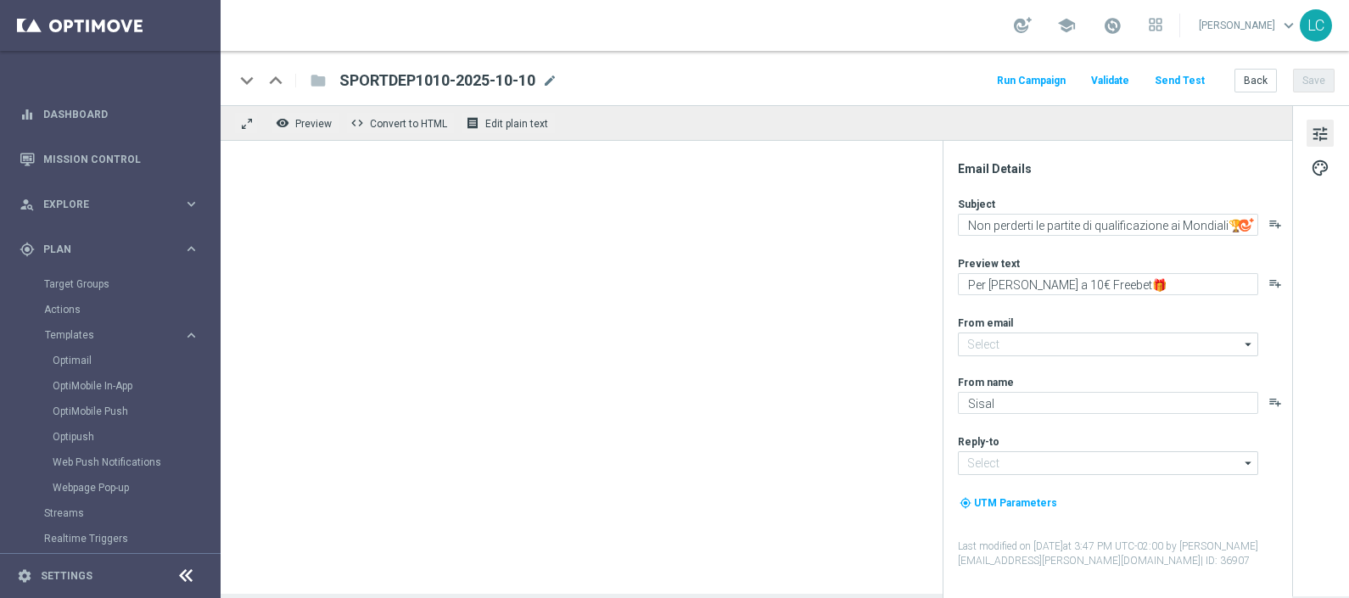
type input "[EMAIL_ADDRESS][DOMAIN_NAME]"
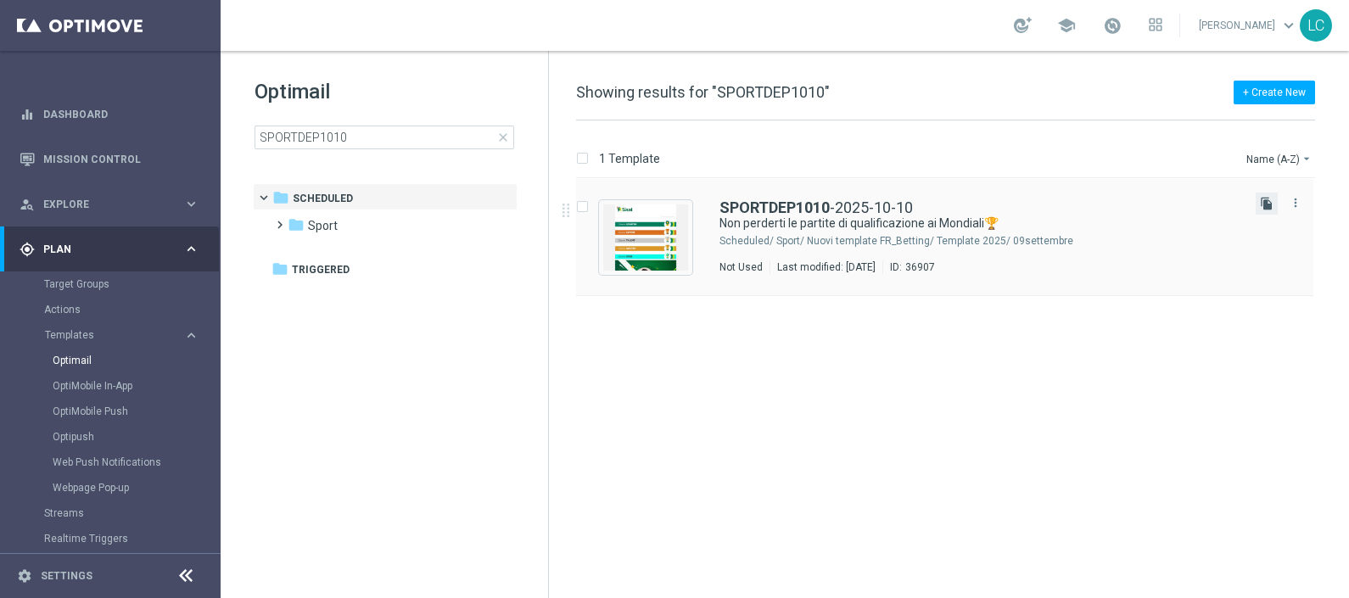
click at [1268, 203] on icon "file_copy" at bounding box center [1267, 204] width 14 height 14
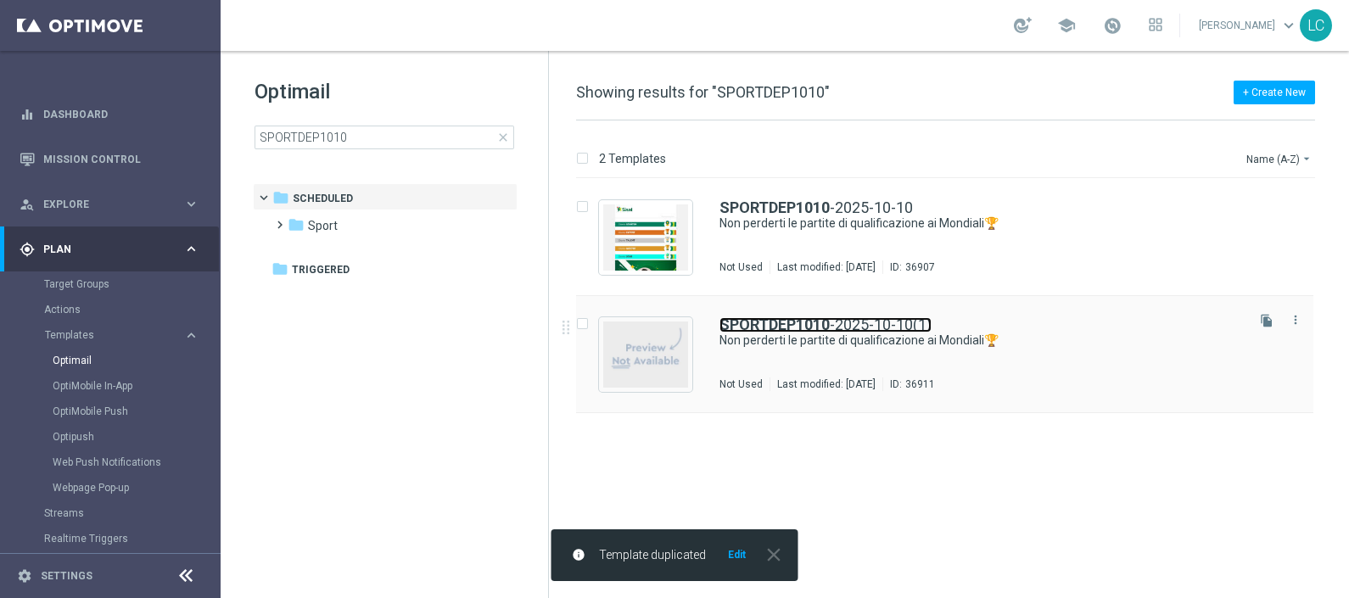
click at [804, 322] on b "SPORTDEP1010" at bounding box center [774, 325] width 110 height 18
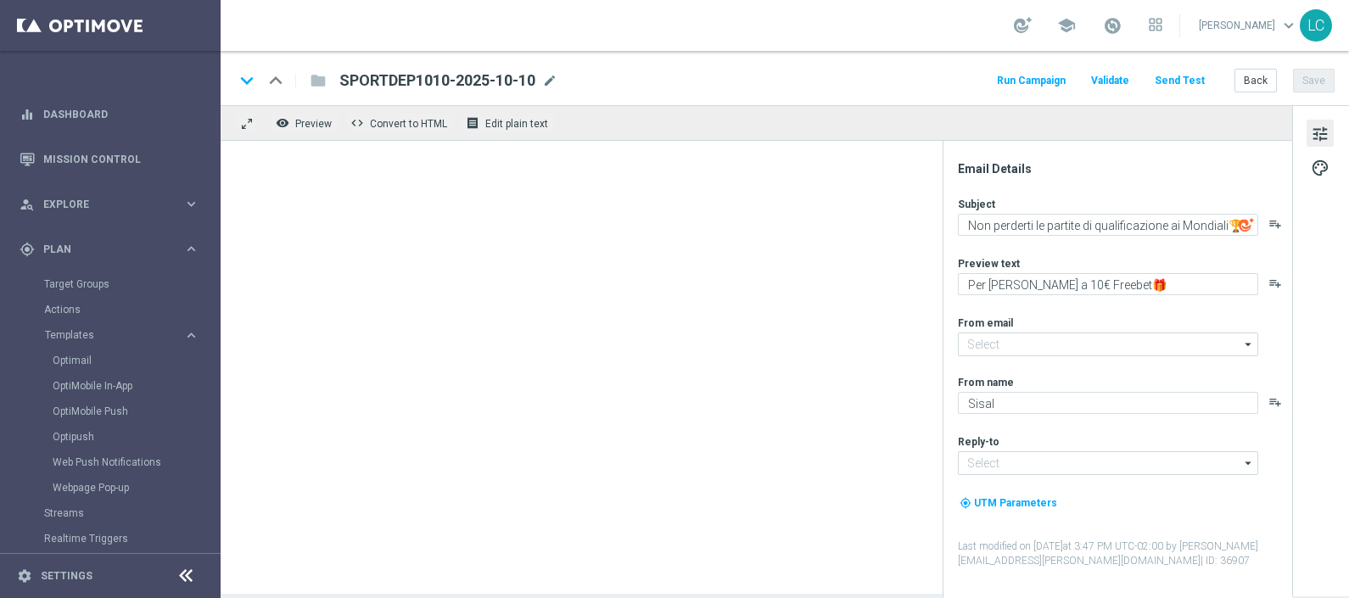
type input "[EMAIL_ADDRESS][DOMAIN_NAME]"
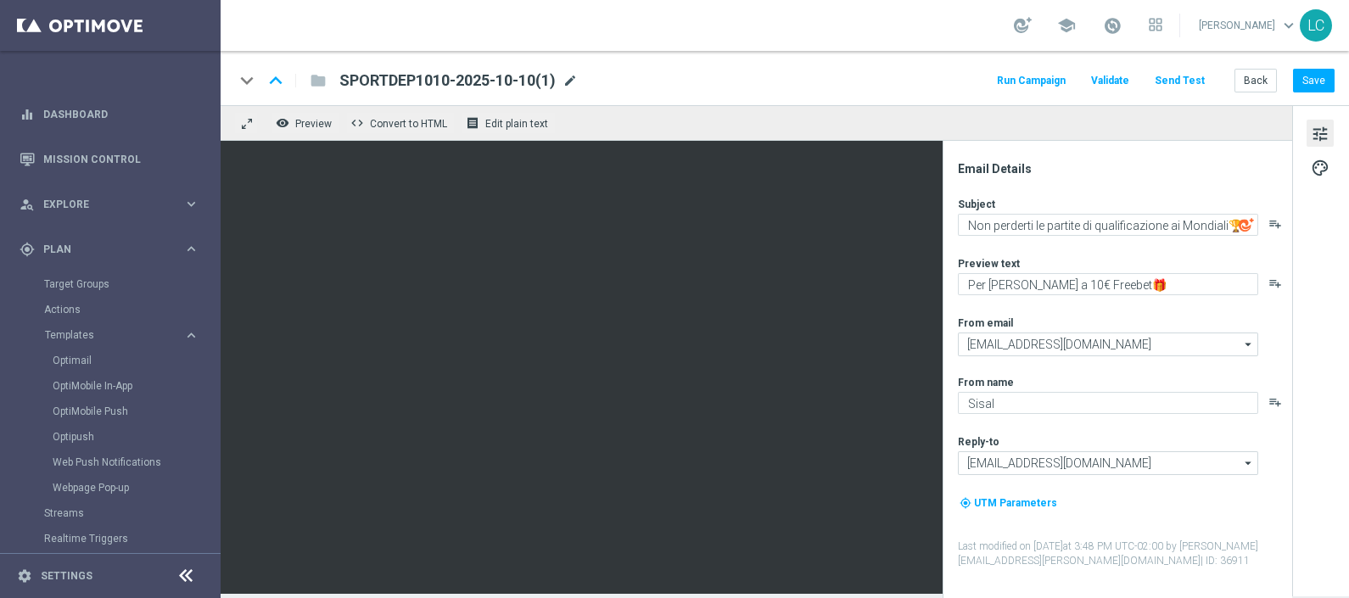
click at [571, 73] on span "mode_edit" at bounding box center [569, 80] width 15 height 15
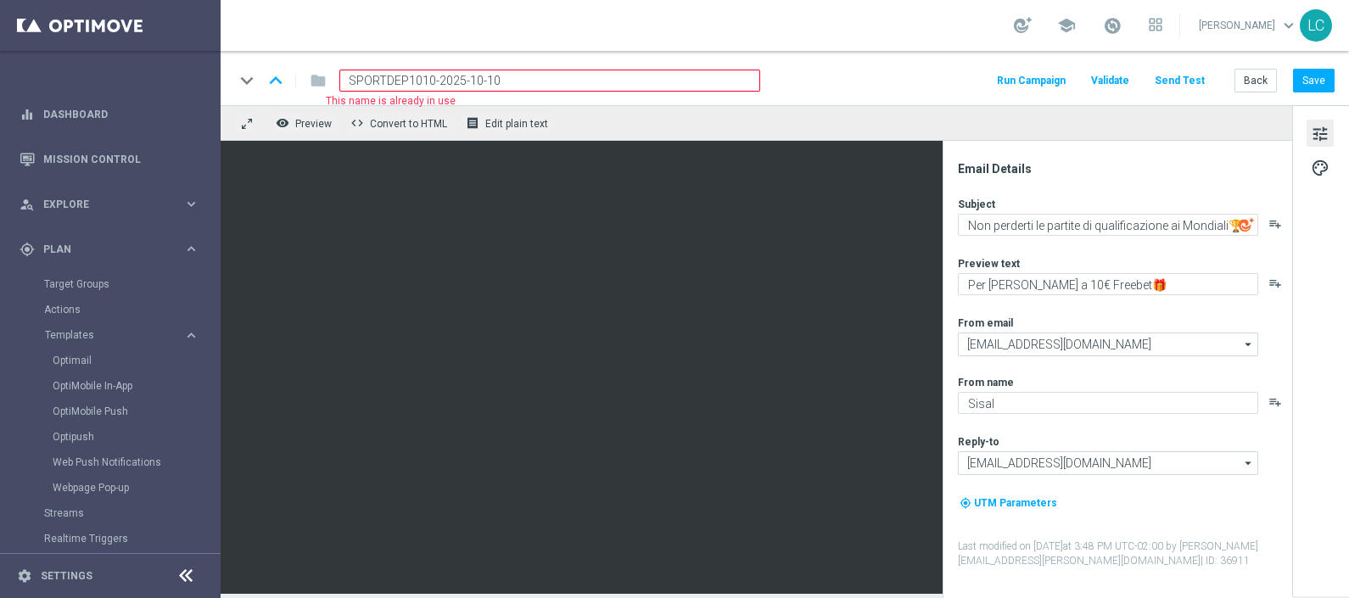
paste input "L"
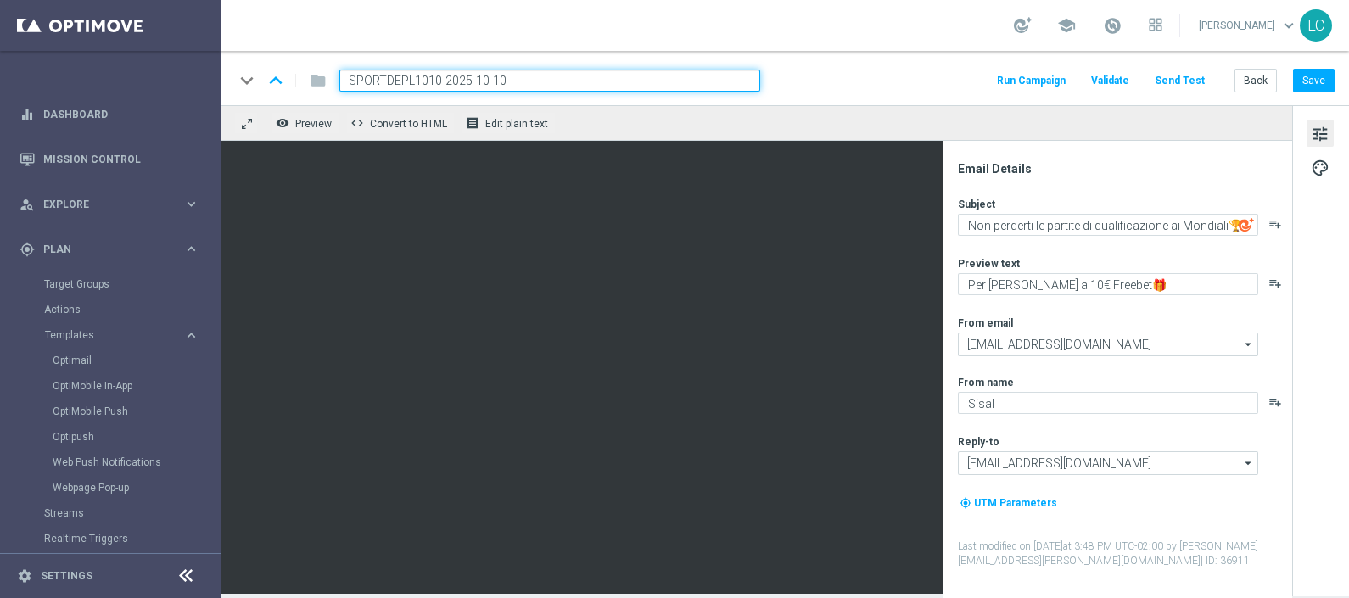
type input "SPORTDEPL1010-2025-10-10"
click at [835, 83] on div "keyboard_arrow_down keyboard_arrow_up folder SPORTDEPL1010-2025-10-10 Run Campa…" at bounding box center [784, 81] width 1100 height 22
click at [585, 75] on input "SPORTDEPL1010-2025-10-10" at bounding box center [549, 81] width 421 height 22
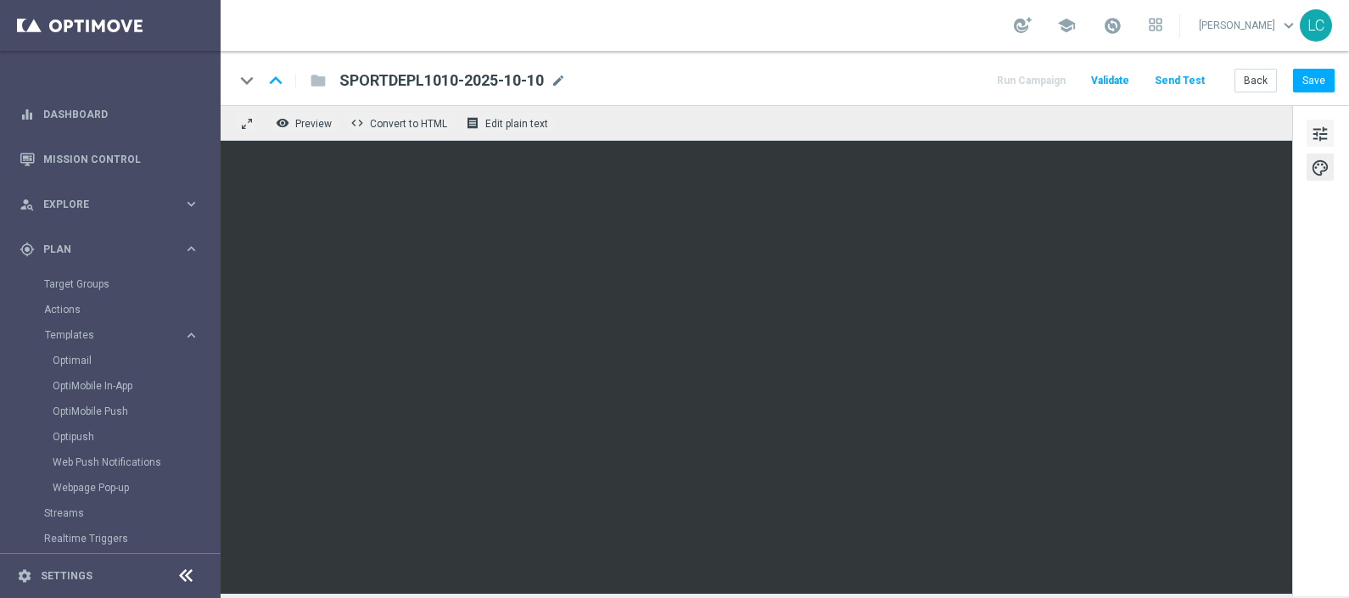
click at [1319, 132] on span "tune" at bounding box center [1319, 134] width 19 height 22
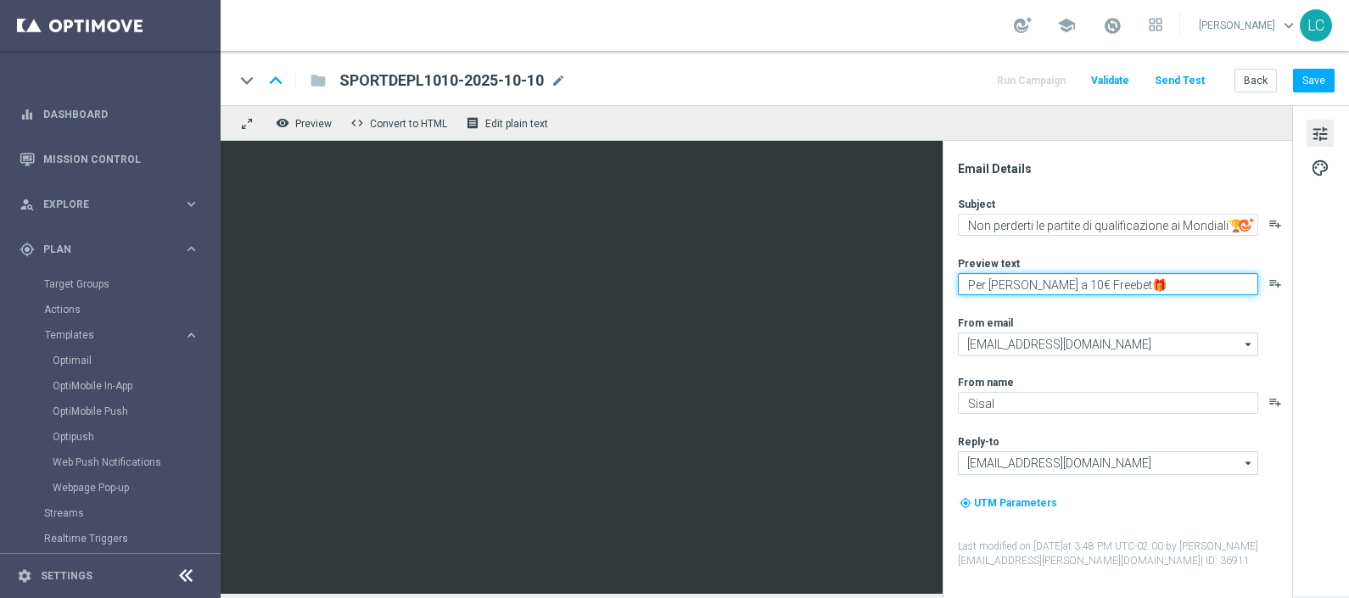
click at [1046, 282] on textarea "Per [PERSON_NAME] a 10€ Freebet🎁" at bounding box center [1108, 284] width 300 height 22
type textarea "Per [PERSON_NAME] a 5€ Freebet🎁"
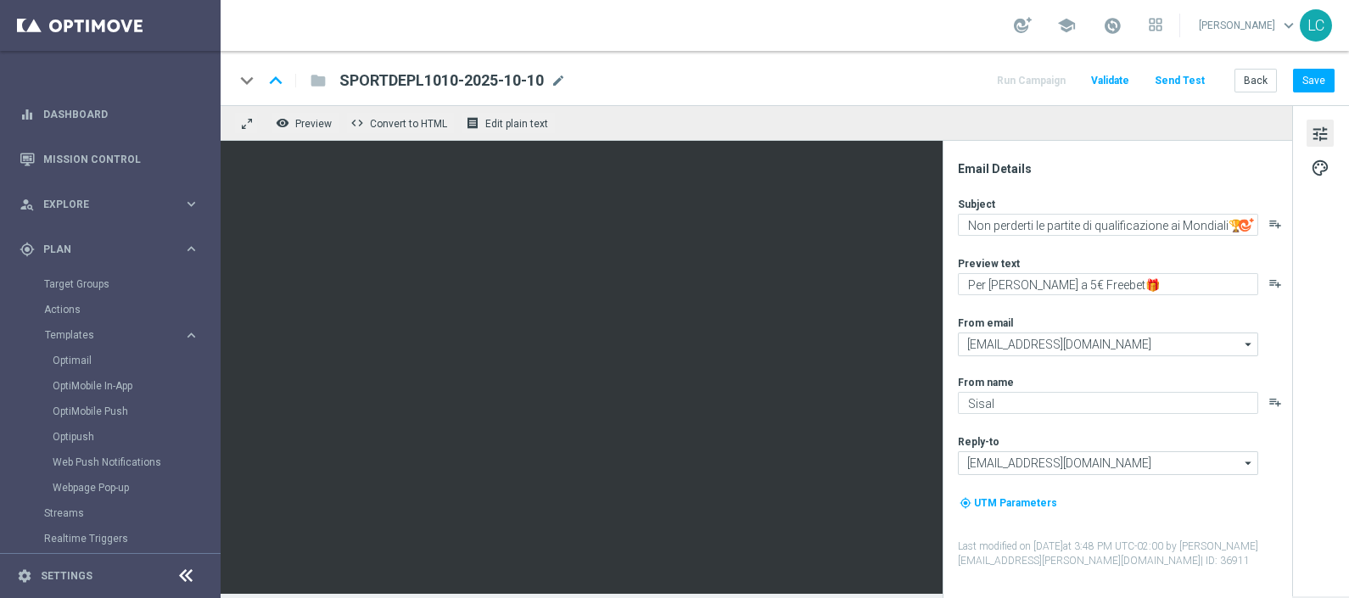
click at [1113, 182] on div "Email Details Subject Non perderti le partite di qualificazione ai Mondiali🏆 pl…" at bounding box center [1122, 379] width 338 height 437
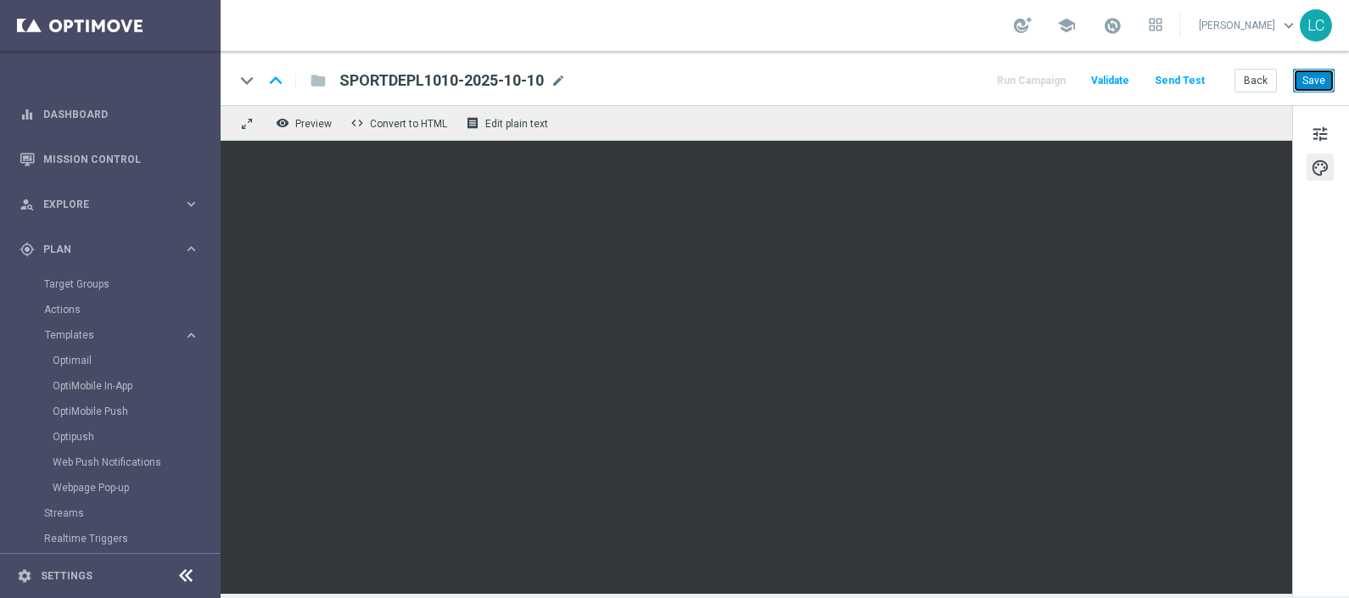
click at [1319, 79] on button "Save" at bounding box center [1314, 81] width 42 height 24
click at [1310, 73] on button "Save" at bounding box center [1314, 81] width 42 height 24
click at [1298, 91] on button "Save" at bounding box center [1314, 81] width 42 height 24
click at [85, 103] on link "Dashboard" at bounding box center [121, 114] width 156 height 45
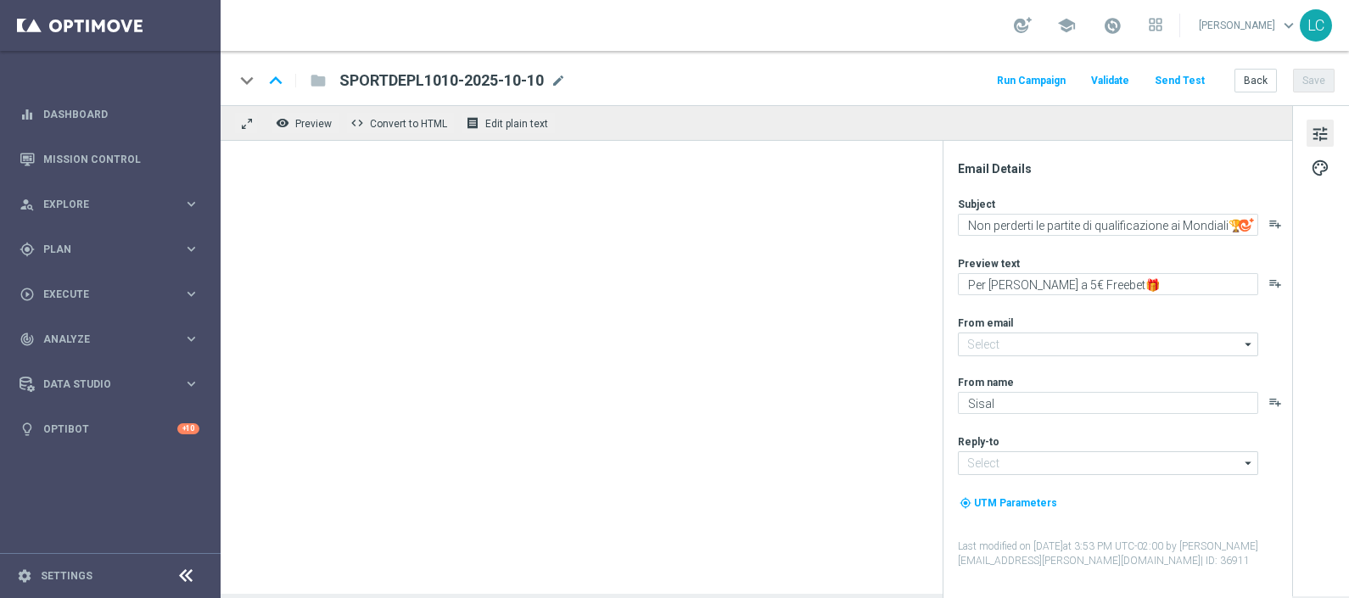
type input "[EMAIL_ADDRESS][DOMAIN_NAME]"
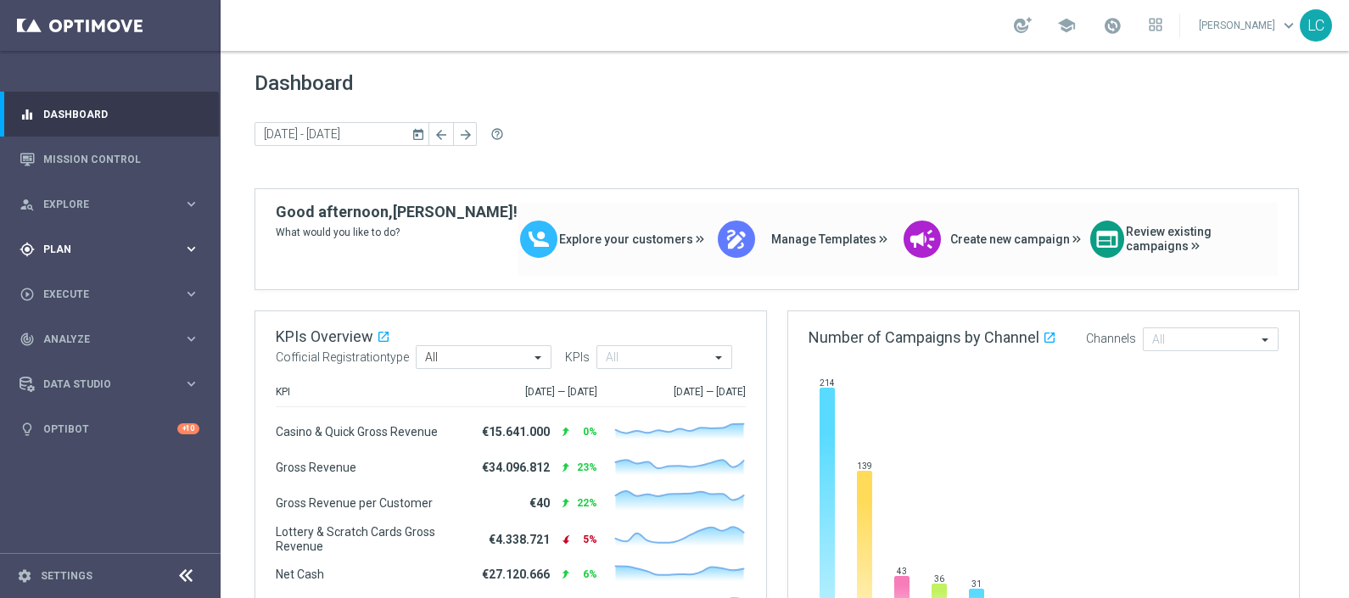
click at [78, 240] on div "gps_fixed Plan keyboard_arrow_right" at bounding box center [109, 248] width 219 height 45
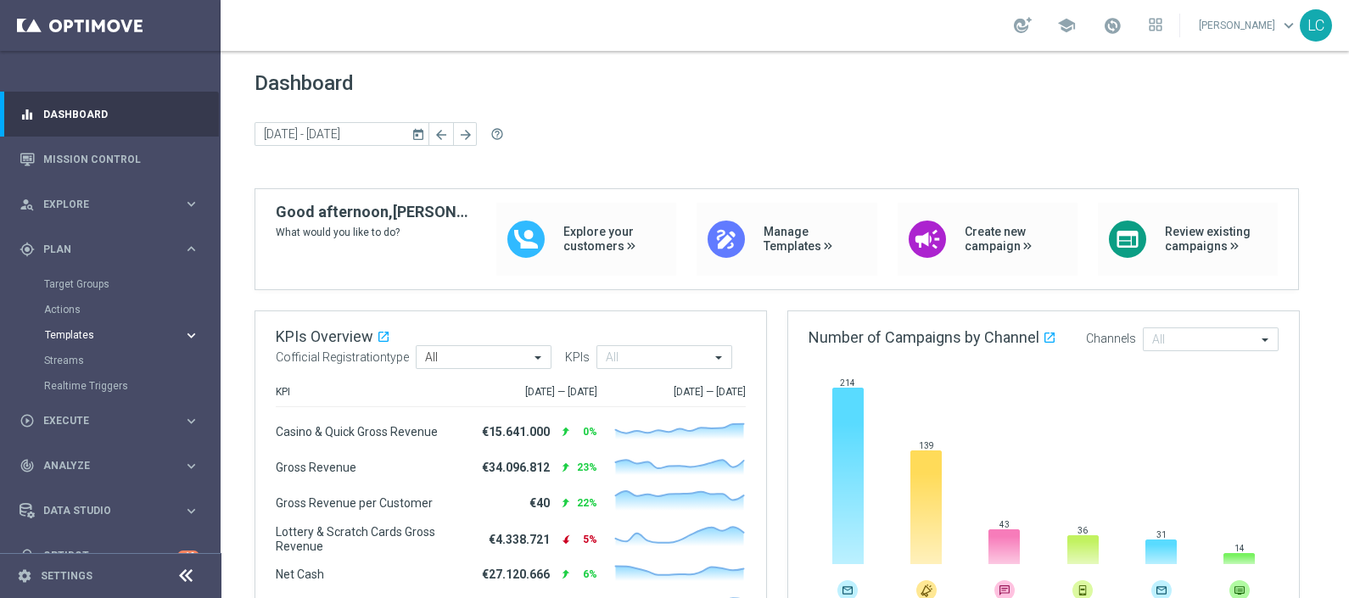
click at [92, 340] on button "Templates keyboard_arrow_right" at bounding box center [122, 335] width 156 height 14
click at [84, 361] on link "Optimail" at bounding box center [115, 361] width 124 height 14
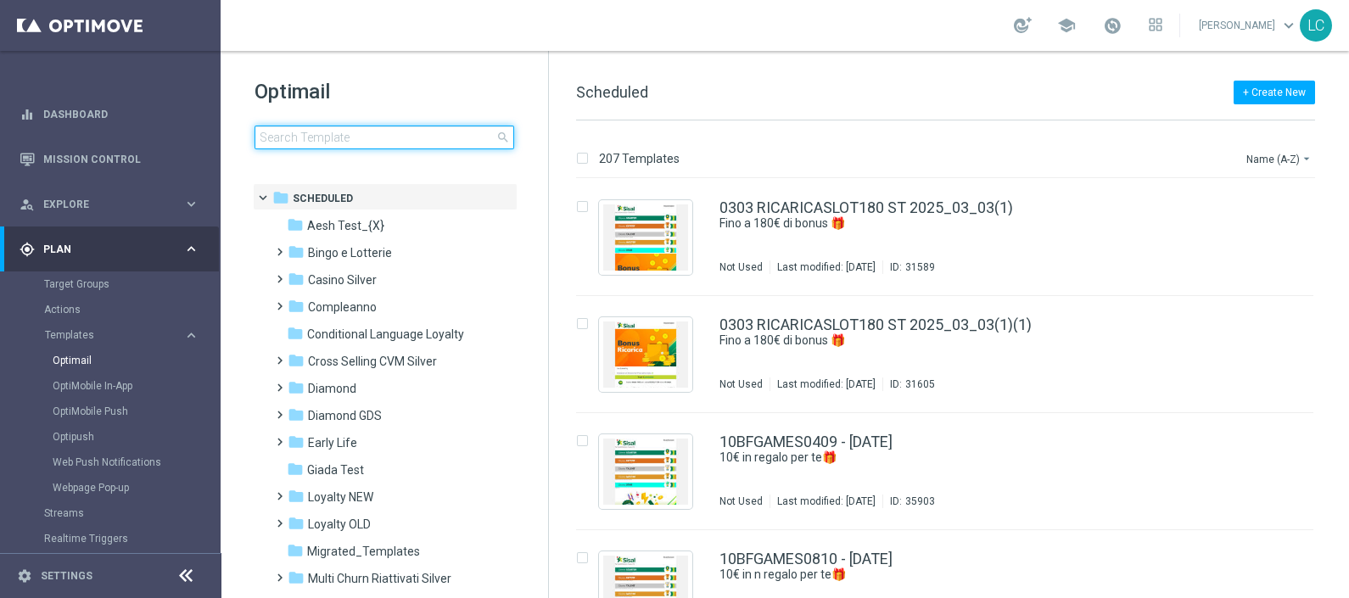
click at [322, 144] on input at bounding box center [384, 138] width 260 height 24
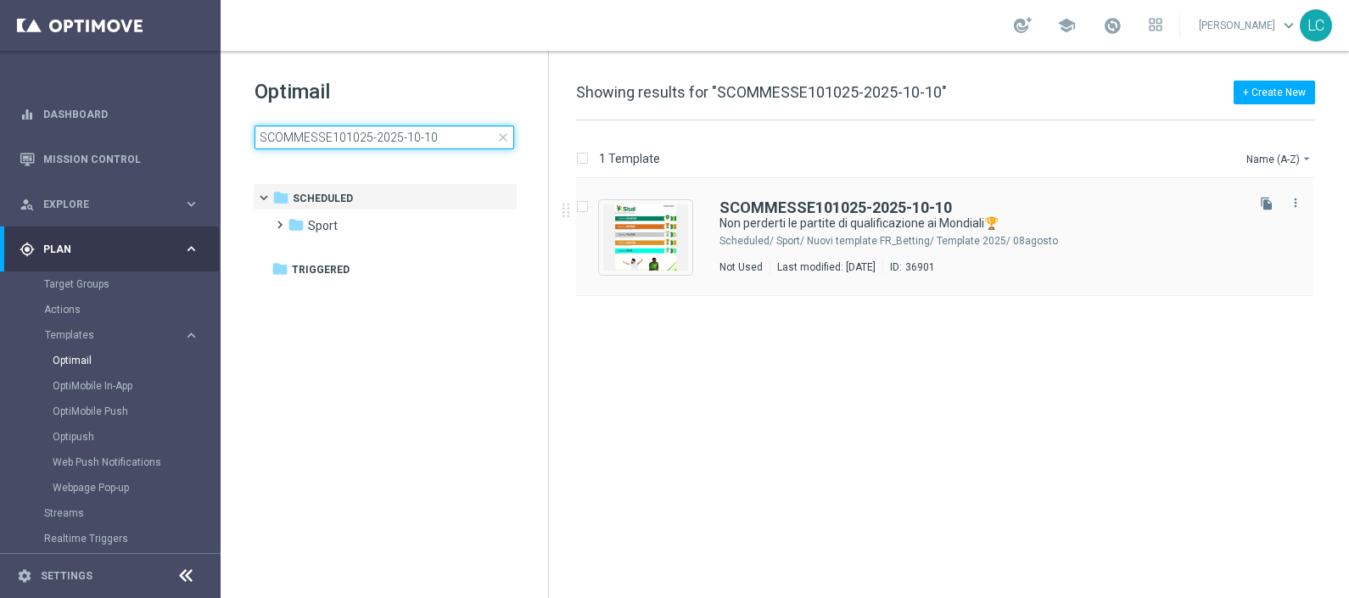
type input "SCOMMESSE101025-2025-10-10"
click at [768, 197] on div "SCOMMESSE101025-2025-10-10 Non perderti le partite di qualificazione ai Mondial…" at bounding box center [944, 237] width 737 height 117
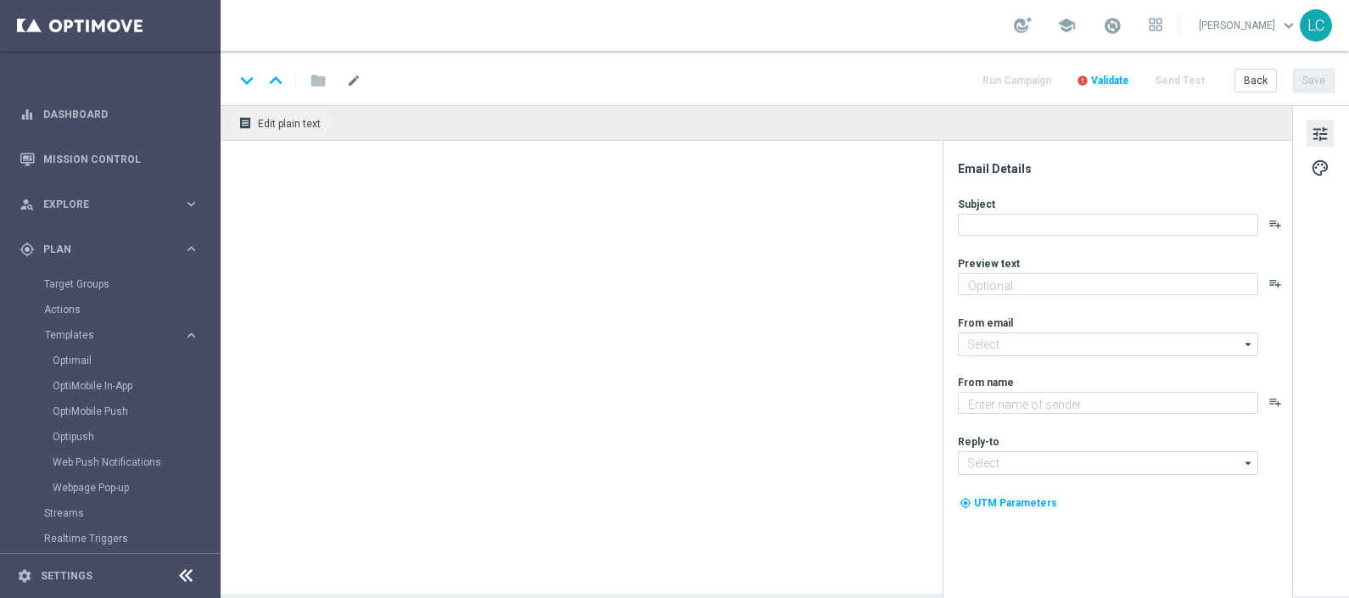
type textarea "fino a 200€ di Bonus🎁"
type input "[EMAIL_ADDRESS][DOMAIN_NAME]"
type textarea "Sisal"
type input "[EMAIL_ADDRESS][DOMAIN_NAME]"
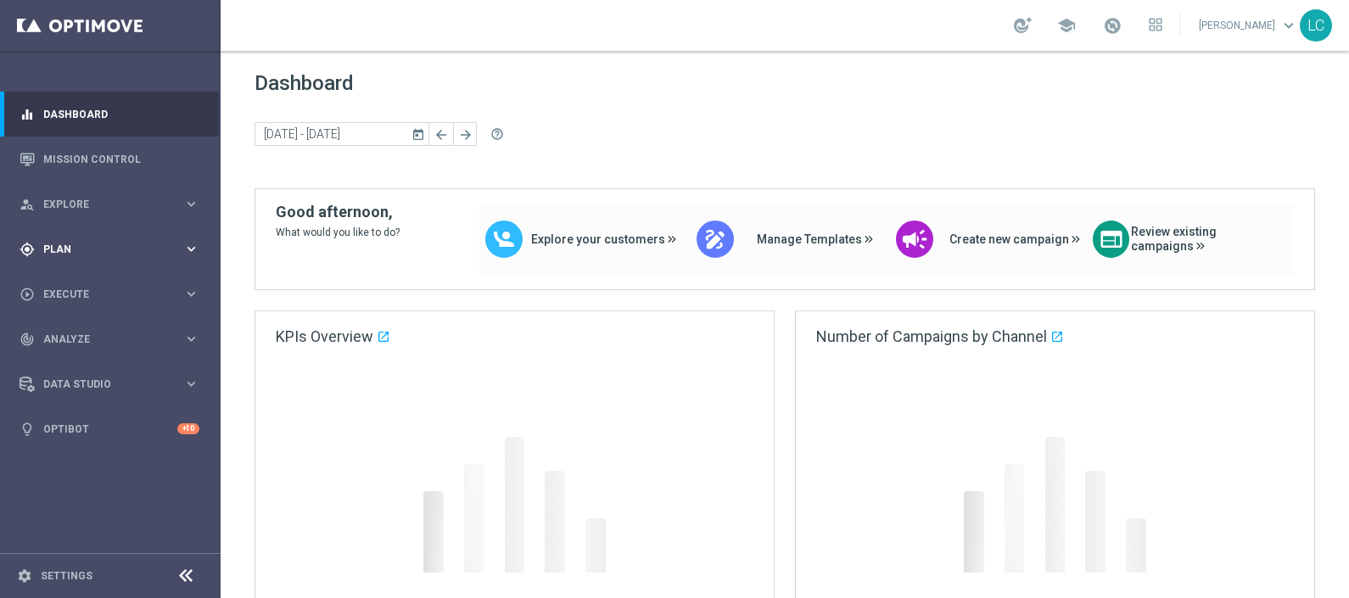
click at [21, 237] on div "gps_fixed Plan keyboard_arrow_right" at bounding box center [109, 248] width 219 height 45
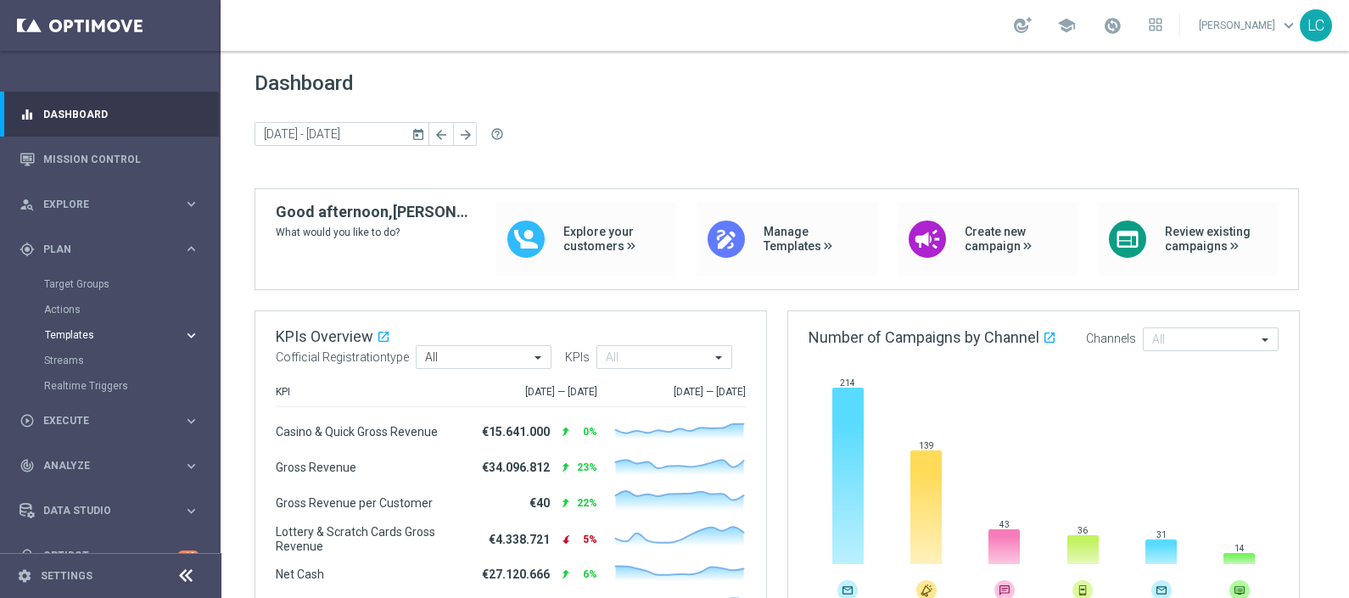
click at [86, 335] on span "Templates" at bounding box center [105, 335] width 121 height 10
click at [92, 356] on link "Optimail" at bounding box center [115, 361] width 124 height 14
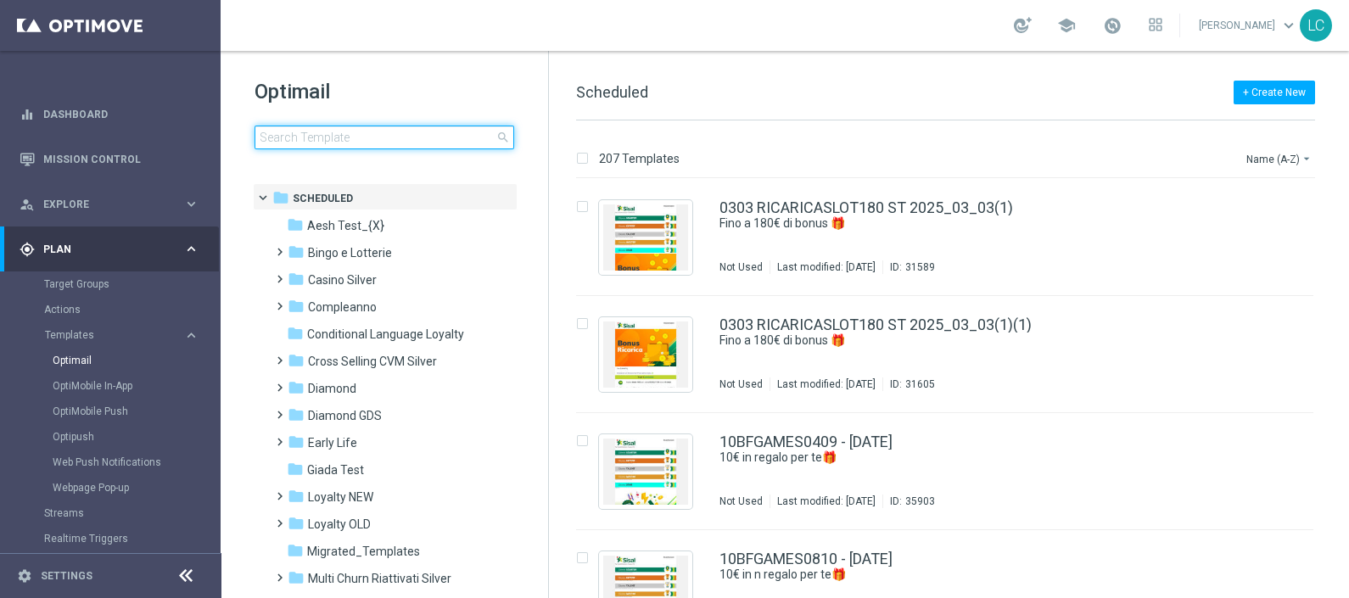
click at [393, 137] on input at bounding box center [384, 138] width 260 height 24
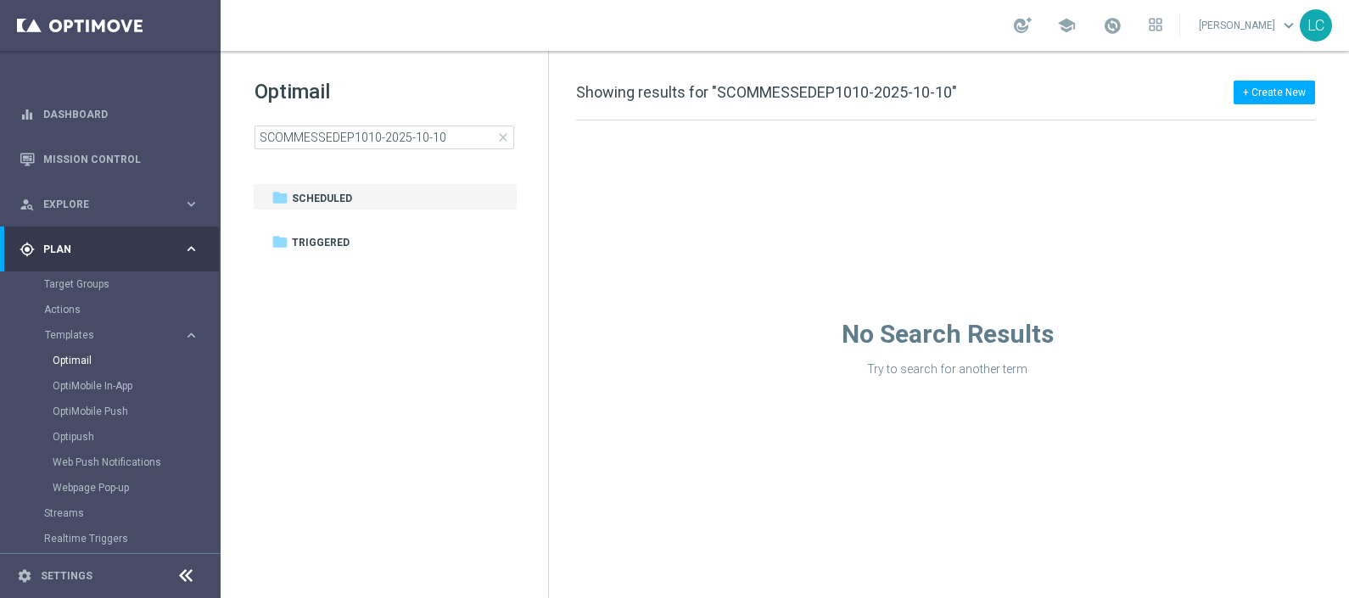
click at [466, 68] on div "Optimail SCOMMESSEDEP1010-2025-10-10 close folder 1 Folder folder Scheduled mor…" at bounding box center [384, 156] width 327 height 210
click at [463, 138] on input "SCOMMESSEDEP1010-2025-10-10" at bounding box center [384, 138] width 260 height 24
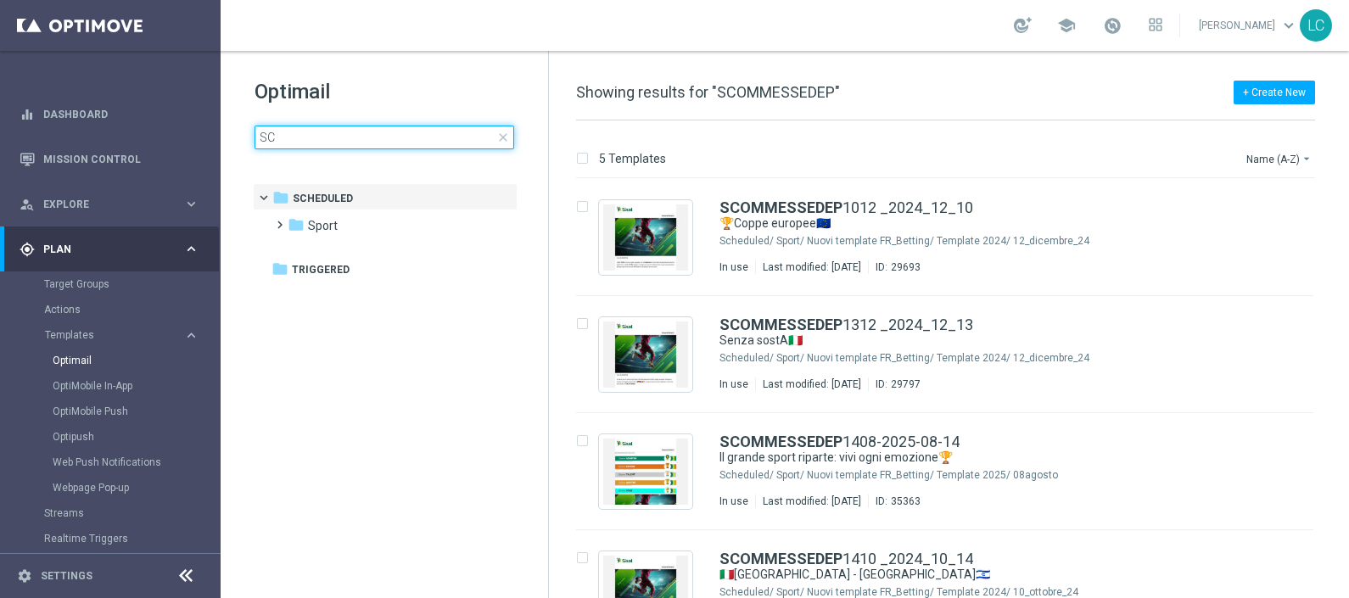
type input "S"
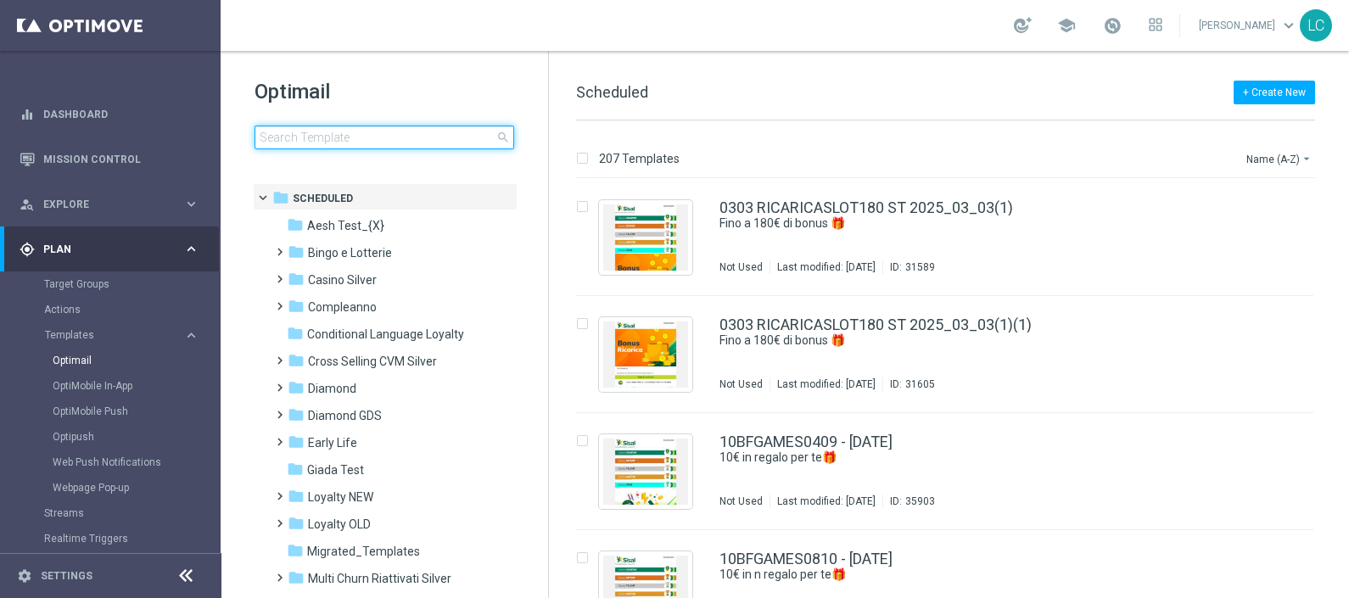
click at [369, 140] on input at bounding box center [384, 138] width 260 height 24
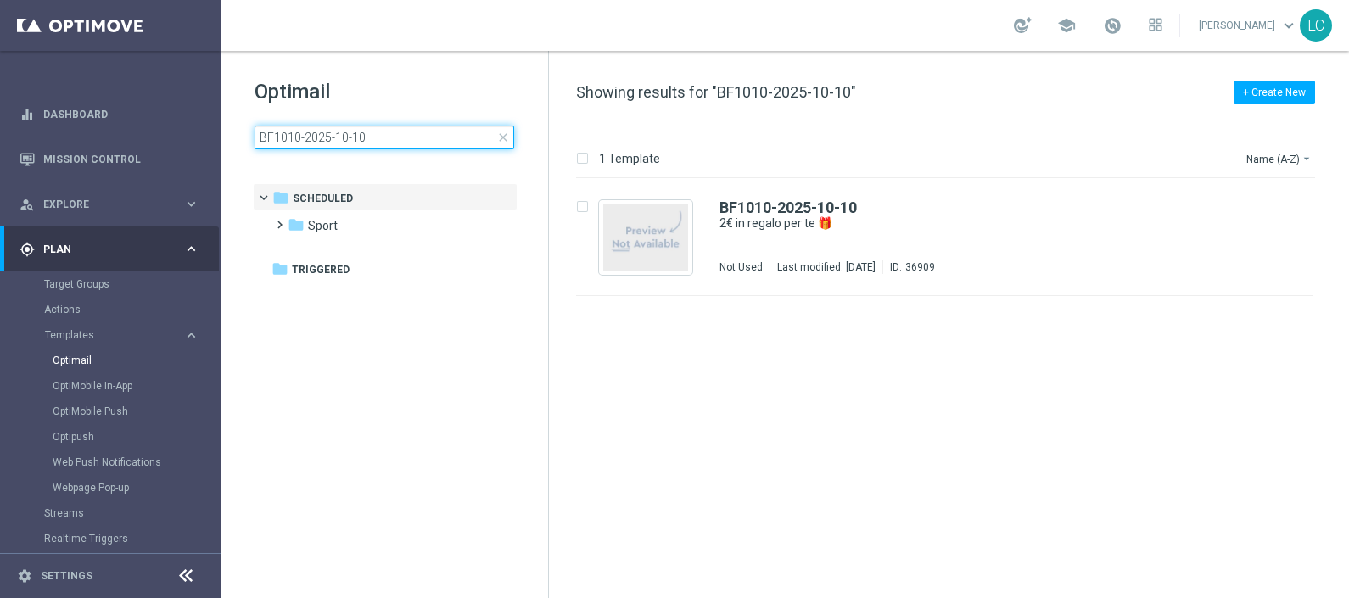
type input "BF1010-2025-10-10"
click at [379, 86] on h1 "Optimail" at bounding box center [384, 91] width 260 height 27
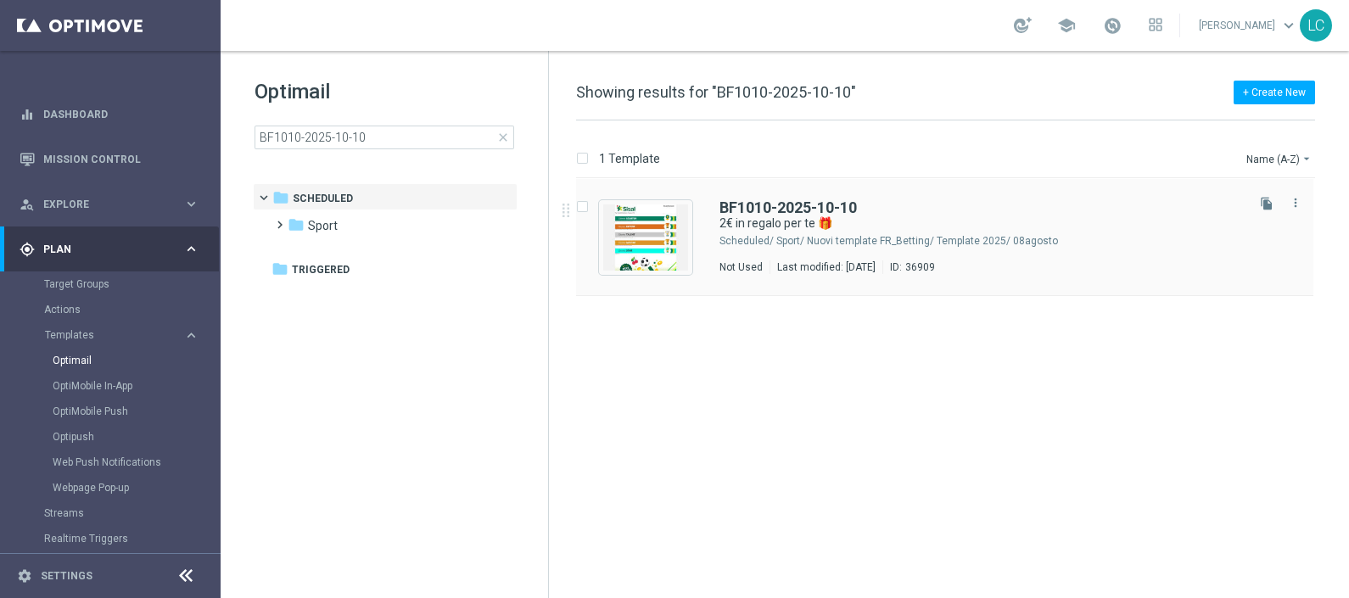
click at [717, 195] on div "BF1010-2025-10-10 2€ in regalo per te 🎁 Scheduled/ Sport/ Nuovi template FR_Bet…" at bounding box center [944, 237] width 737 height 117
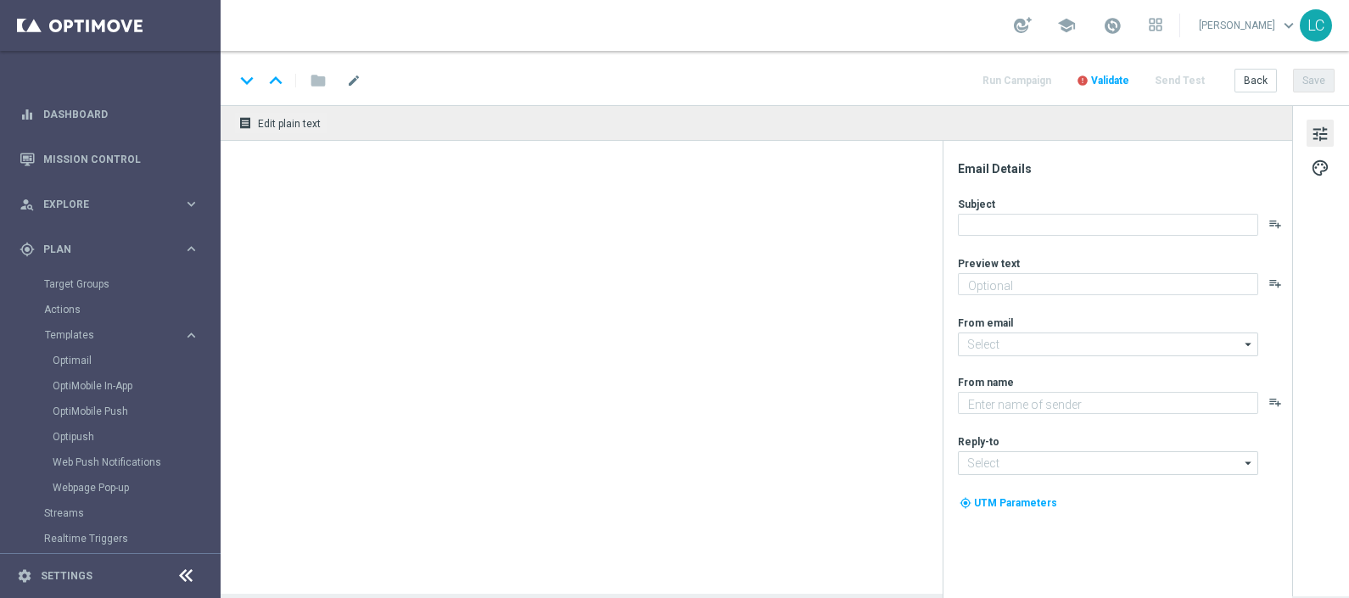
type textarea "da usare su Sport⚽"
type textarea "Sisal"
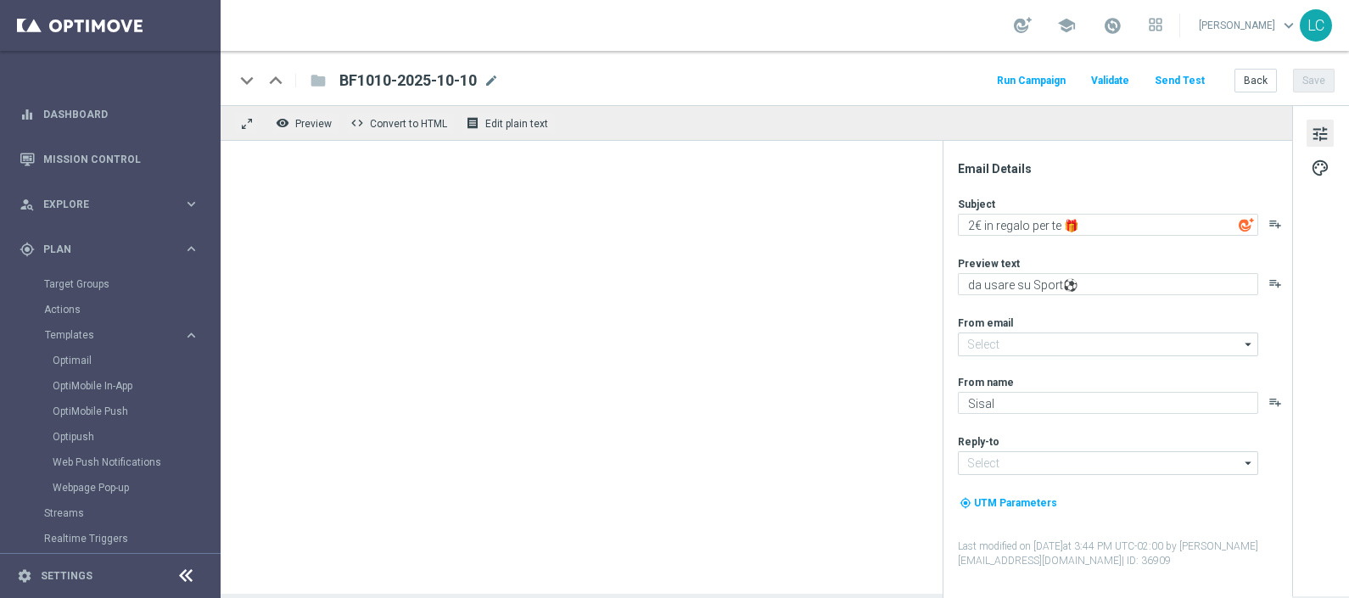
type input "[EMAIL_ADDRESS][DOMAIN_NAME]"
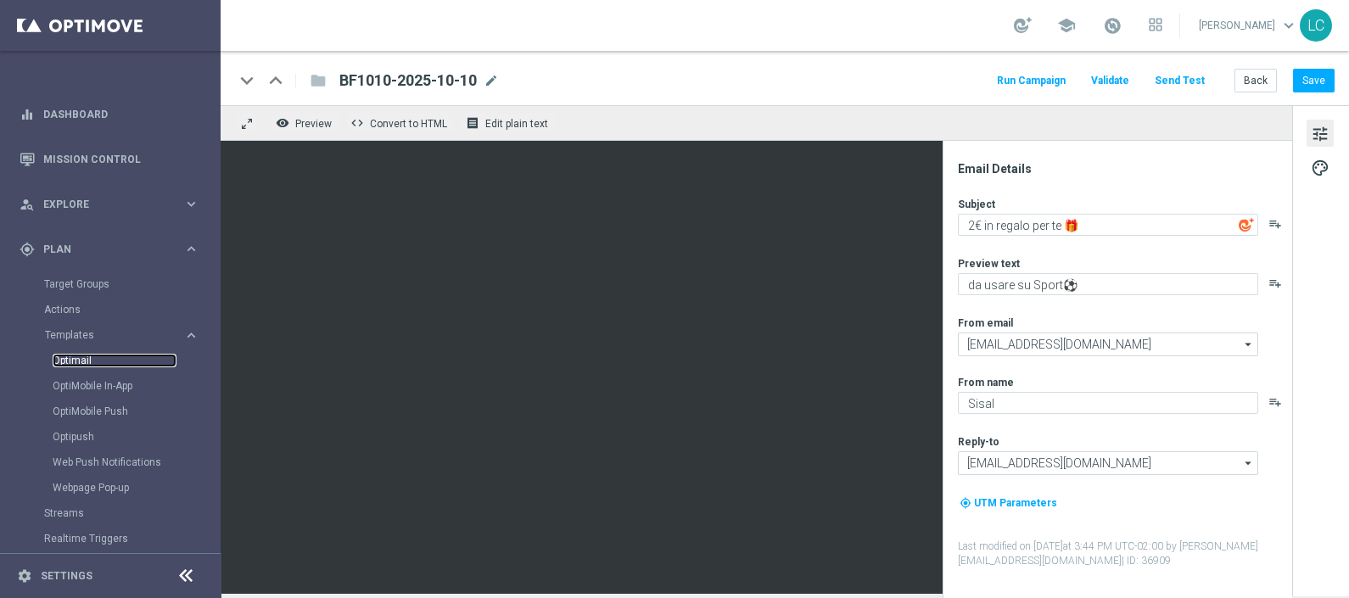
click at [68, 356] on link "Optimail" at bounding box center [115, 361] width 124 height 14
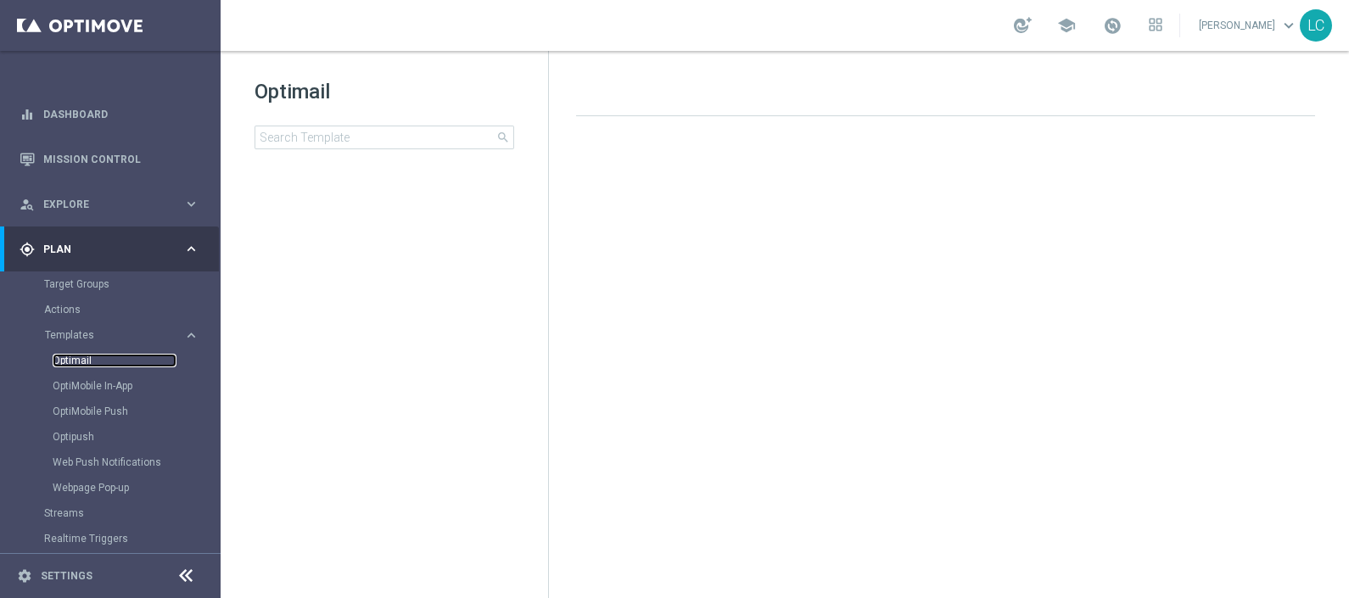
click at [68, 356] on link "Optimail" at bounding box center [115, 361] width 124 height 14
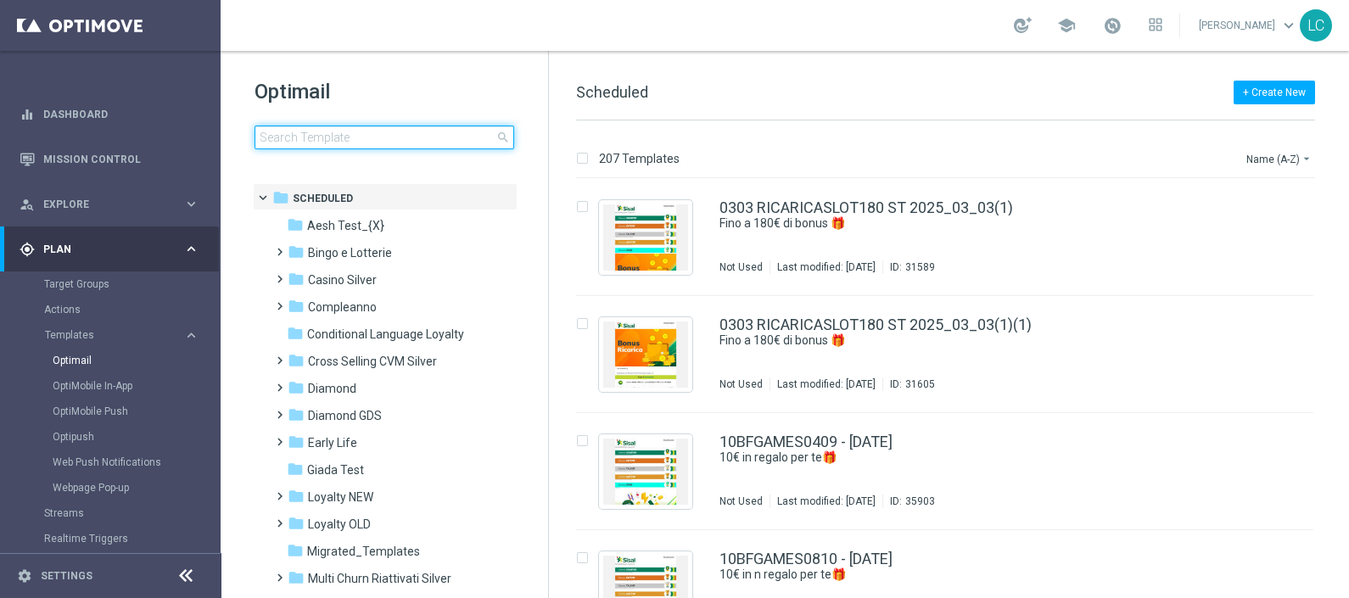
click at [372, 148] on input at bounding box center [384, 138] width 260 height 24
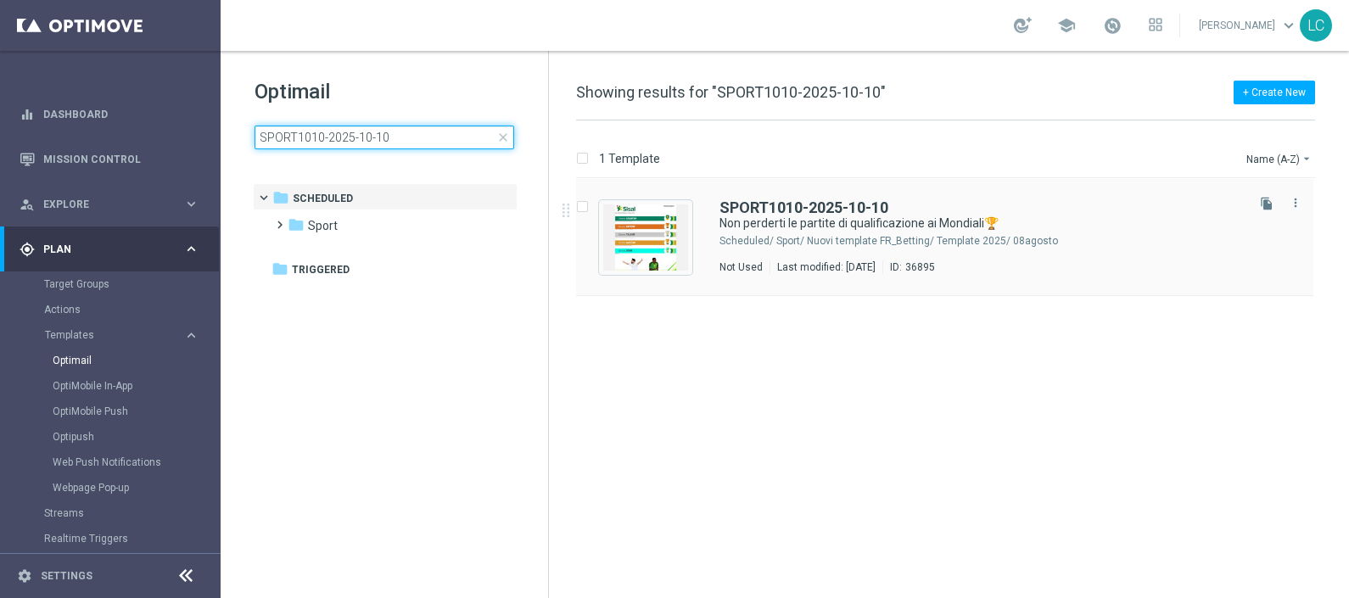
type input "SPORT1010-2025-10-10"
click at [809, 187] on div "SPORT1010-2025-10-10 Non perderti le partite di qualificazione ai Mondiali🏆 Sch…" at bounding box center [944, 237] width 737 height 117
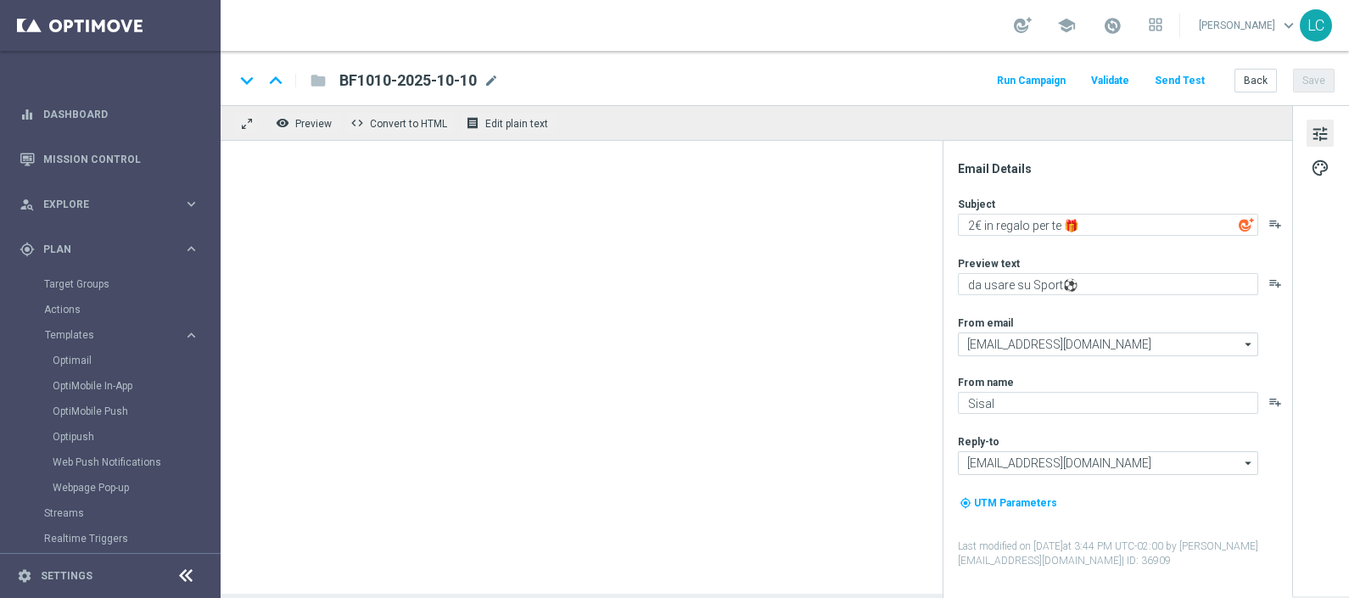
type textarea "Non perderti le partite di qualificazione ai Mondiali🏆"
type textarea "fino a 20€ di Bonus🎁"
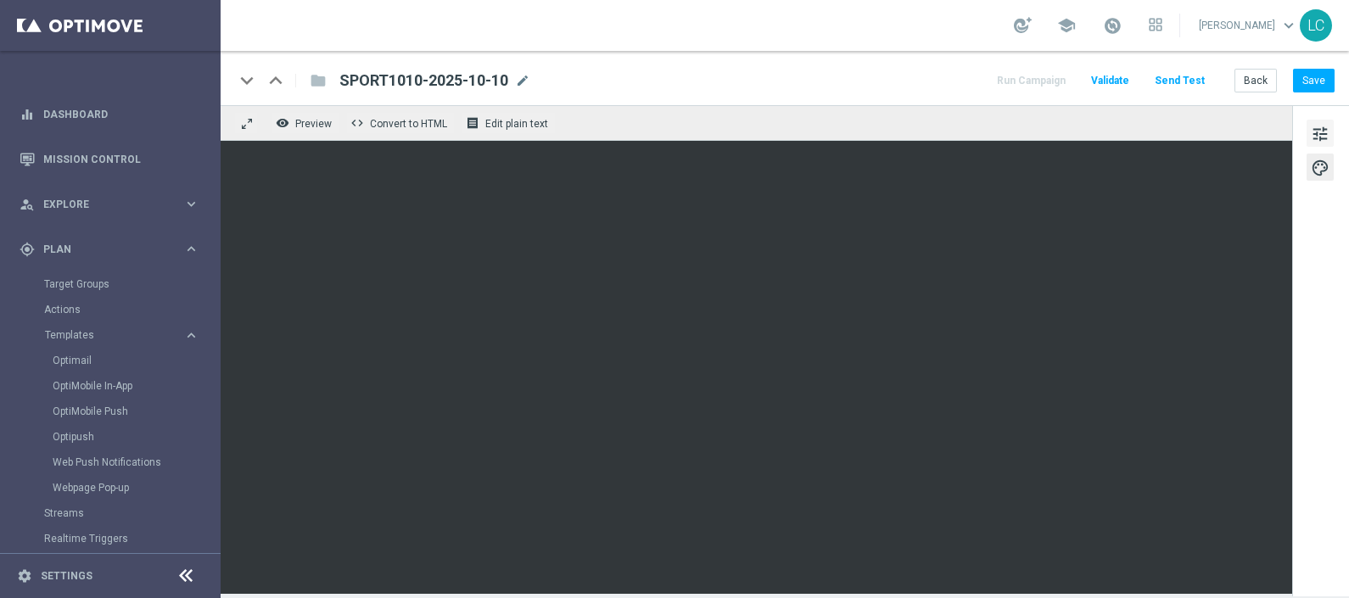
click at [1320, 137] on span "tune" at bounding box center [1319, 134] width 19 height 22
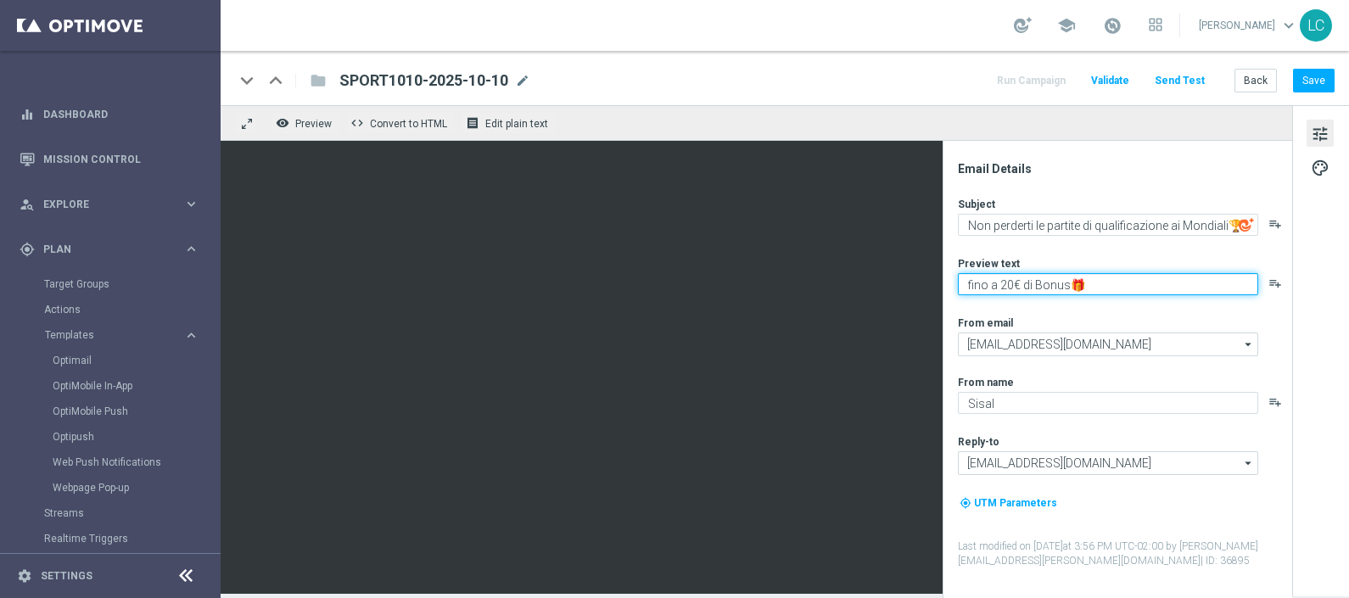
drag, startPoint x: 1098, startPoint y: 280, endPoint x: 963, endPoint y: 280, distance: 135.7
click at [963, 280] on textarea "fino a 20€ di Bonus🎁" at bounding box center [1108, 284] width 300 height 22
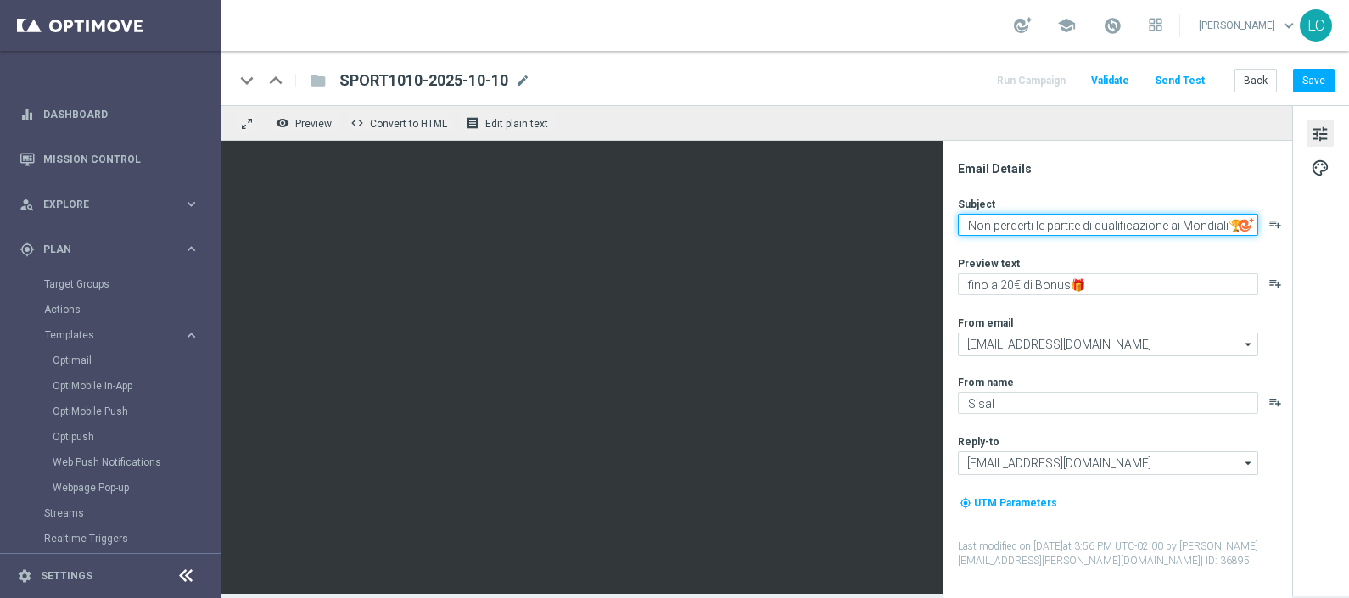
drag, startPoint x: 963, startPoint y: 224, endPoint x: 1325, endPoint y: 207, distance: 362.6
click at [1325, 207] on div "Email Details Subject Non perderti le partite di qualificazione ai Mondiali🏆 pl…" at bounding box center [1320, 349] width 57 height 489
paste textarea "fino a 20€ di Bonus🎁"
click at [967, 226] on textarea "fino a 20€ di Bonus🎁" at bounding box center [1108, 225] width 300 height 22
type textarea "Fino a 20€ di Bonus🎁"
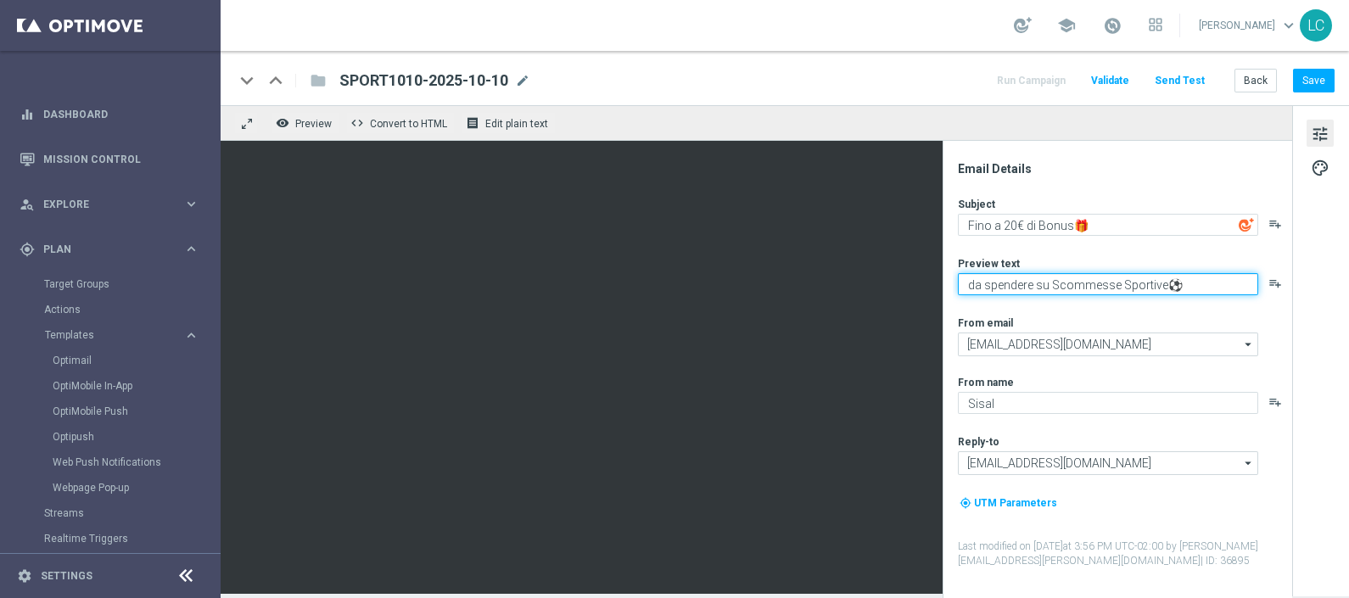
type textarea "da spendere su Scommesse Sportive⚽"
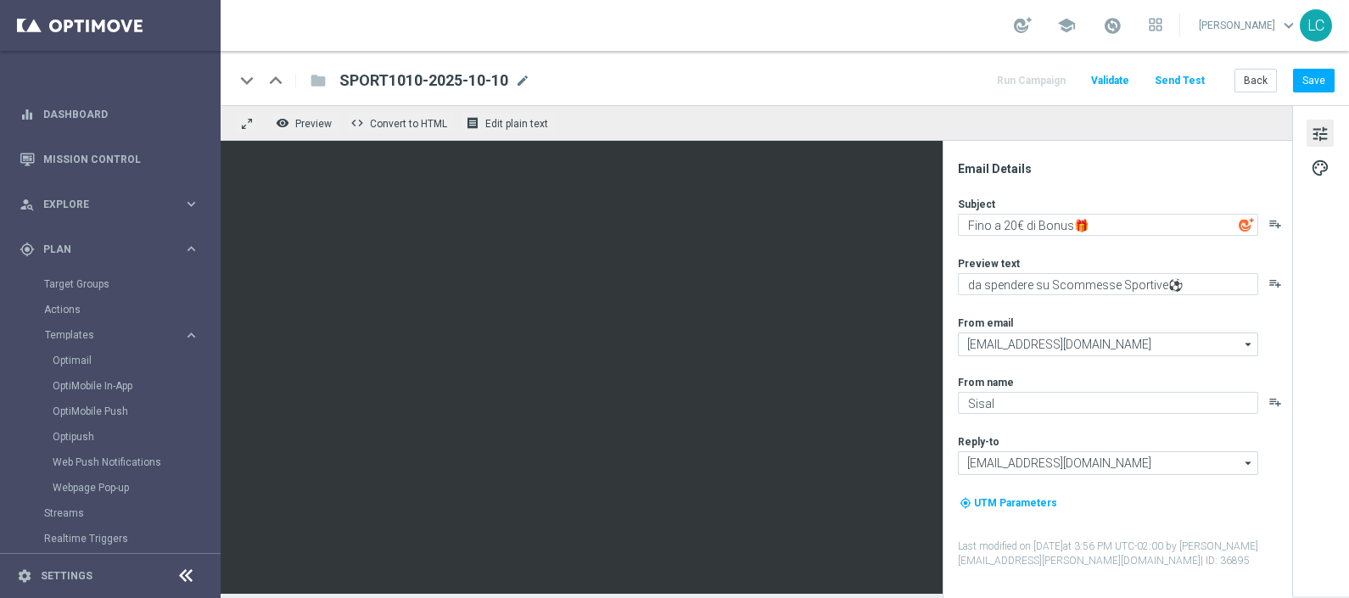
click at [946, 289] on div "Email Details Subject Fino a 20€ di Bonus🎁 playlist_add Preview text da spender…" at bounding box center [1116, 369] width 349 height 457
click at [946, 292] on div "Email Details Subject Fino a 20€ di Bonus🎁 playlist_add Preview text da spender…" at bounding box center [1116, 369] width 349 height 457
click at [1319, 80] on button "Save" at bounding box center [1314, 81] width 42 height 24
click at [77, 354] on link "Optimail" at bounding box center [115, 361] width 124 height 14
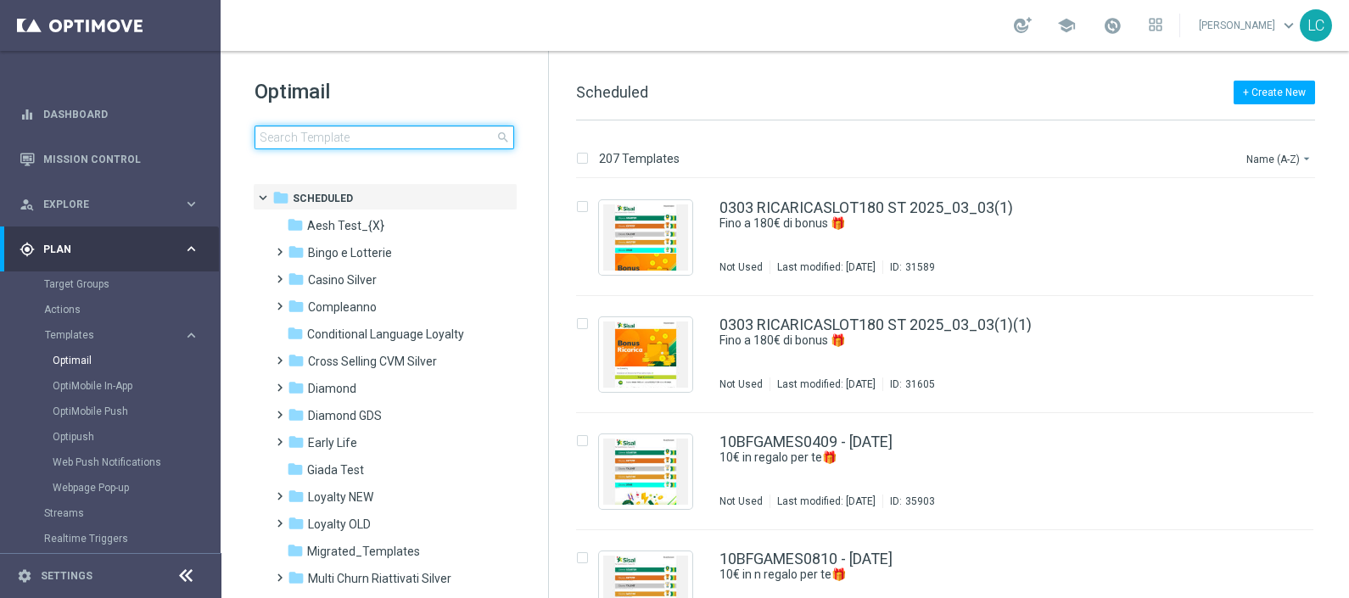
click at [495, 148] on input at bounding box center [384, 138] width 260 height 24
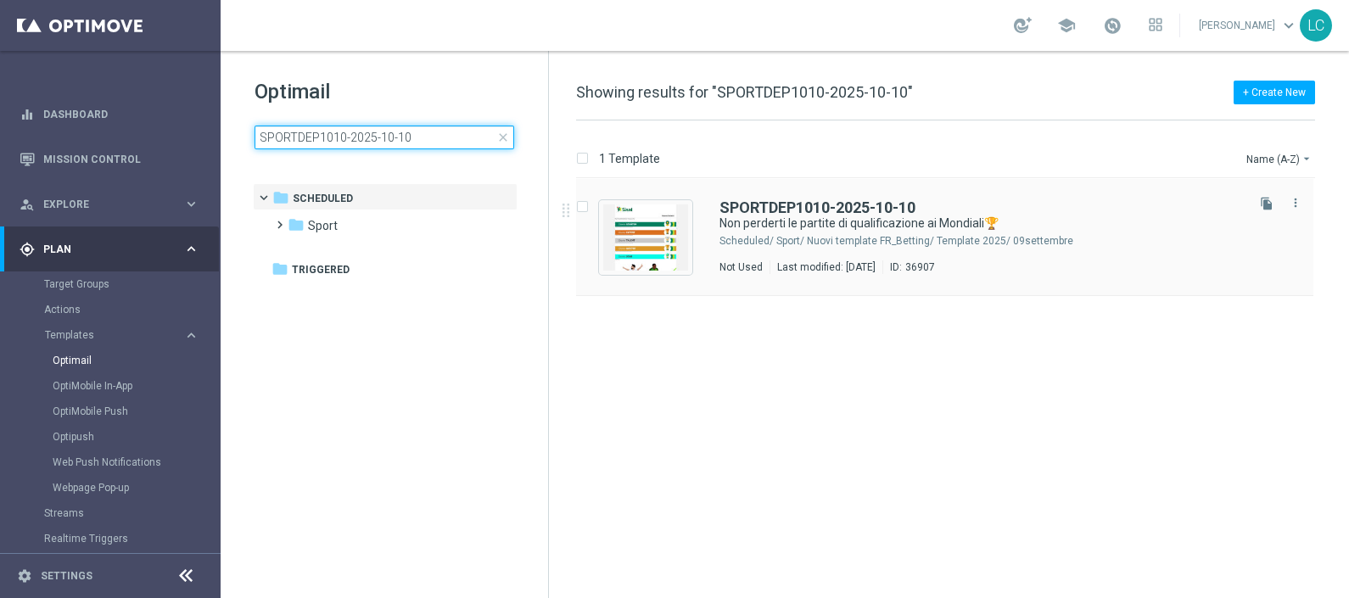
type input "SPORTDEP1010-2025-10-10"
click at [832, 195] on div "SPORTDEP1010-2025-10-10 Non perderti le partite di qualificazione ai Mondiali🏆 …" at bounding box center [944, 237] width 737 height 117
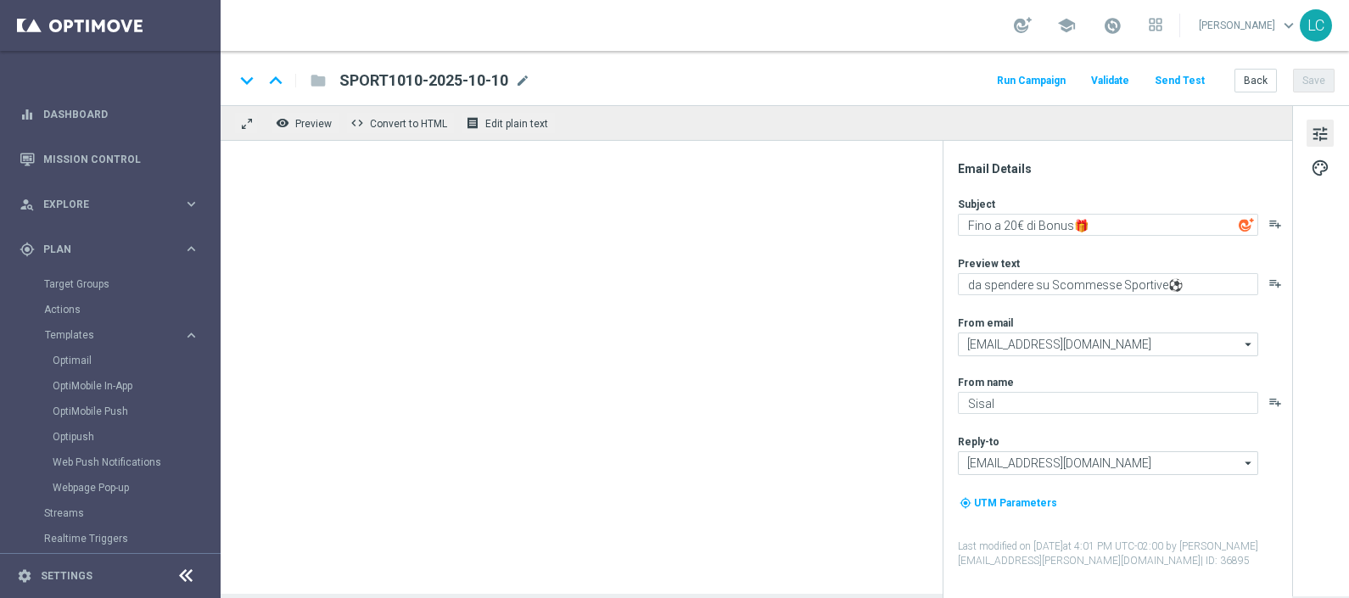
type textarea "Non perderti le partite di qualificazione ai Mondiali🏆"
type textarea "Per [PERSON_NAME] a 10€ Freebet🎁"
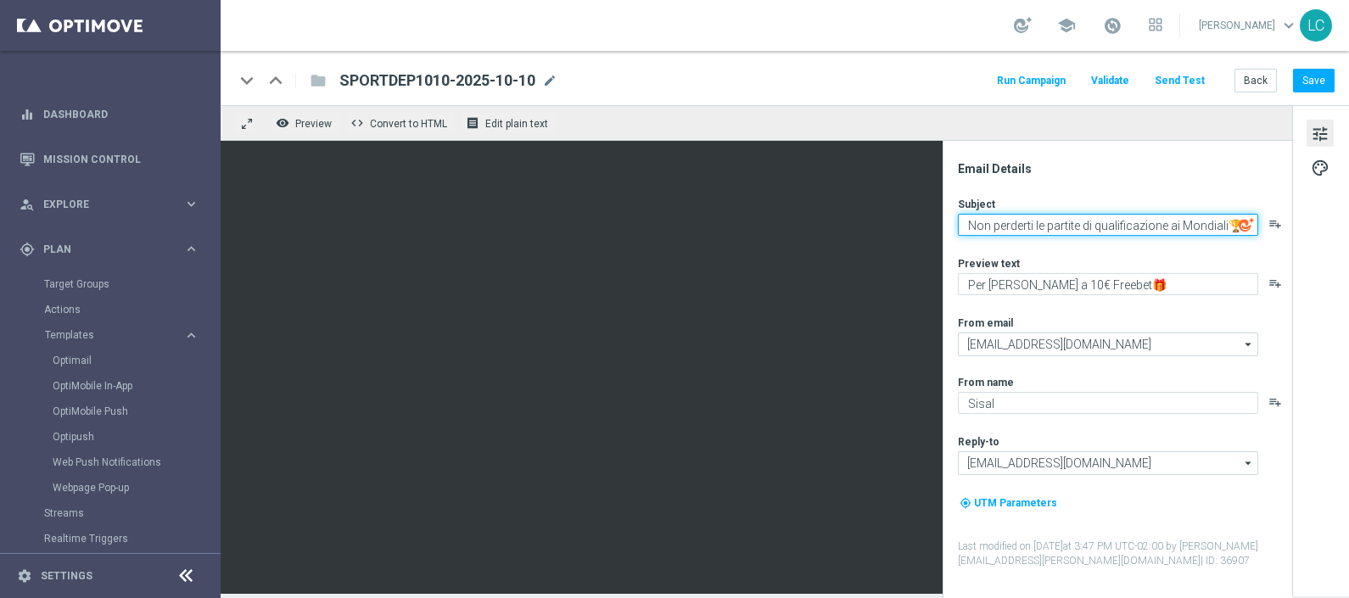
click at [973, 223] on textarea "Non perderti le partite di qualificazione ai Mondiali🏆" at bounding box center [1108, 225] width 300 height 22
paste textarea "Per [PERSON_NAME] a 10€ Freebet🎁"
type textarea "Per [PERSON_NAME] a 10€ Freebet🎁"
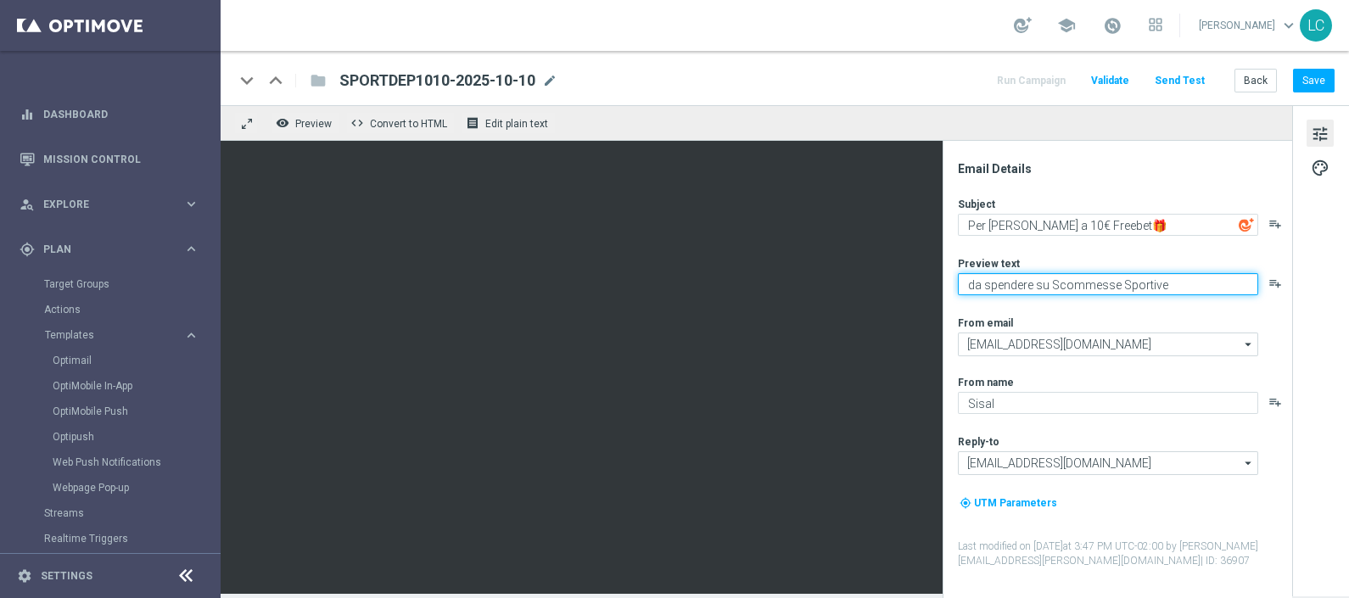
type textarea "da spendere su Scommesse Sportive⚽"
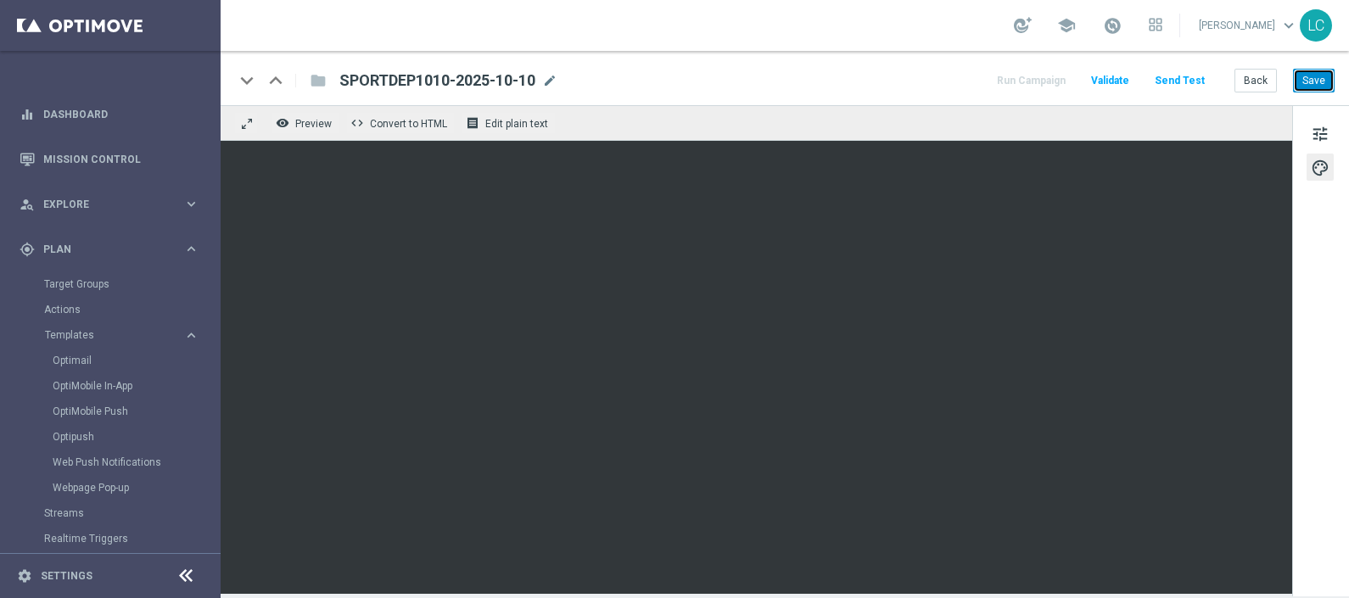
click at [1301, 86] on button "Save" at bounding box center [1314, 81] width 42 height 24
click at [70, 356] on link "Optimail" at bounding box center [115, 361] width 124 height 14
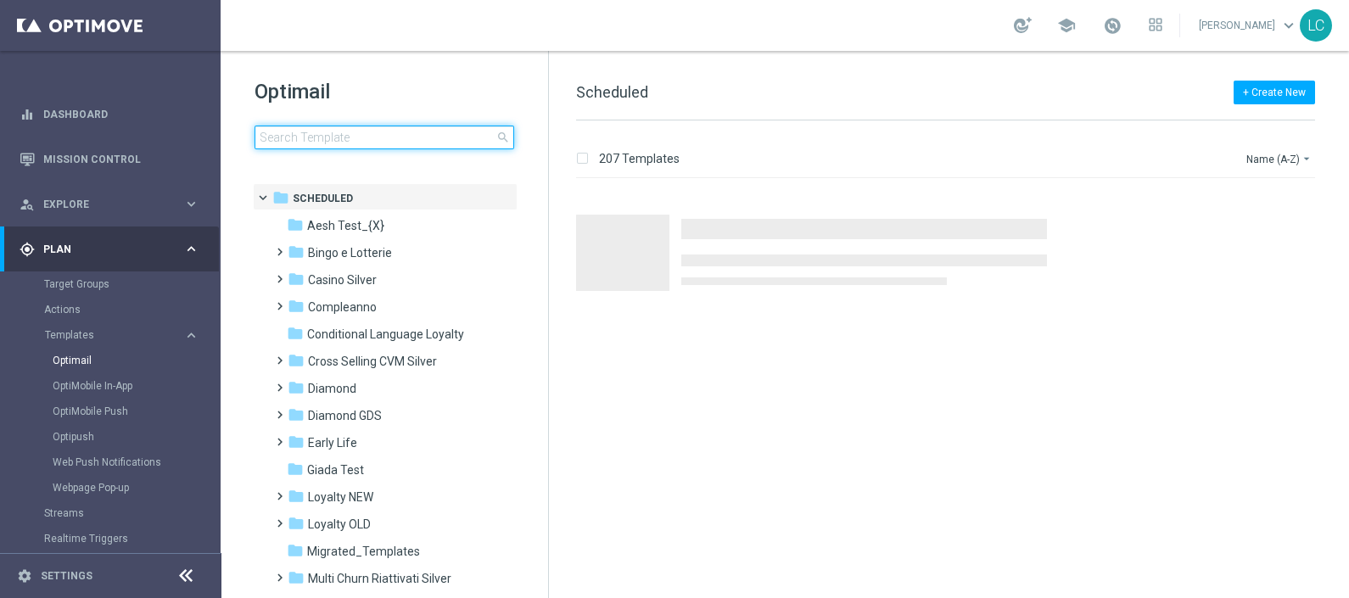
click at [341, 139] on input at bounding box center [384, 138] width 260 height 24
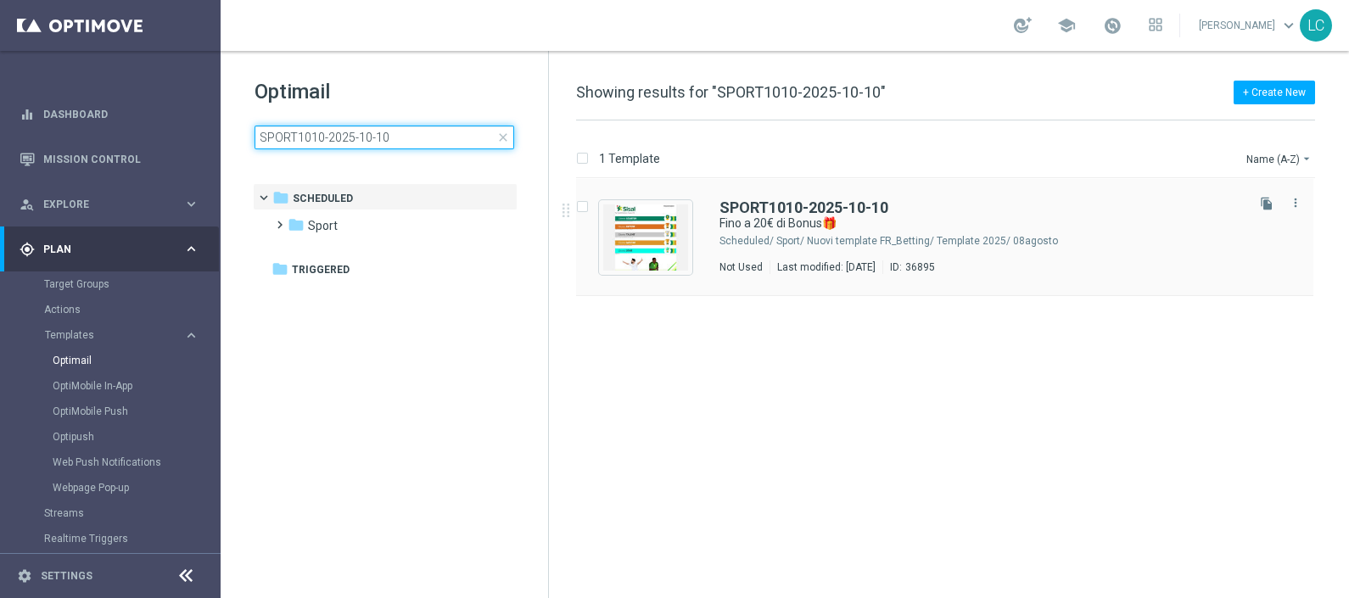
type input "SPORT1010-2025-10-10"
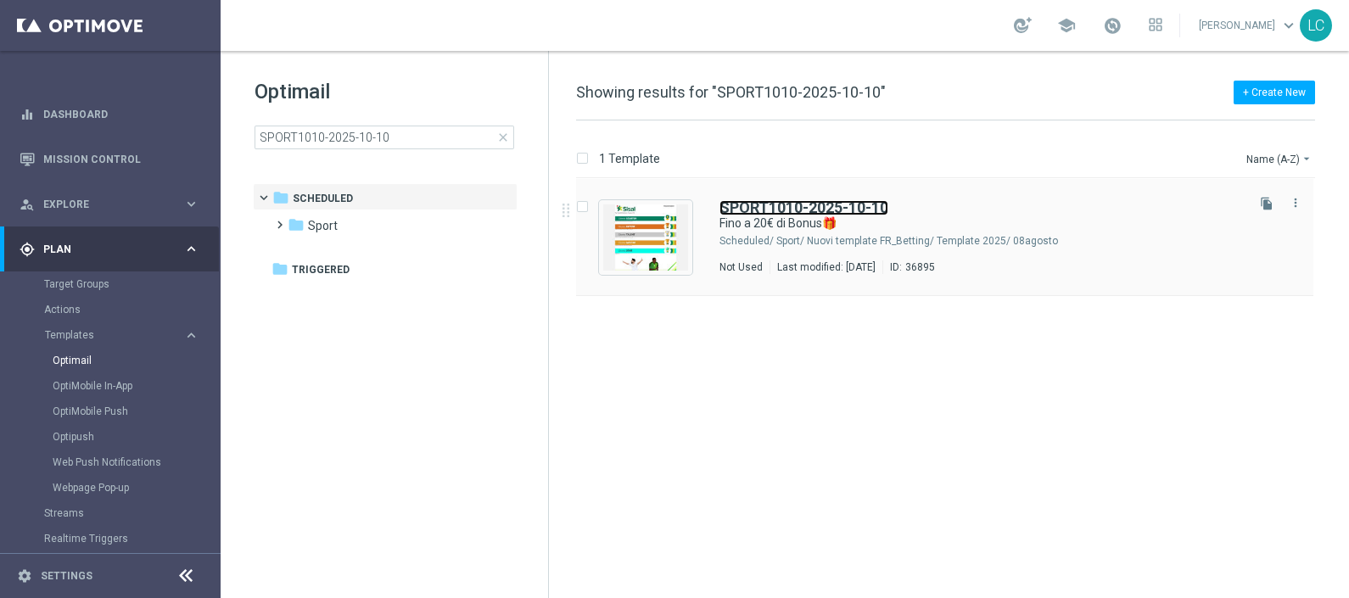
click at [778, 199] on b "SPORT1010-2025-10-10" at bounding box center [803, 207] width 169 height 18
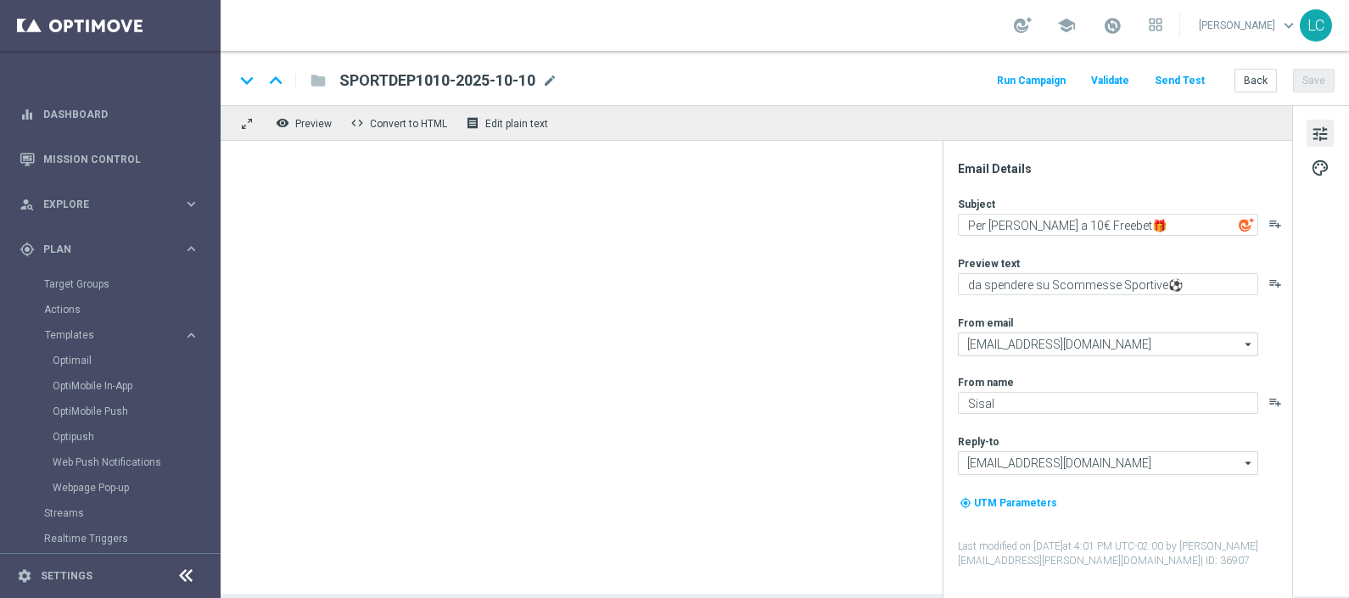
type textarea "Fino a 20€ di Bonus🎁"
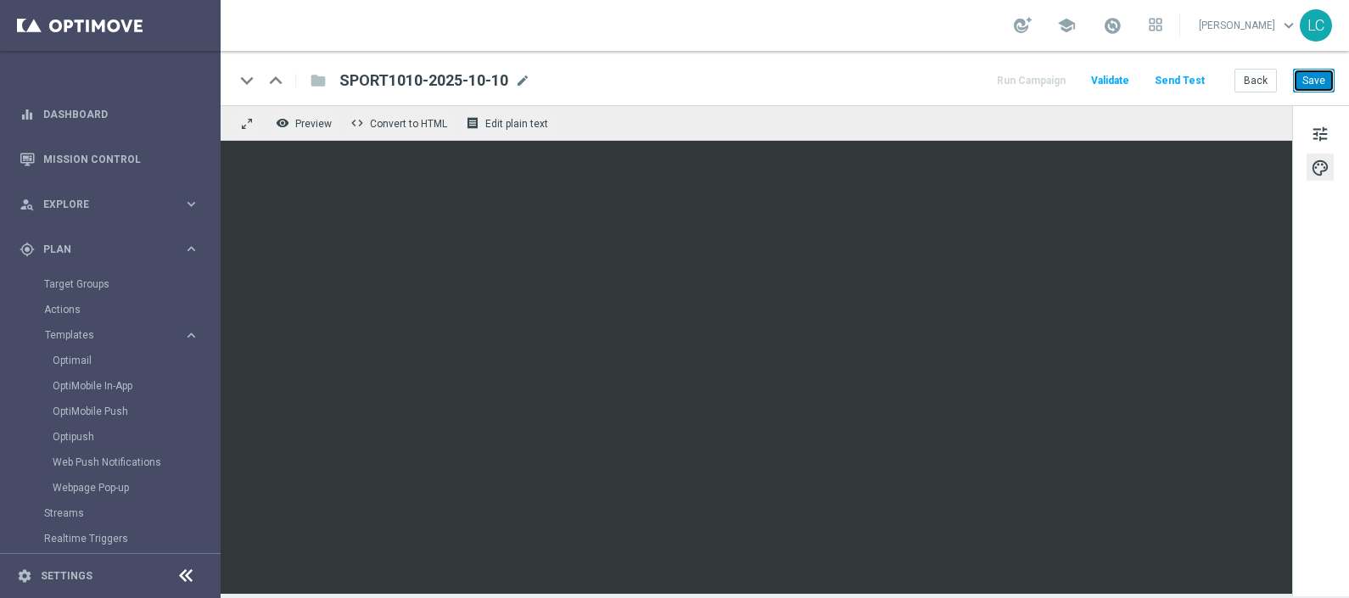
click at [1304, 85] on button "Save" at bounding box center [1314, 81] width 42 height 24
click at [83, 359] on link "Optimail" at bounding box center [115, 361] width 124 height 14
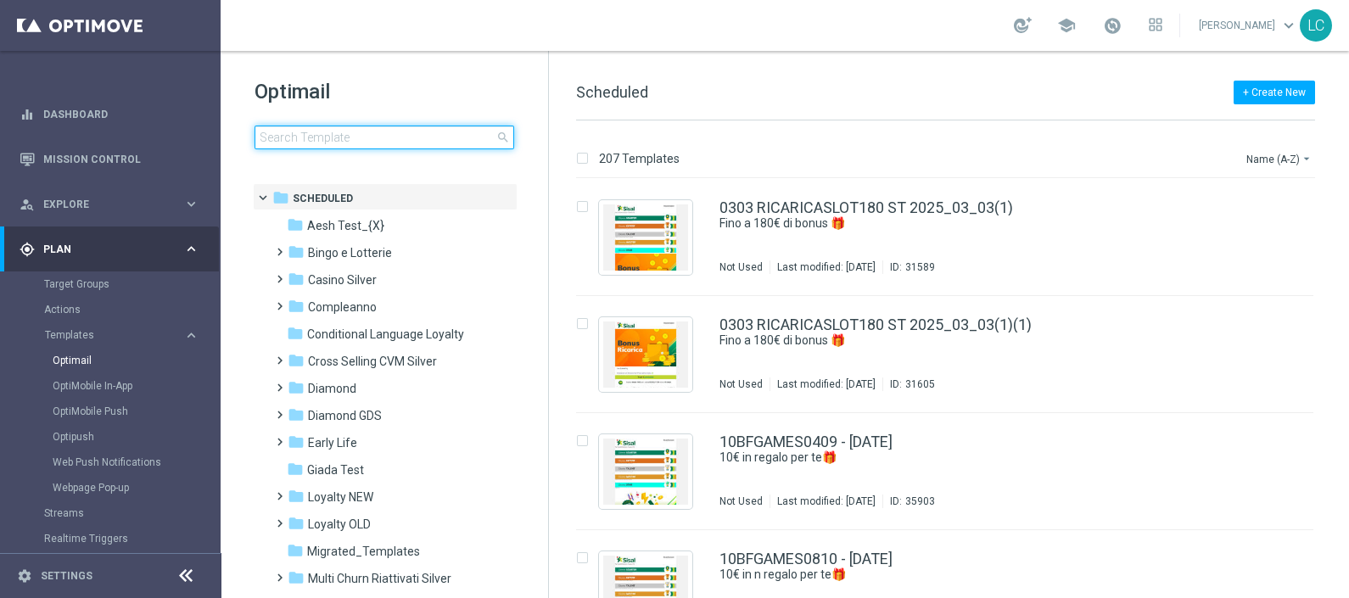
click at [376, 141] on input at bounding box center [384, 138] width 260 height 24
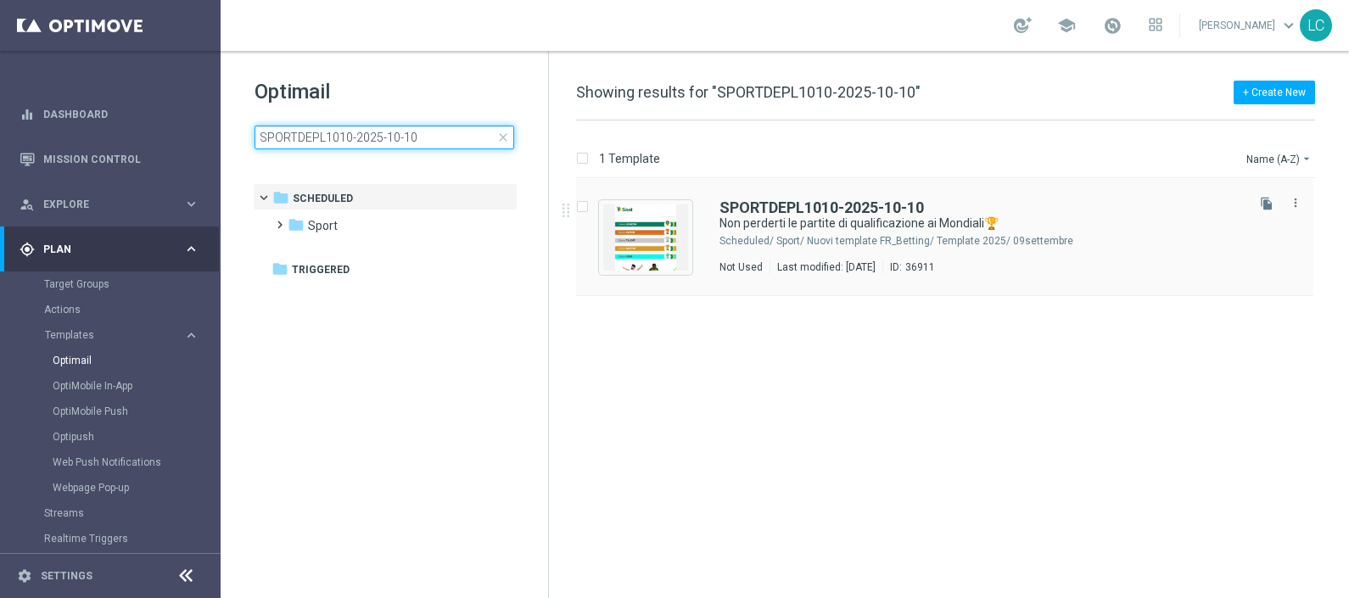
type input "SPORTDEPL1010-2025-10-10"
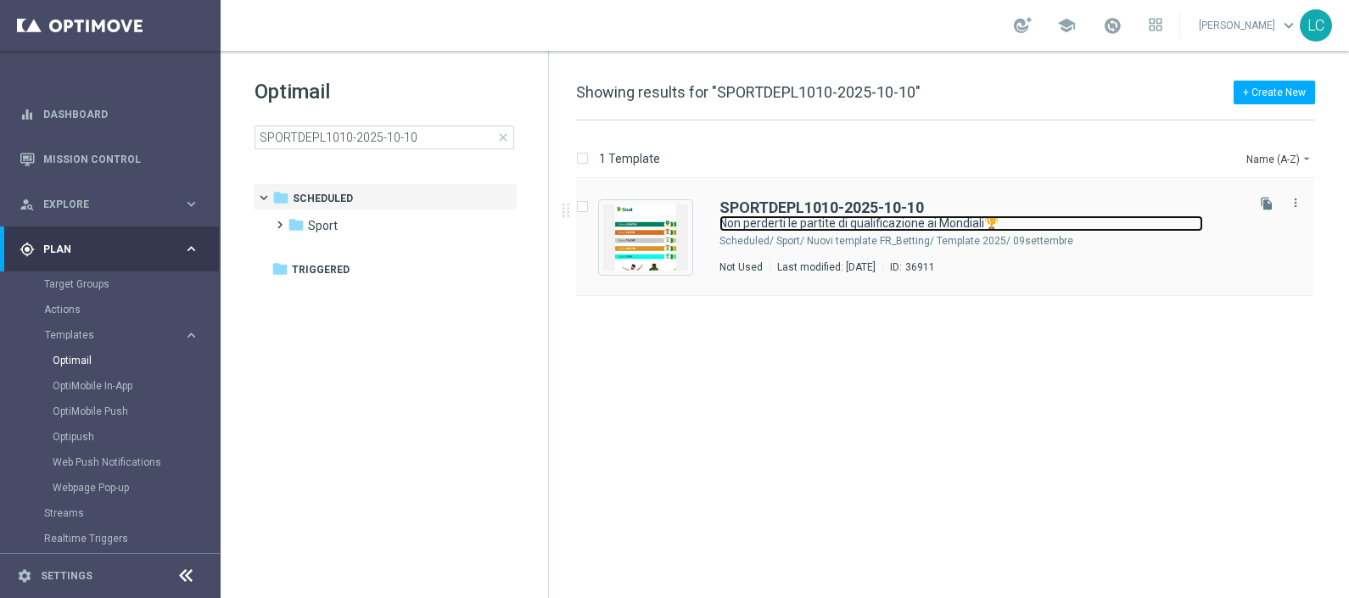
click at [844, 216] on link "Non perderti le partite di qualificazione ai Mondiali🏆" at bounding box center [960, 223] width 483 height 16
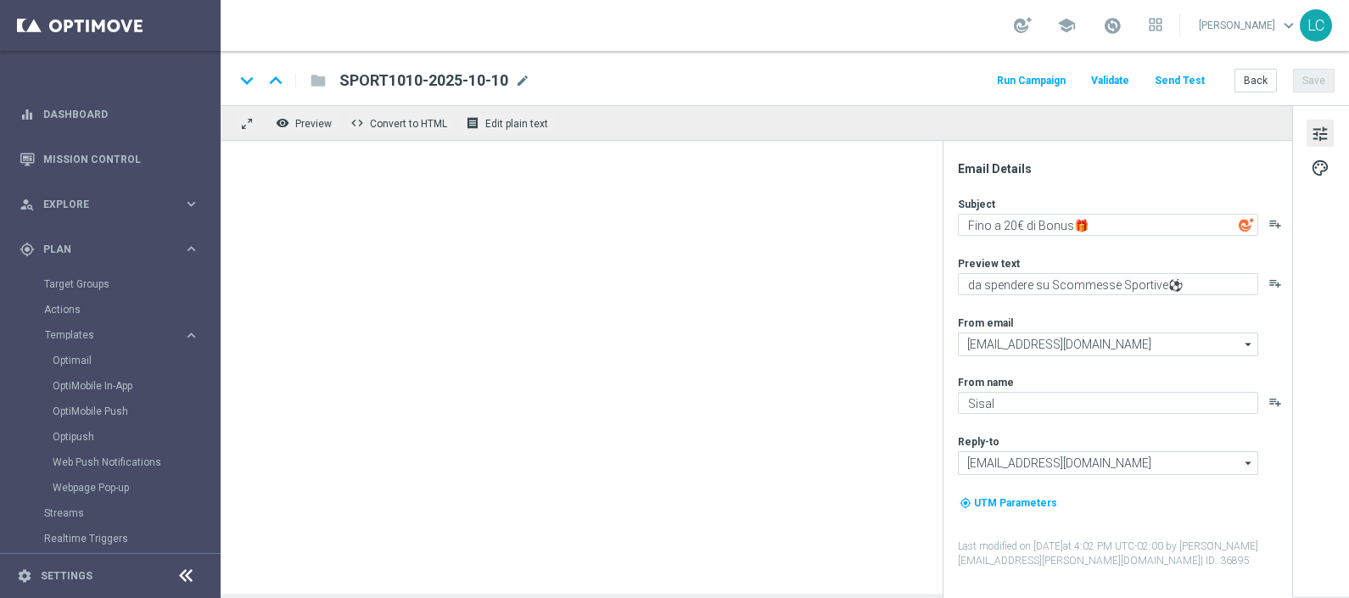
type textarea "Non perderti le partite di qualificazione ai Mondiali🏆"
type textarea "Per [PERSON_NAME] a 5€ Freebet🎁"
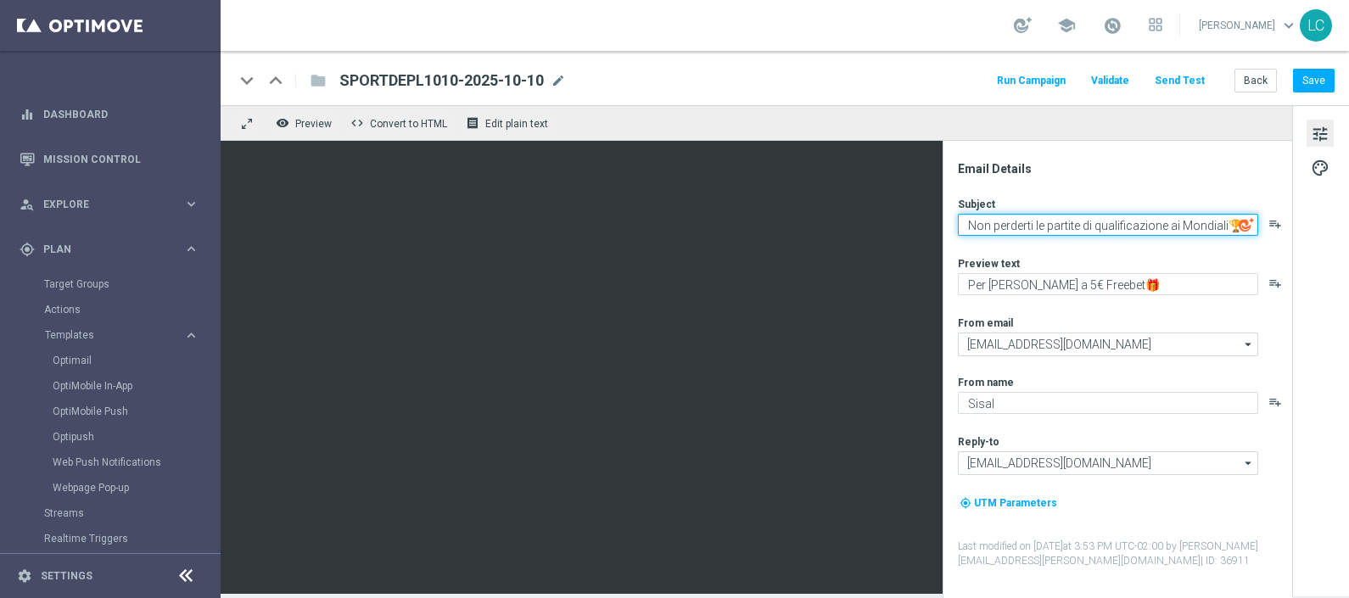
click at [966, 225] on textarea "Non perderti le partite di qualificazione ai Mondiali🏆" at bounding box center [1108, 225] width 300 height 22
paste textarea "Per [PERSON_NAME] a 5€ Freebet🎁"
type textarea "Per [PERSON_NAME] a 5€ Freebet🎁"
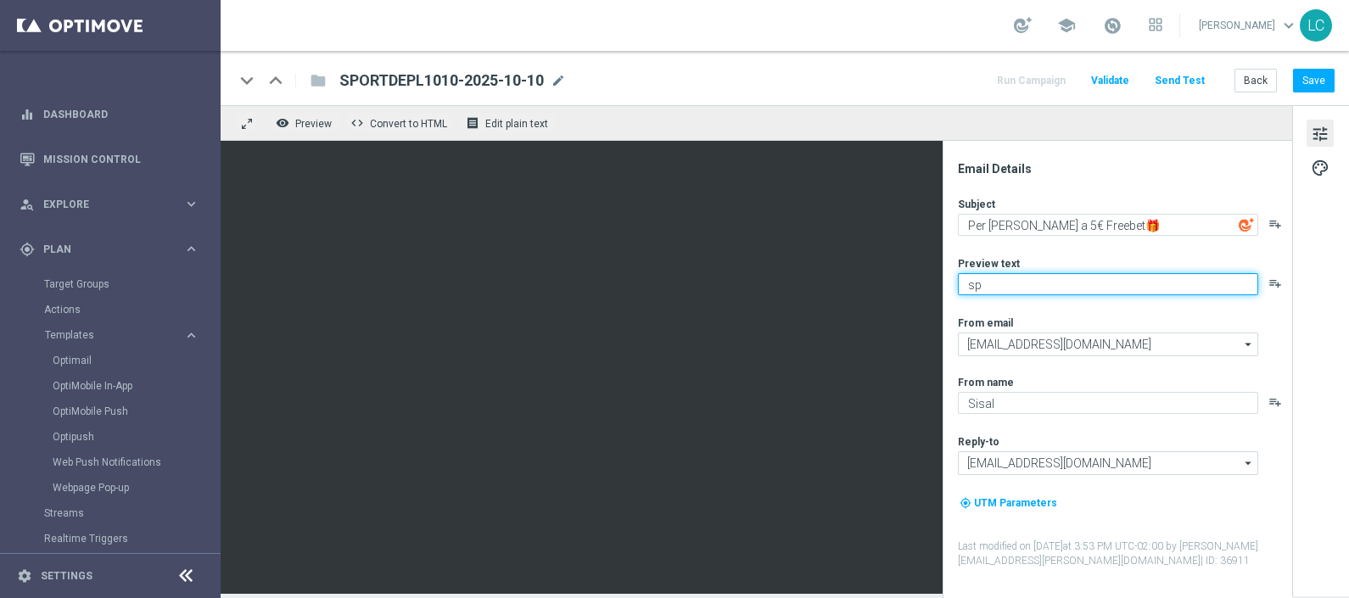
type textarea "s"
type textarea "S"
type textarea "da spendere su Scommesse Sportive⚽"
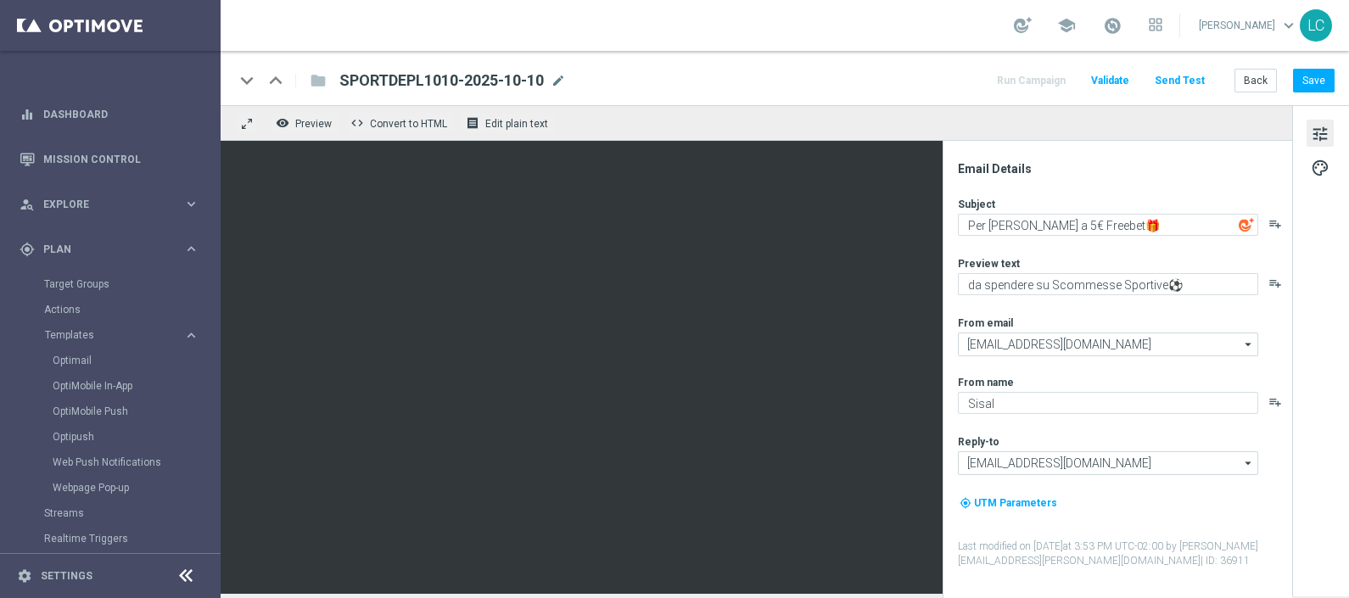
click at [914, 56] on div "keyboard_arrow_down keyboard_arrow_up folder SPORTDEPL1010-2025-10-10 SPORTDEPL…" at bounding box center [785, 78] width 1128 height 54
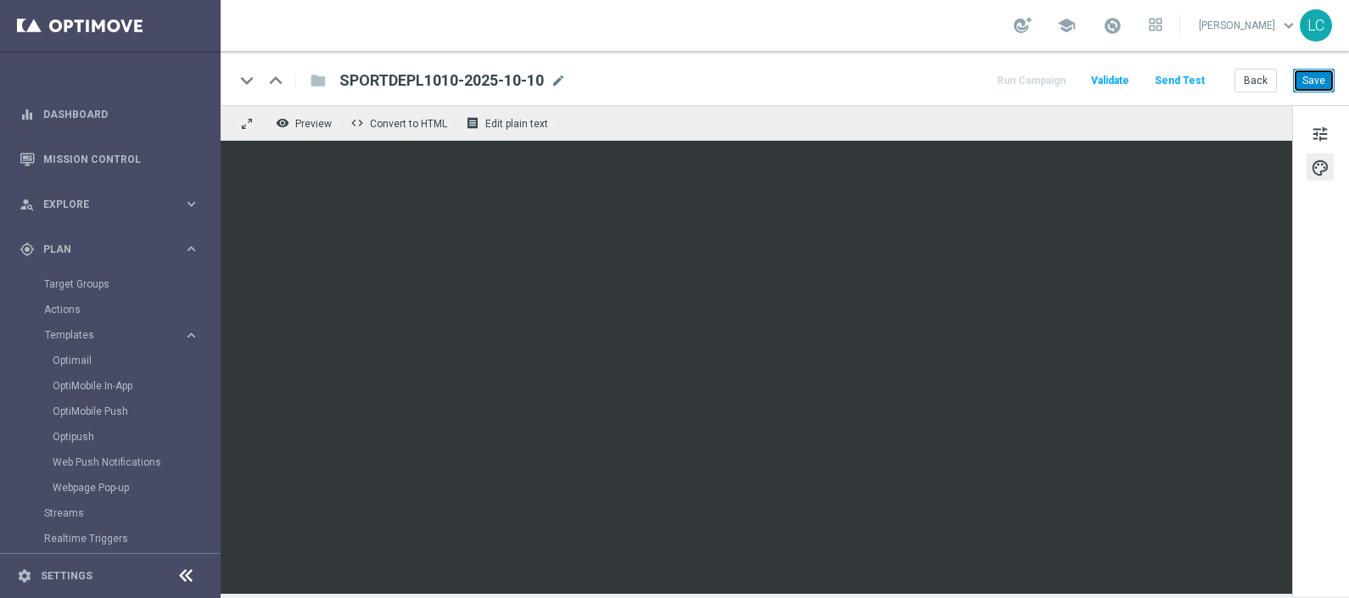
click at [1317, 84] on button "Save" at bounding box center [1314, 81] width 42 height 24
click at [1317, 123] on span "tune" at bounding box center [1319, 134] width 19 height 22
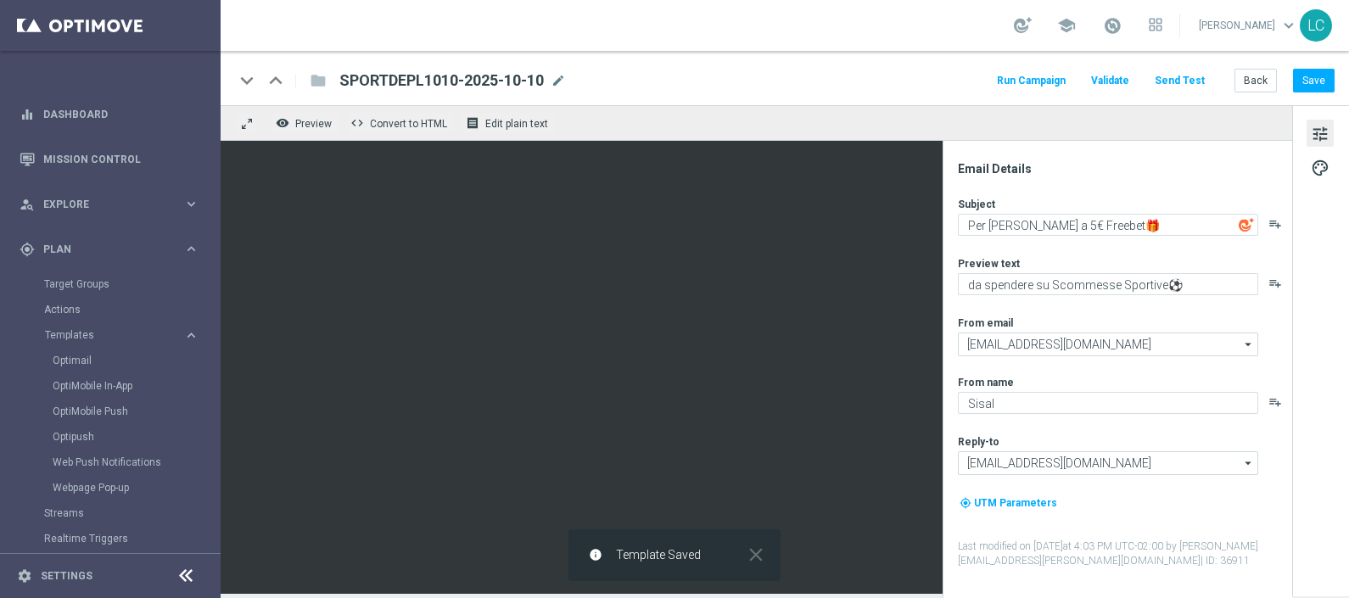
click at [1327, 121] on button "tune" at bounding box center [1319, 133] width 27 height 27
click at [1325, 129] on span "tune" at bounding box center [1319, 134] width 19 height 22
click at [1316, 136] on span "tune" at bounding box center [1319, 134] width 19 height 22
click at [1316, 81] on button "Save" at bounding box center [1314, 81] width 42 height 24
